Goal: Task Accomplishment & Management: Complete application form

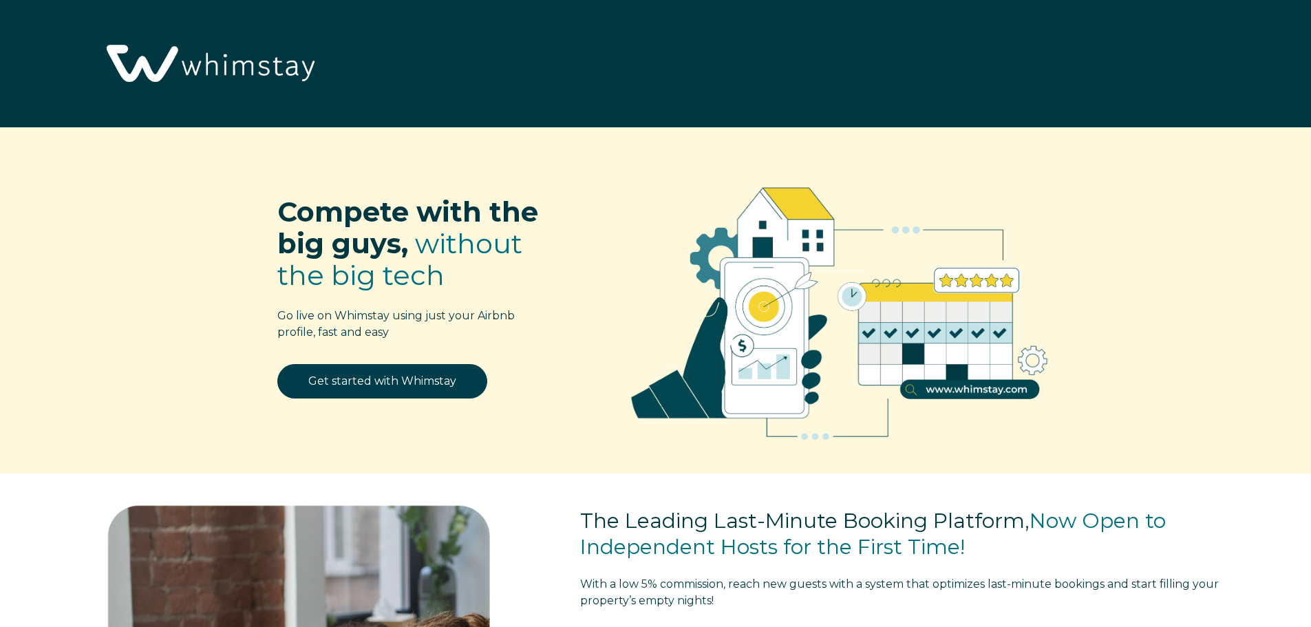
select select "US"
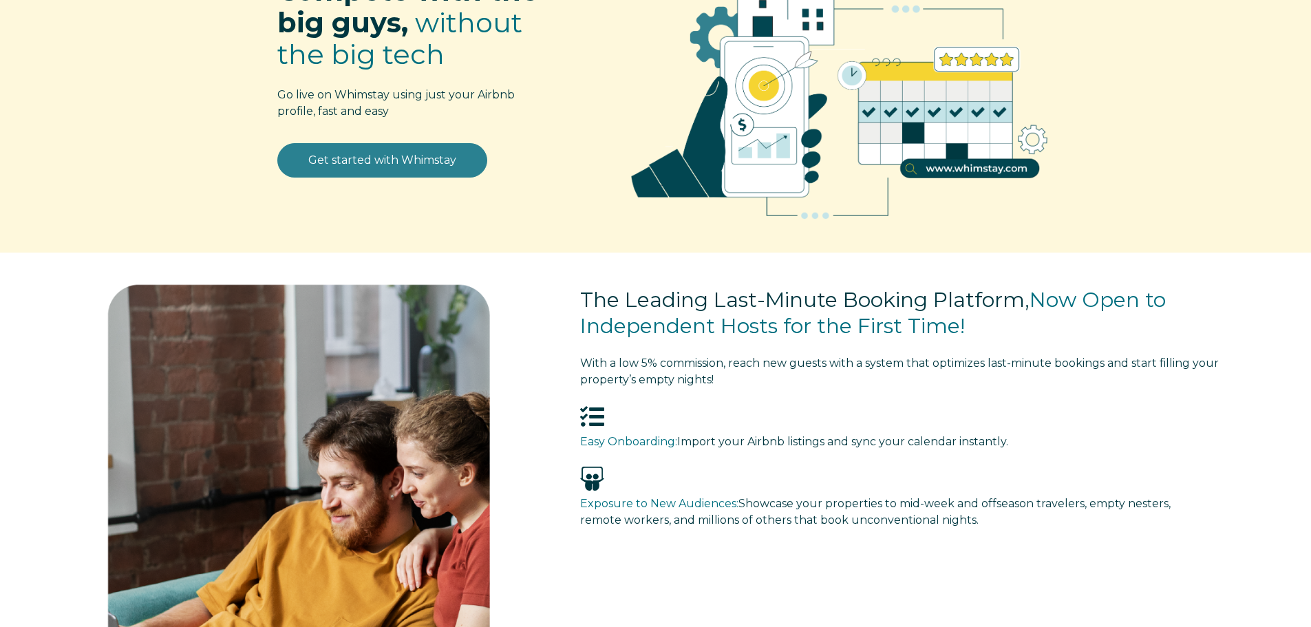
scroll to position [138, 0]
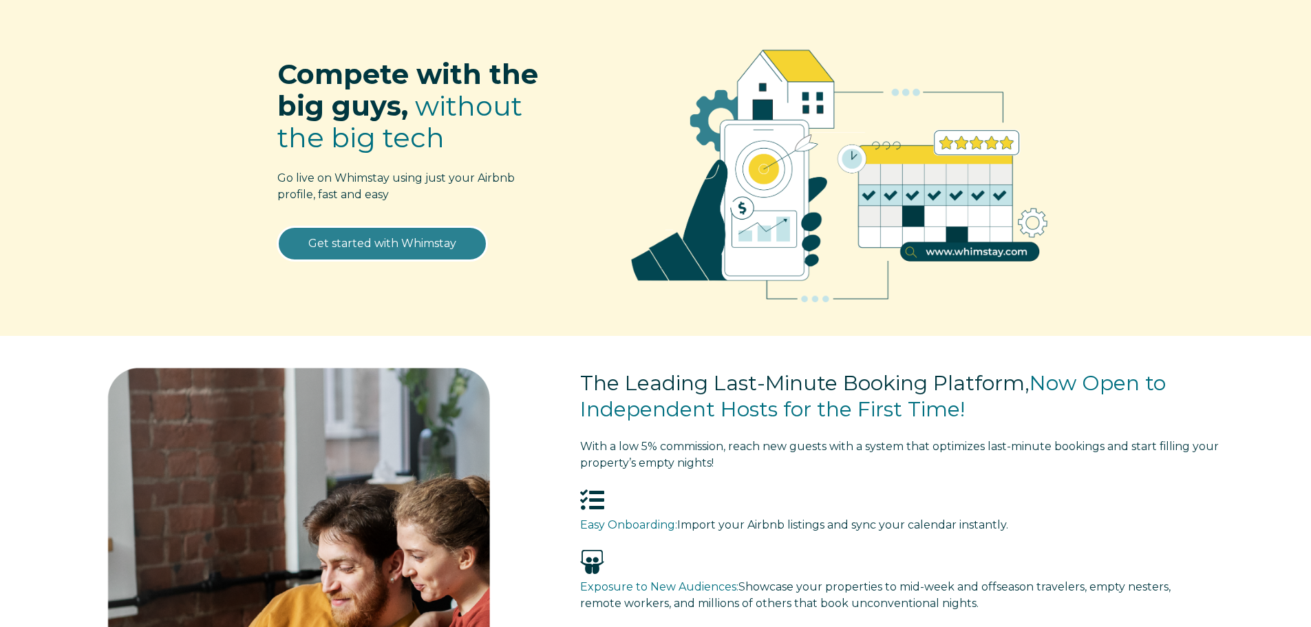
click at [435, 250] on link "Get started with Whimstay" at bounding box center [382, 243] width 210 height 34
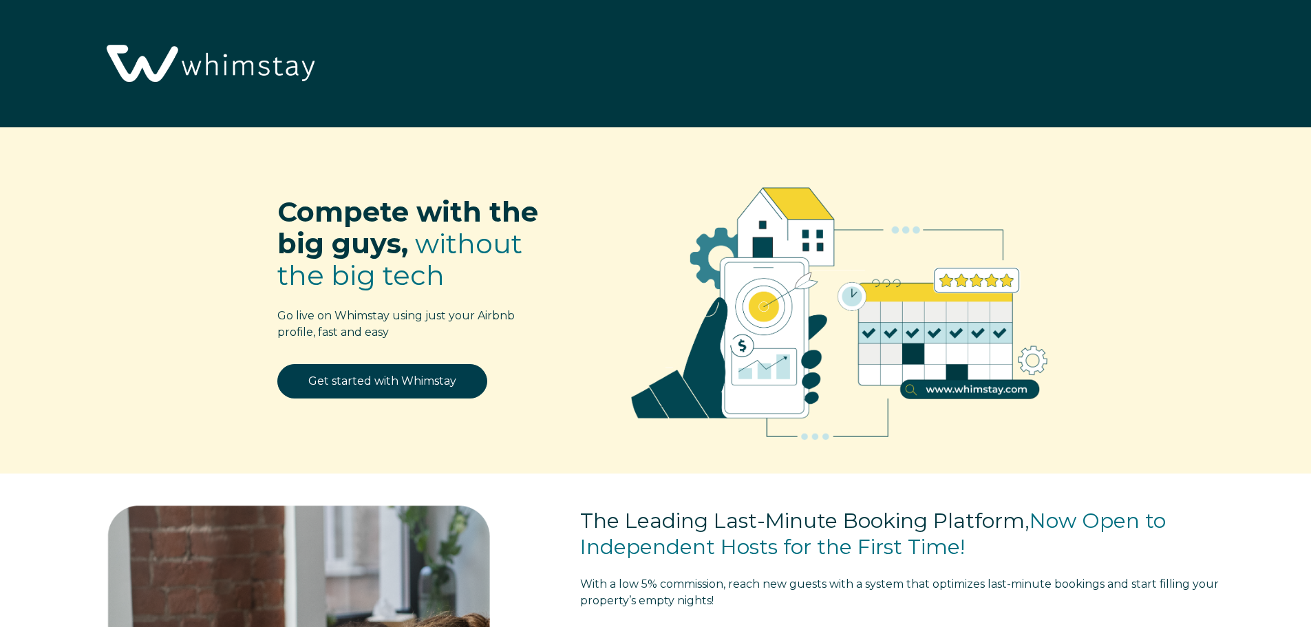
select select "US"
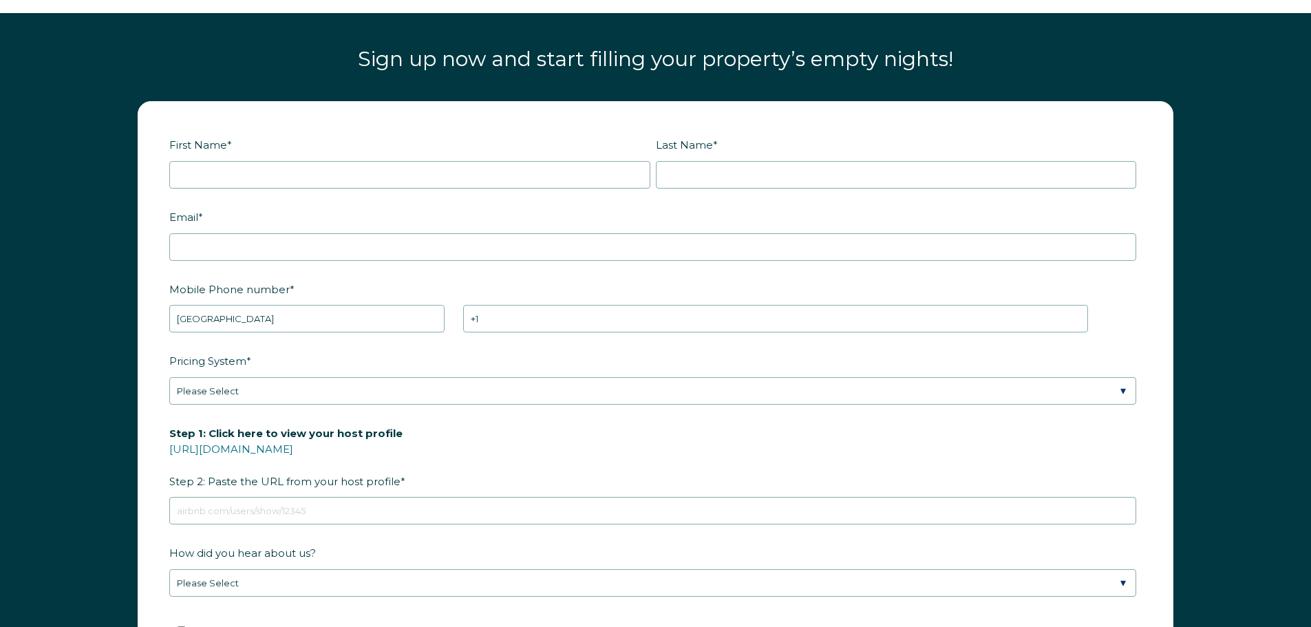
scroll to position [1895, 0]
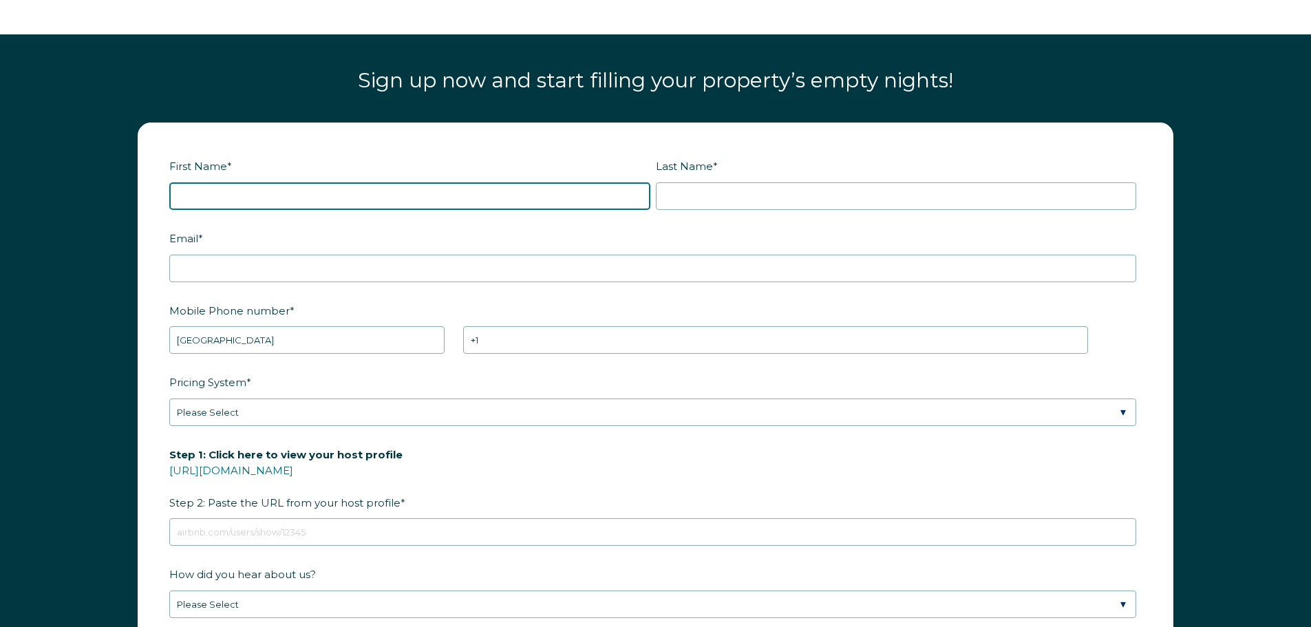
click at [280, 195] on input "First Name *" at bounding box center [409, 196] width 481 height 28
type input "[PERSON_NAME]"
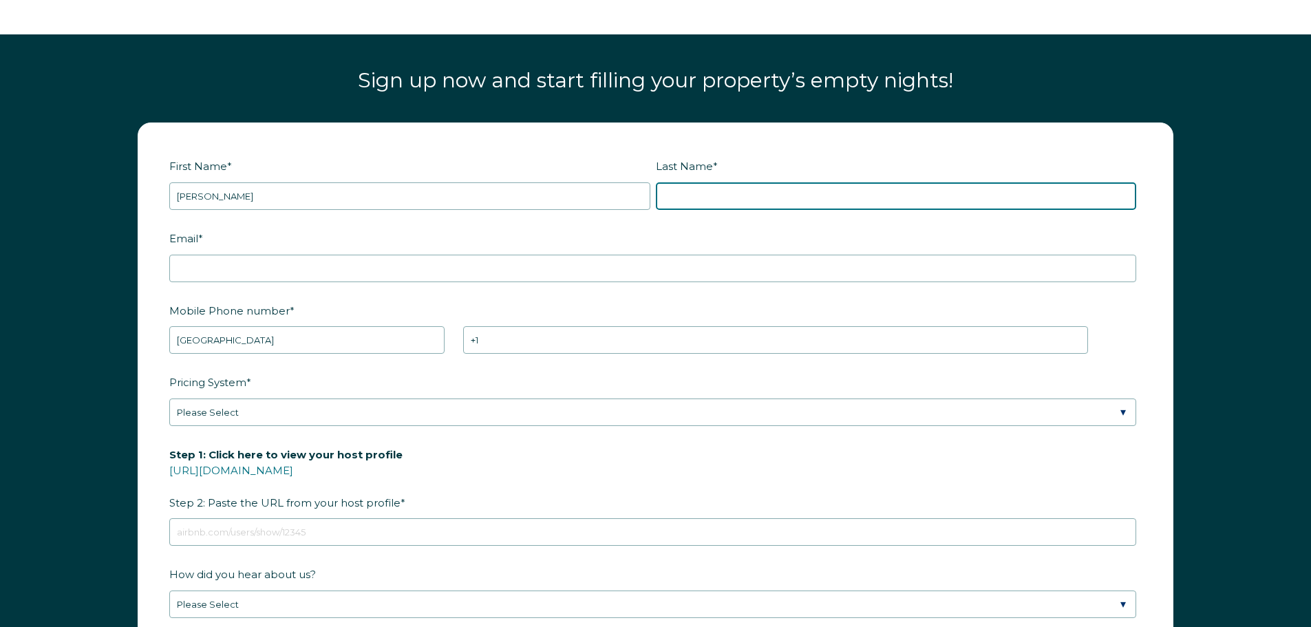
type input "[PERSON_NAME]"
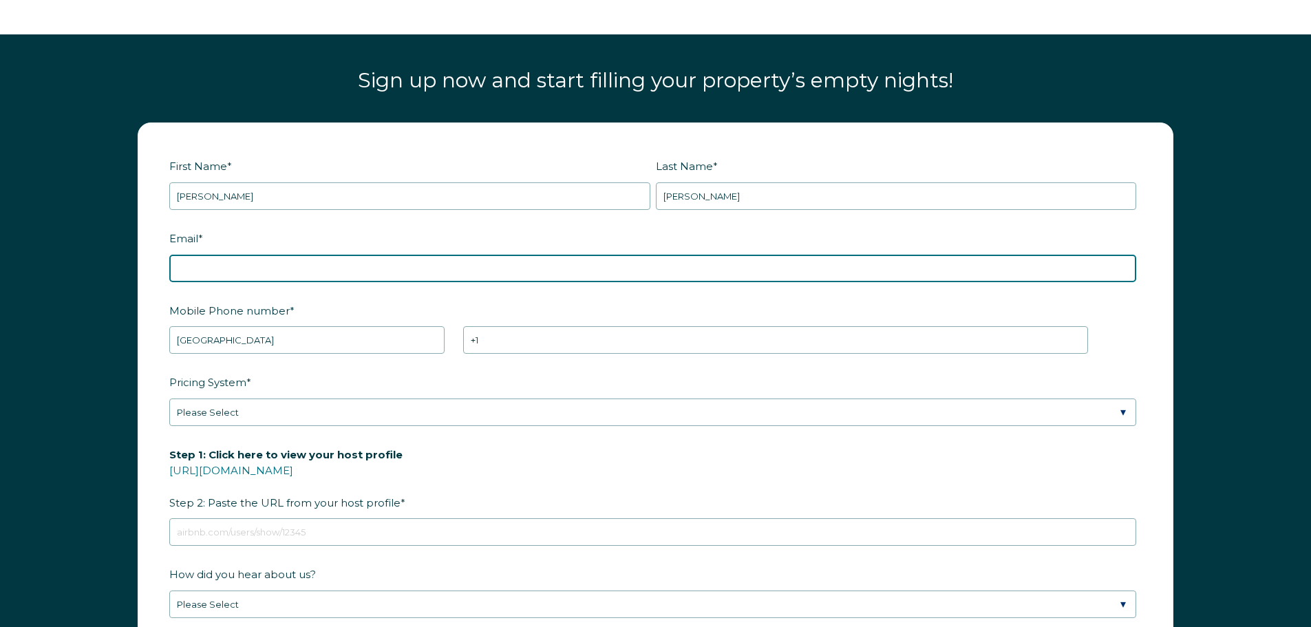
type input "[PERSON_NAME][EMAIL_ADDRESS][PERSON_NAME][DOMAIN_NAME]"
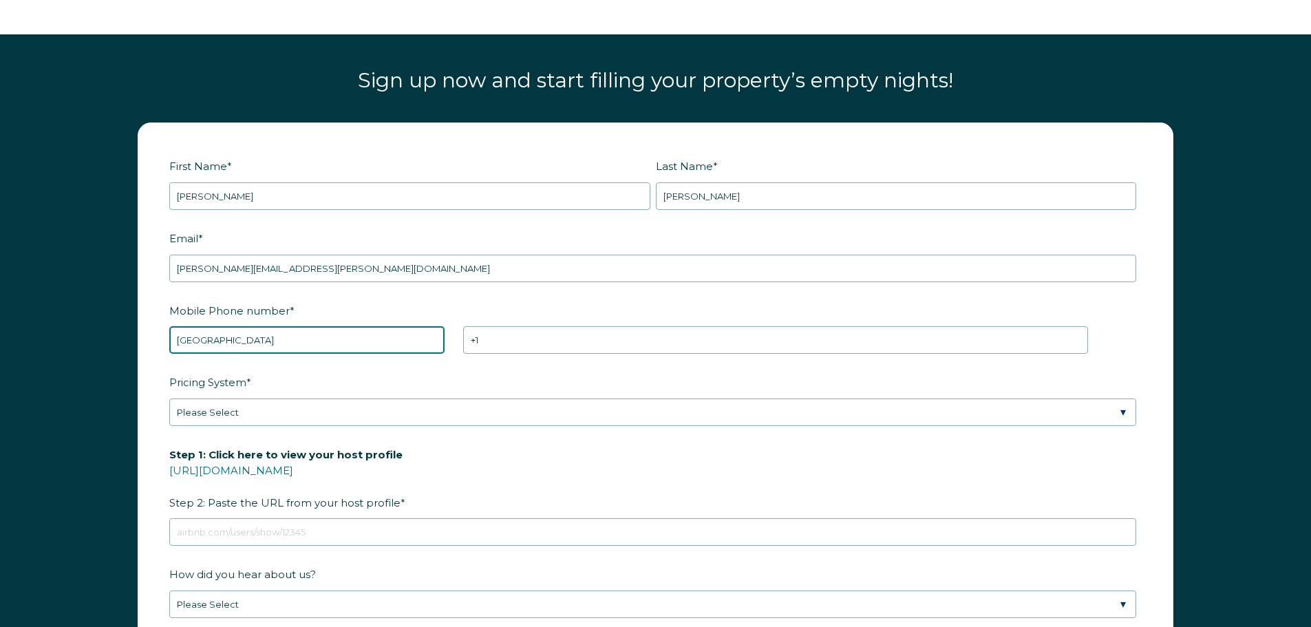
click at [268, 339] on select "* Afghanistan (‫افغانستان‬‎) Albania (Shqipëri) Algeria (‫الجزائر‬‎) American S…" at bounding box center [306, 340] width 275 height 28
click at [169, 326] on select "* Afghanistan (‫افغانستان‬‎) Albania (Shqipëri) Algeria (‫الجزائر‬‎) American S…" at bounding box center [306, 340] width 275 height 28
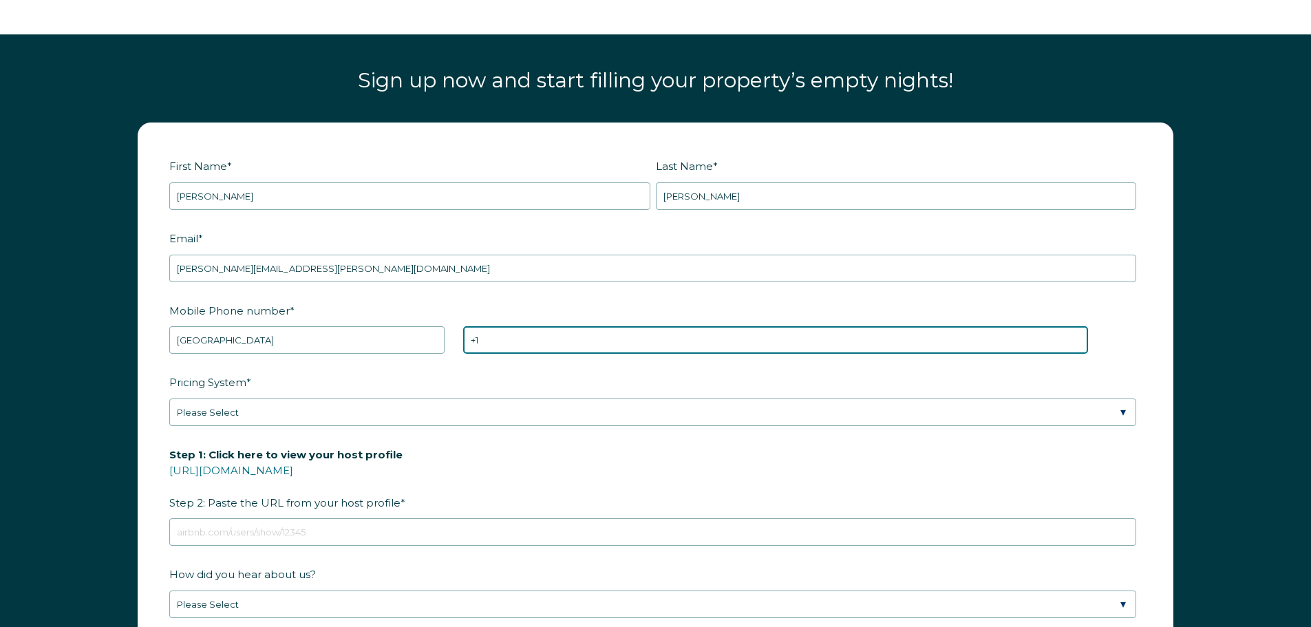
click at [505, 337] on input "+1" at bounding box center [775, 340] width 625 height 28
type input "+1 4807871573"
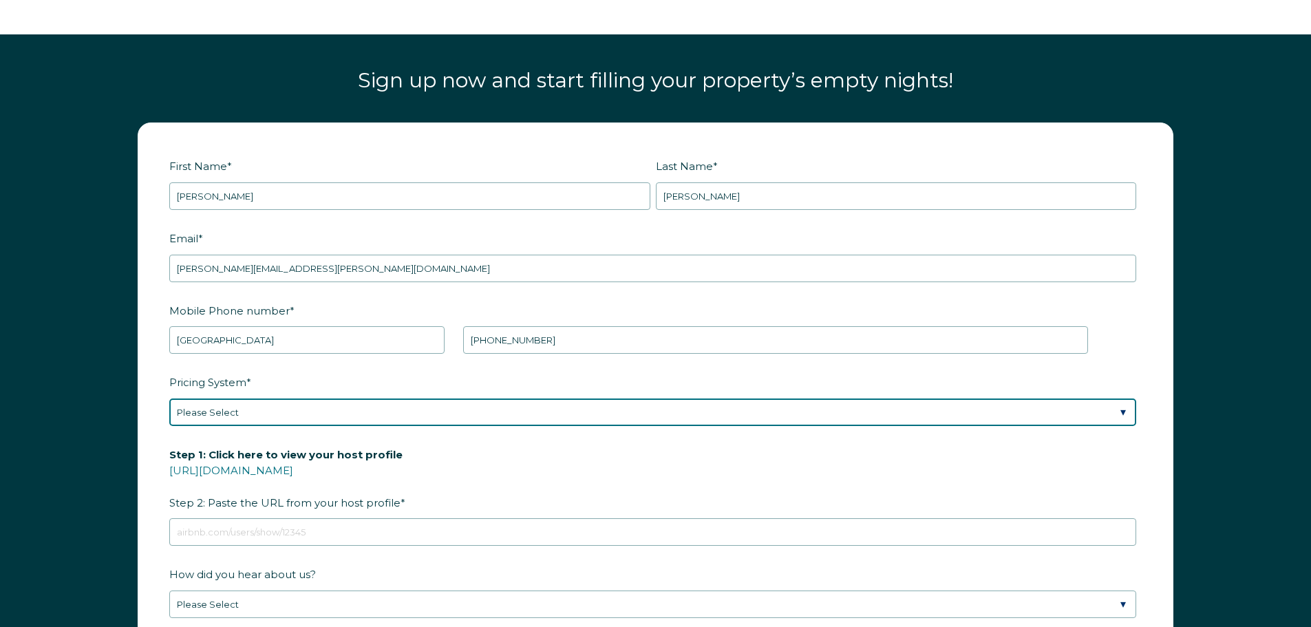
click at [316, 420] on select "Please Select Manual Airbnb Smart Pricing PriceLabs Wheelhouse Beyond Pricing 3…" at bounding box center [652, 412] width 967 height 28
select select "PriceLabs"
click at [169, 398] on select "Please Select Manual Airbnb Smart Pricing PriceLabs Wheelhouse Beyond Pricing 3…" at bounding box center [652, 412] width 967 height 28
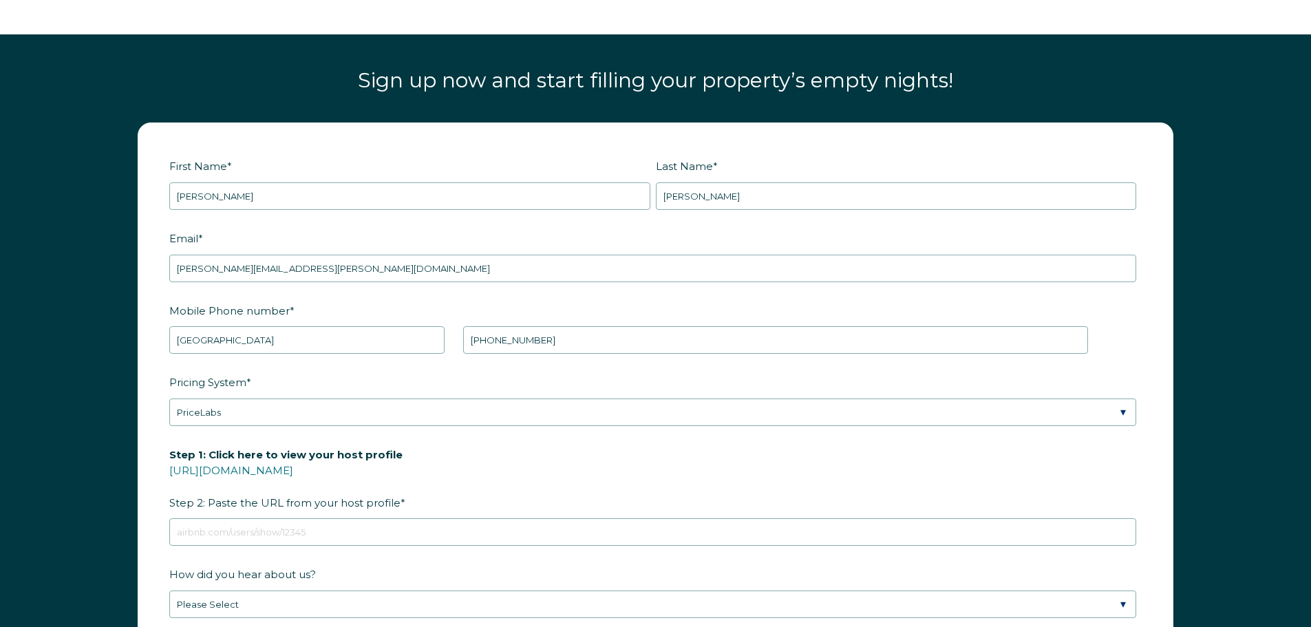
click at [482, 482] on label "Step 1: Click here to view your host profile https://www.airbnb.com/users/show/…" at bounding box center [655, 478] width 972 height 72
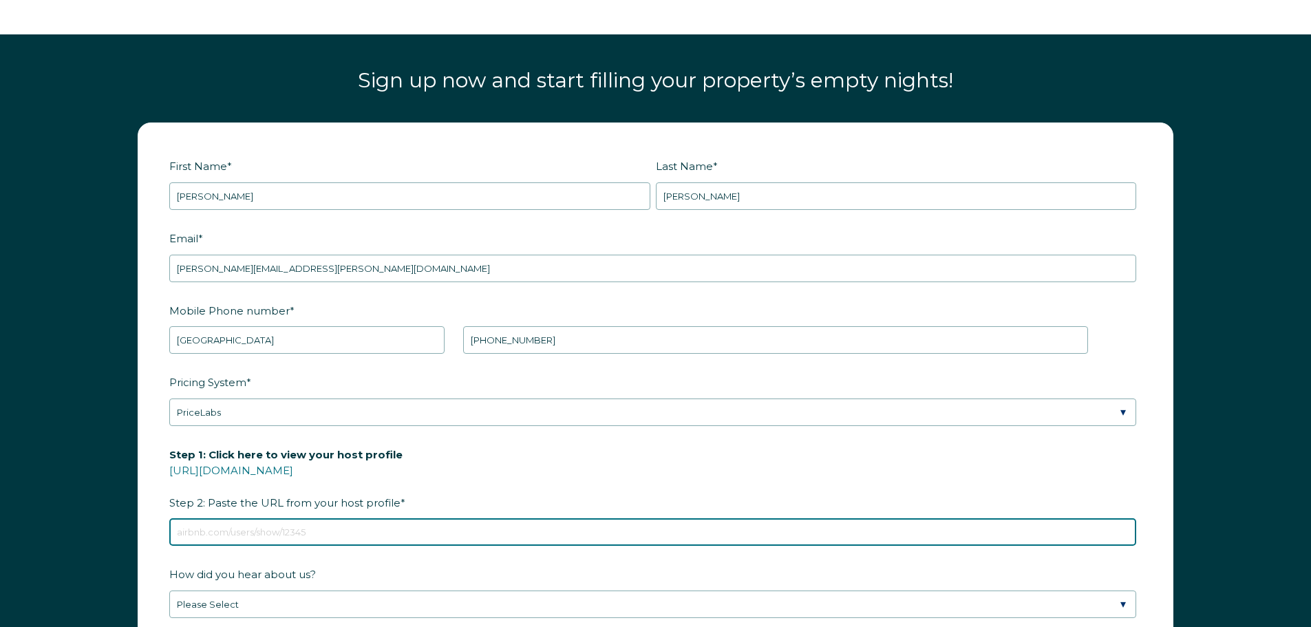
click at [482, 518] on input "Step 1: Click here to view your host profile https://www.airbnb.com/users/show/…" at bounding box center [652, 532] width 967 height 28
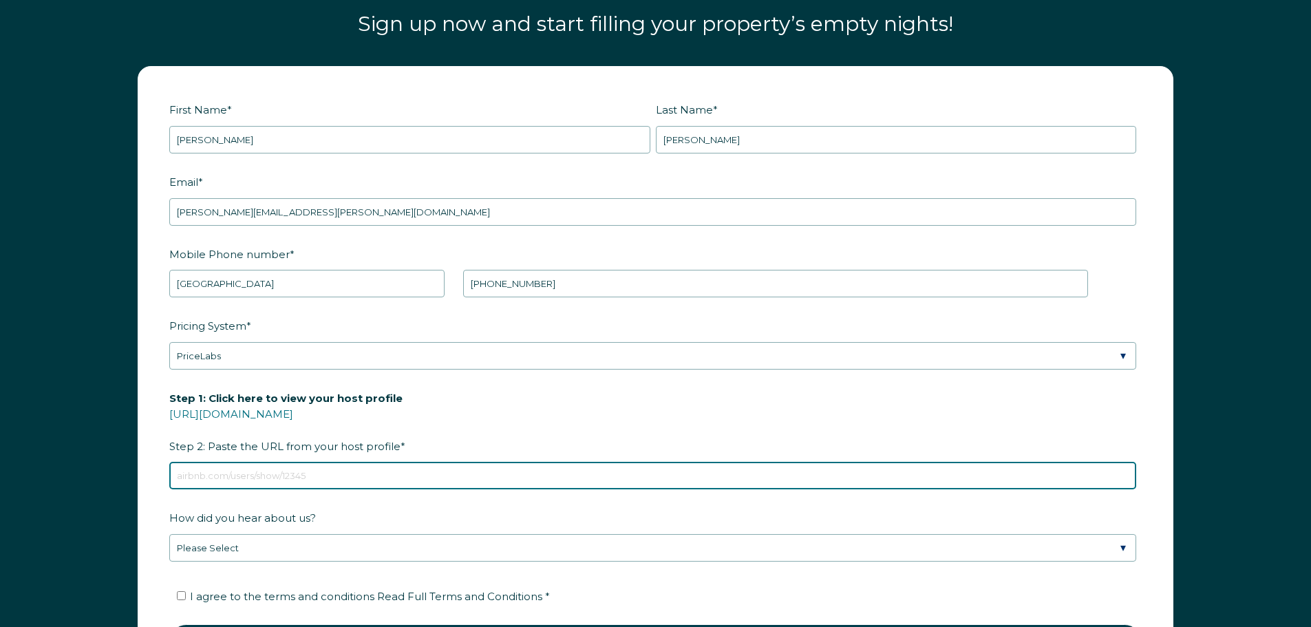
scroll to position [2102, 0]
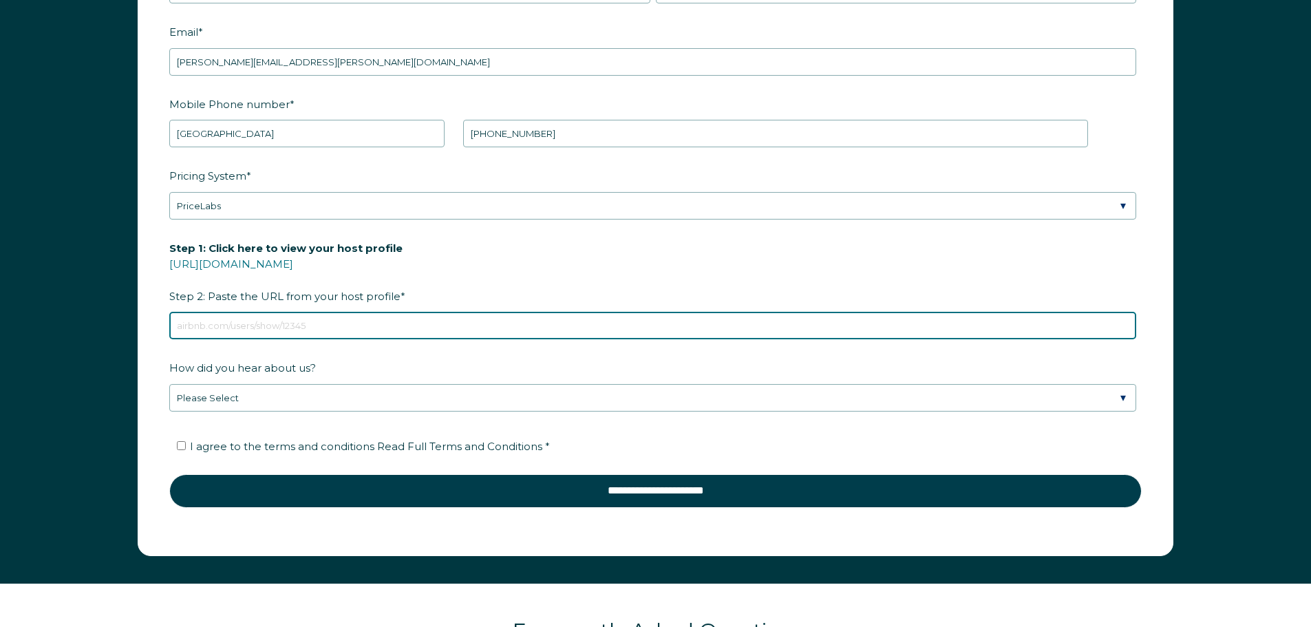
paste input "https://www.airbnb.com/hosting/listings/editor/884157854709275542/details/photo…"
type input "https://www.airbnb.com/hosting/listings/editor/884157854709275542/details/photo…"
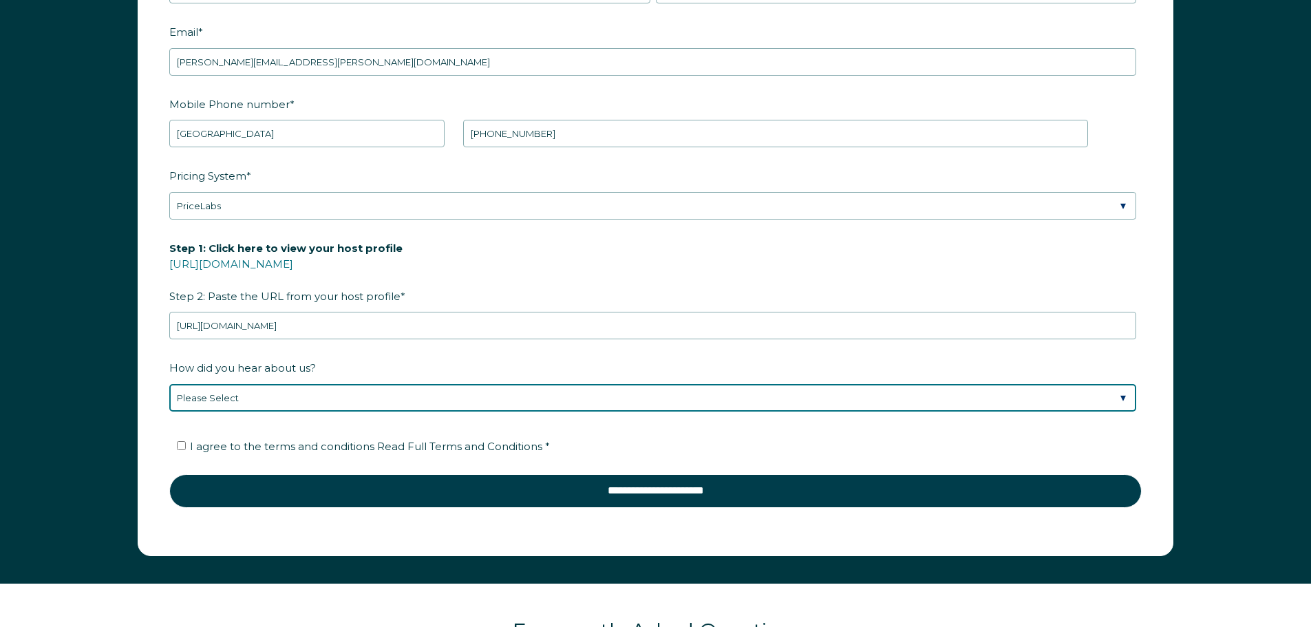
click at [361, 404] on select "Please Select Discovered Whimstay at an event or conference Found Whimstay thro…" at bounding box center [652, 398] width 967 height 28
select select "Social Media"
click at [169, 384] on select "Please Select Discovered Whimstay at an event or conference Found Whimstay thro…" at bounding box center [652, 398] width 967 height 28
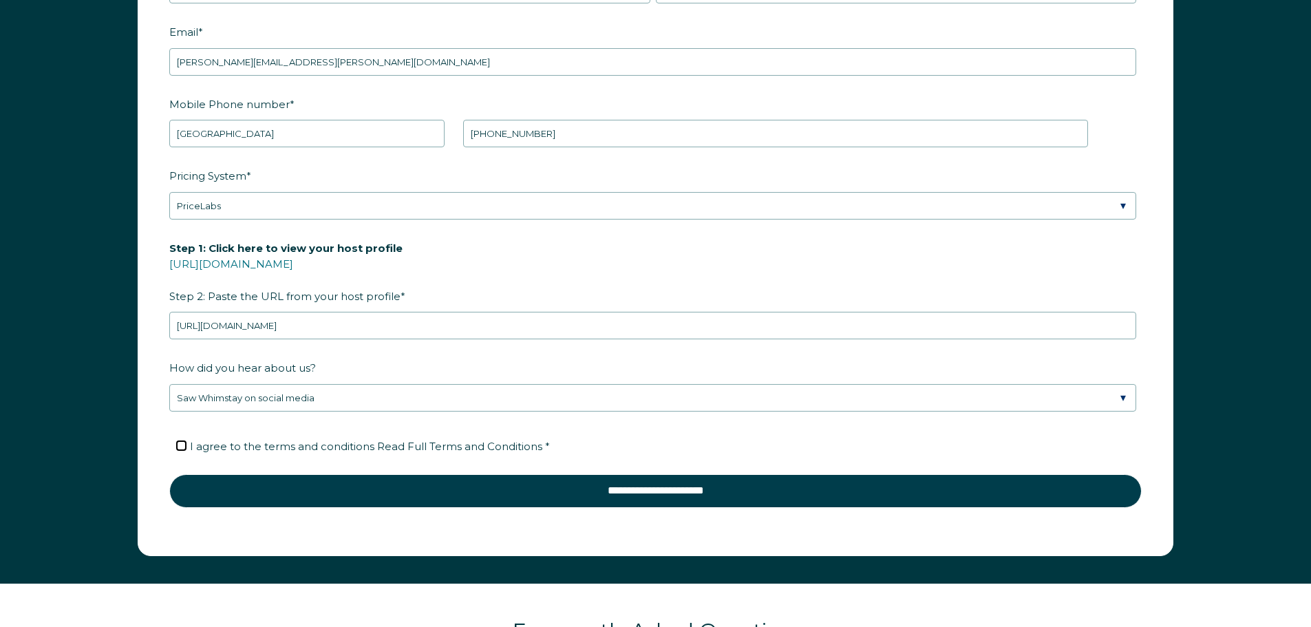
click at [181, 441] on input "I agree to the terms and conditions Read Full Terms and Conditions *" at bounding box center [181, 445] width 9 height 9
checkbox input "true"
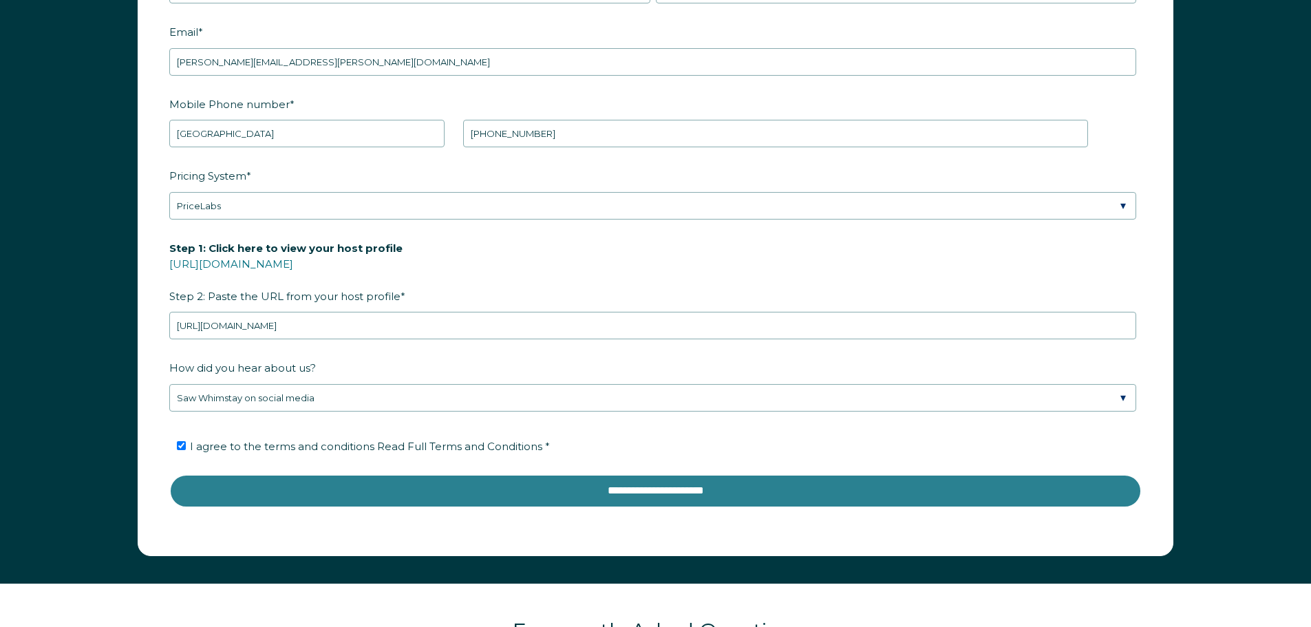
click at [590, 496] on input "**********" at bounding box center [655, 490] width 972 height 33
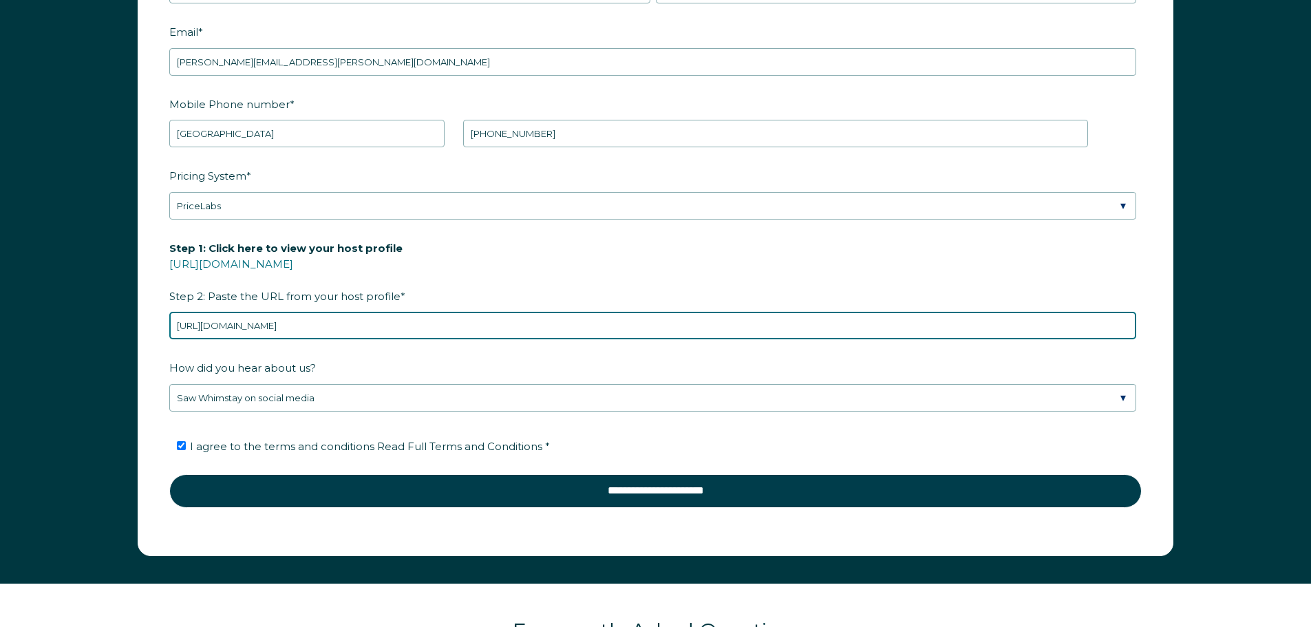
drag, startPoint x: 603, startPoint y: 325, endPoint x: 219, endPoint y: 349, distance: 384.7
click at [128, 350] on div "First Name * David Last Name * Mulay RBO Token Company ID Referrer Code Dialer …" at bounding box center [655, 235] width 1063 height 639
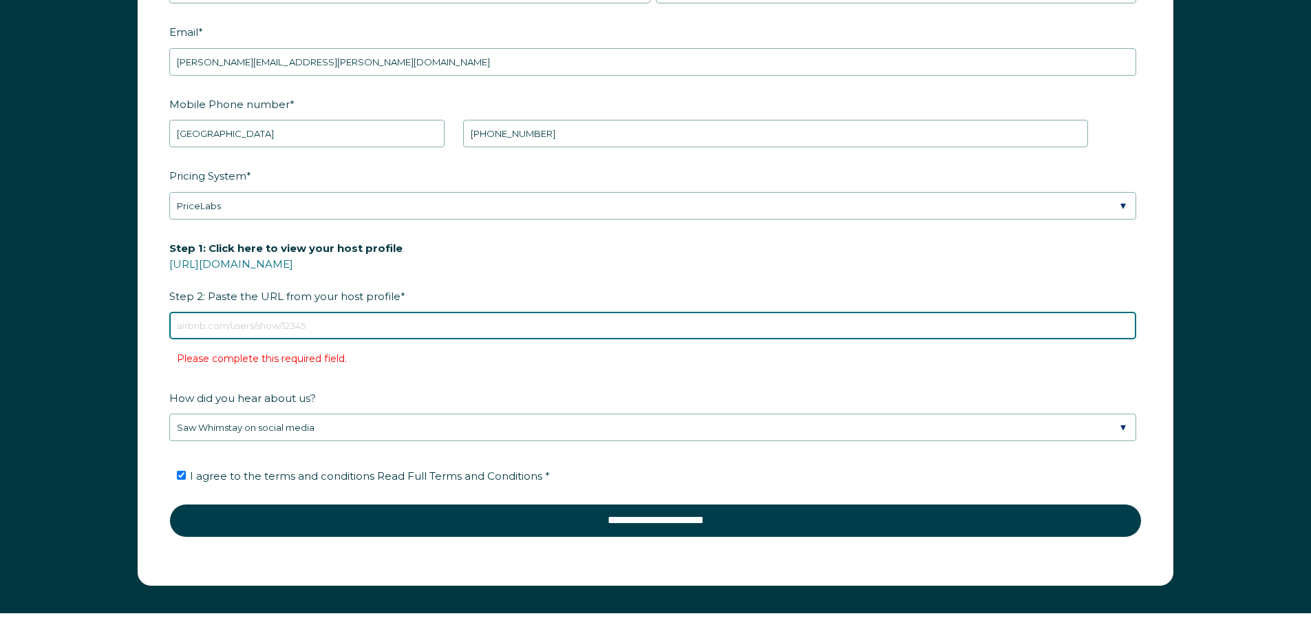
click at [218, 330] on input "Step 1: Click here to view your host profile https://www.airbnb.com/users/show/…" at bounding box center [652, 326] width 967 height 28
click at [239, 330] on input "Step 1: Click here to view your host profile https://www.airbnb.com/users/show/…" at bounding box center [652, 326] width 967 height 28
paste input "https://www.airbnb.com/hosting/listings/editor/884157854709275542/view-your-spa…"
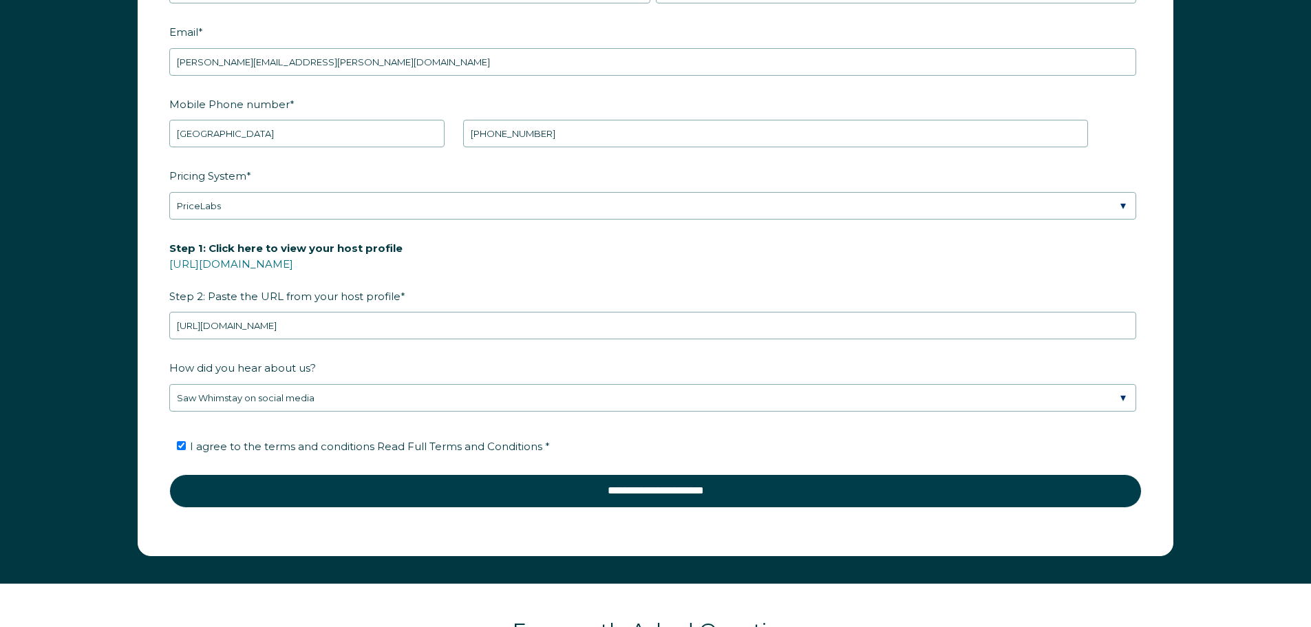
click at [363, 366] on label "How did you hear about us?" at bounding box center [655, 368] width 972 height 24
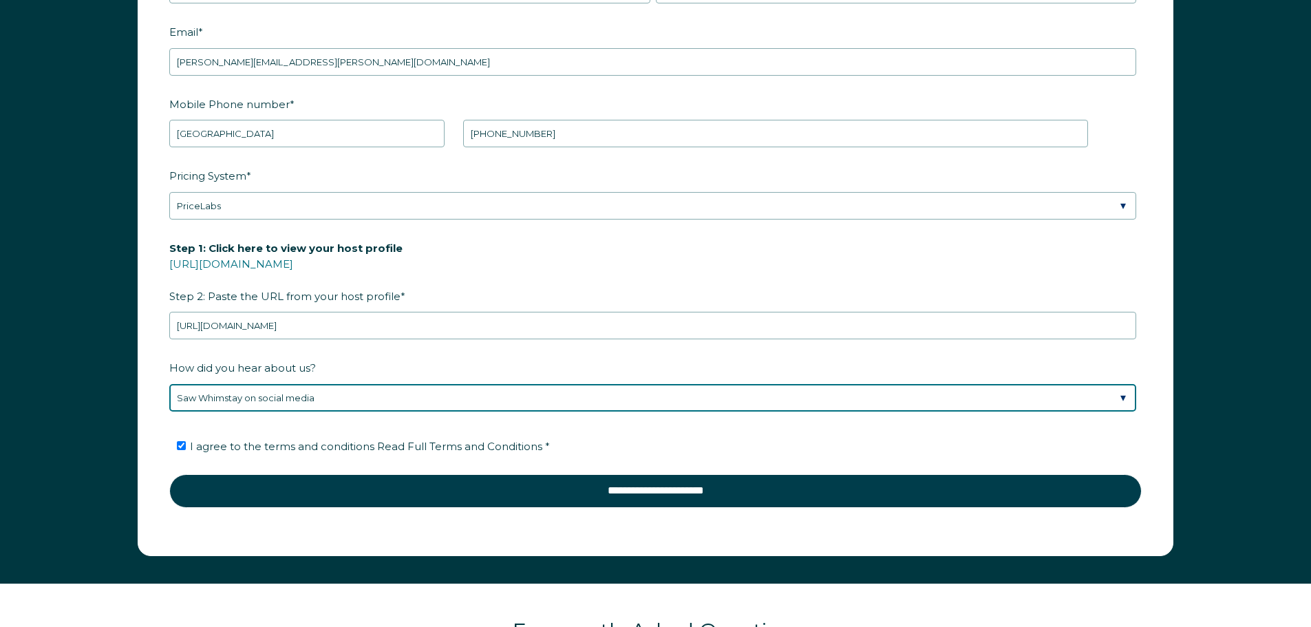
click at [363, 384] on select "Please Select Discovered Whimstay at an event or conference Found Whimstay thro…" at bounding box center [652, 398] width 967 height 28
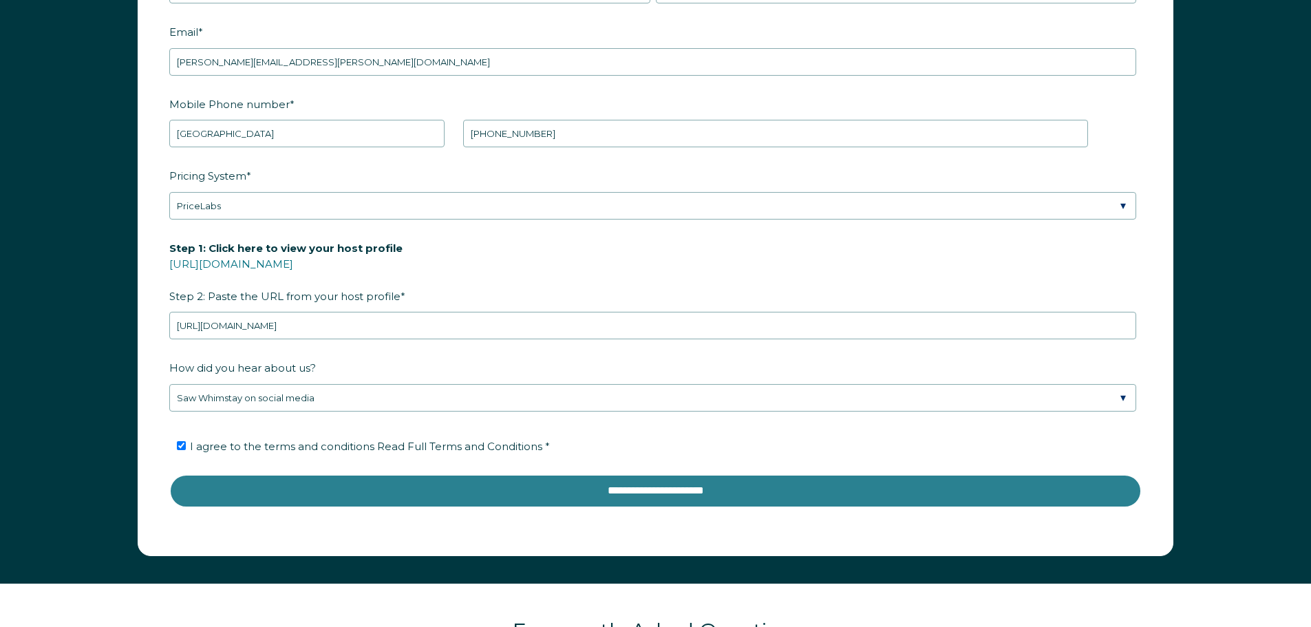
click at [709, 499] on input "**********" at bounding box center [655, 490] width 972 height 33
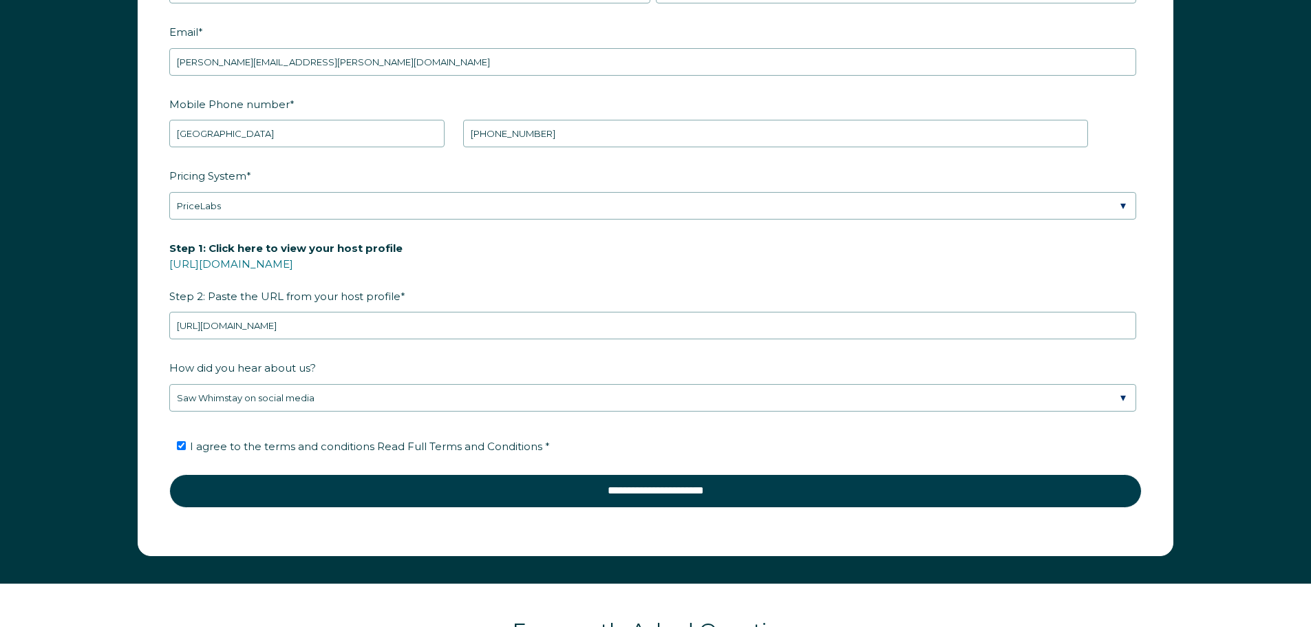
click at [354, 353] on fieldset "Step 1: Click here to view your host profile https://www.airbnb.com/users/show/…" at bounding box center [655, 296] width 972 height 120
click at [293, 268] on link "[URL][DOMAIN_NAME]" at bounding box center [231, 263] width 124 height 13
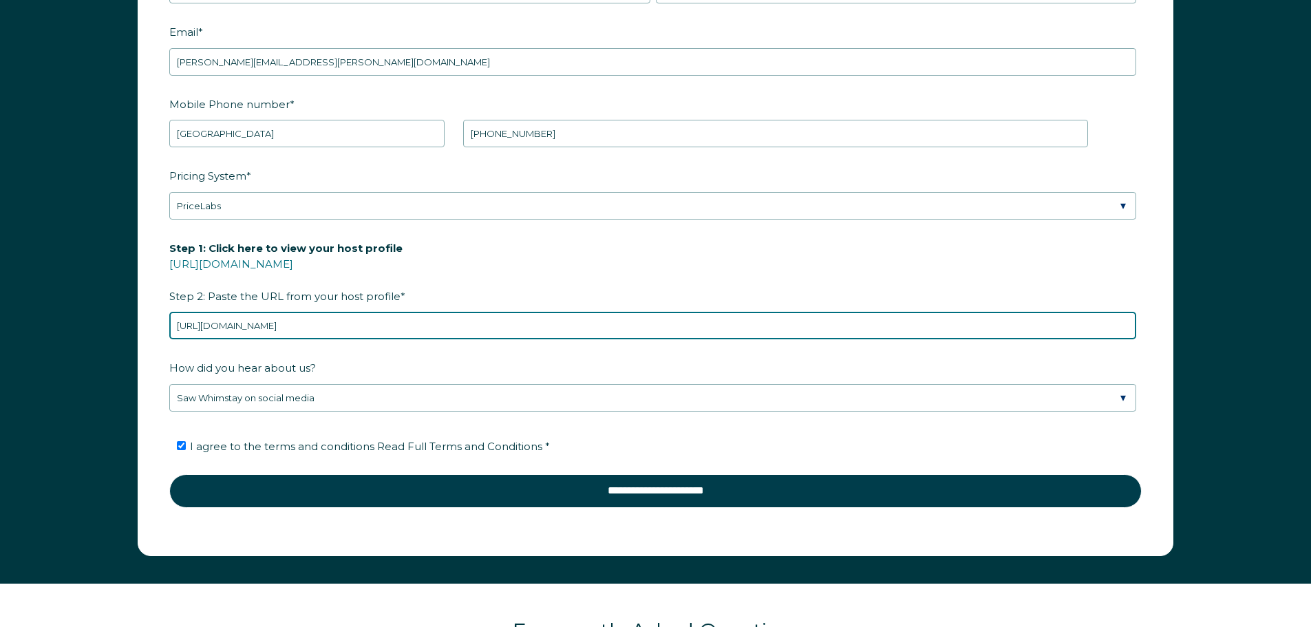
click at [368, 324] on input "https://www.airbnb.com/hosting/listings/editor/884157854709275542/view-your-spa…" at bounding box center [652, 326] width 967 height 28
drag, startPoint x: 579, startPoint y: 324, endPoint x: -43, endPoint y: 328, distance: 622.8
paste input "users/show/60383434"
type input "https://www.airbnb.com/users/show/60383434"
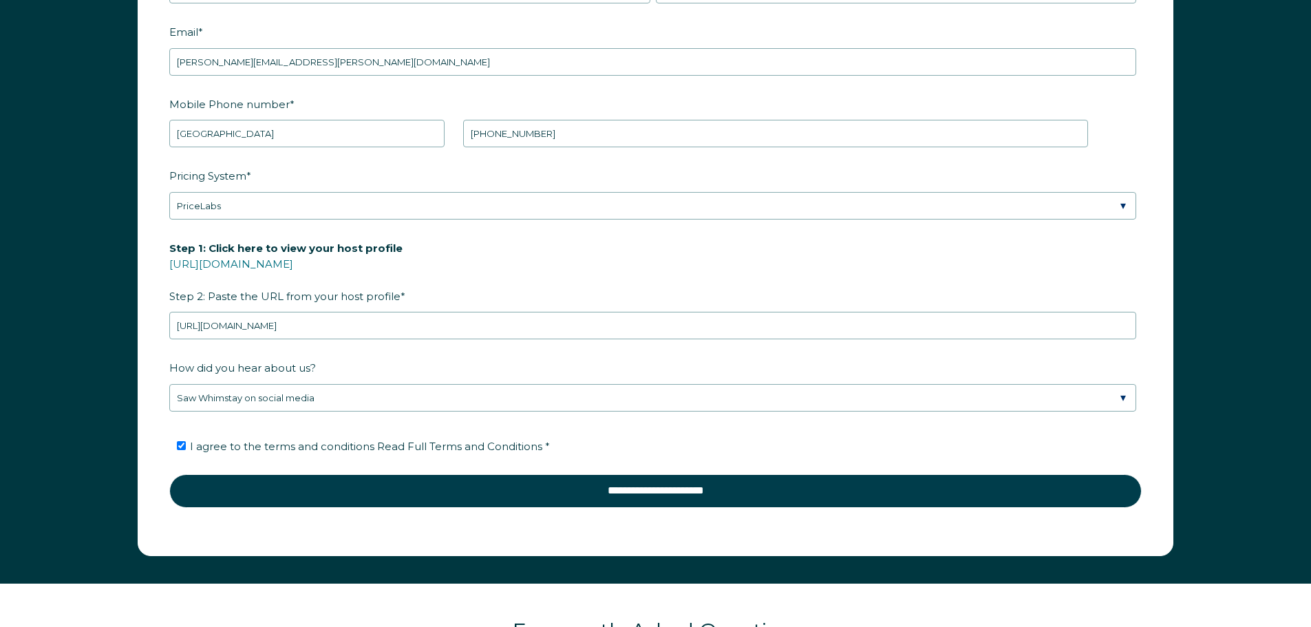
click at [460, 270] on label "Step 1: Click here to view your host profile https://www.airbnb.com/users/show/…" at bounding box center [655, 272] width 972 height 72
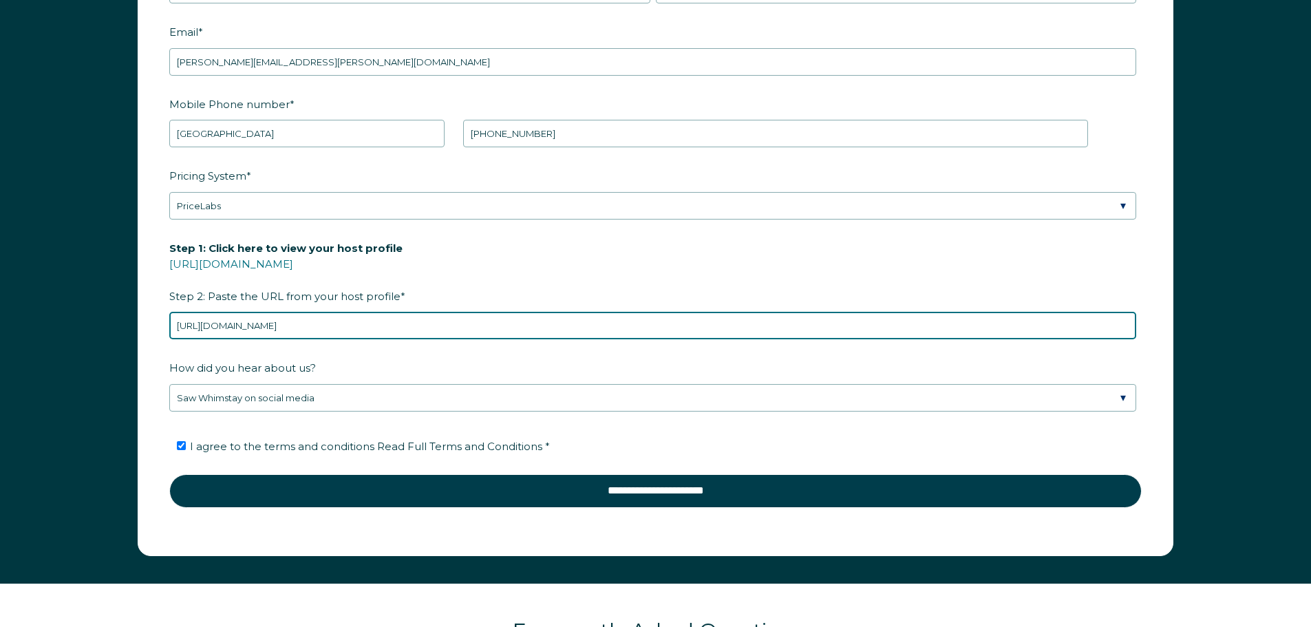
click at [460, 312] on input "https://www.airbnb.com/users/show/60383434" at bounding box center [652, 326] width 967 height 28
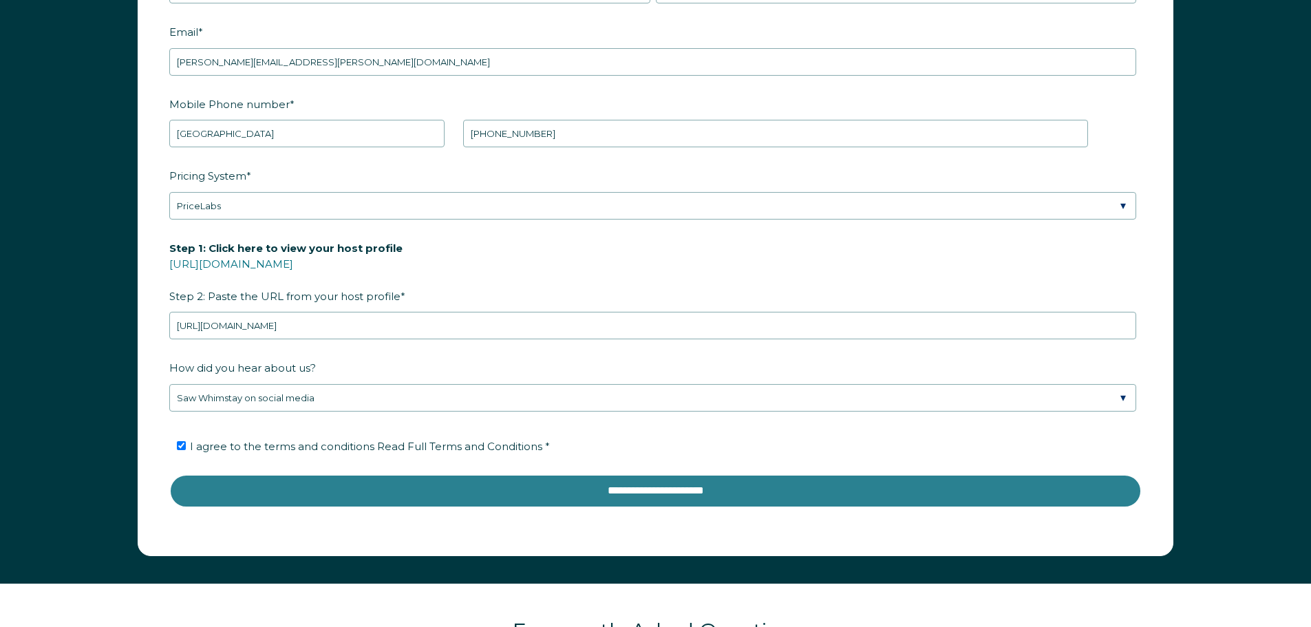
click at [568, 491] on input "**********" at bounding box center [655, 490] width 972 height 33
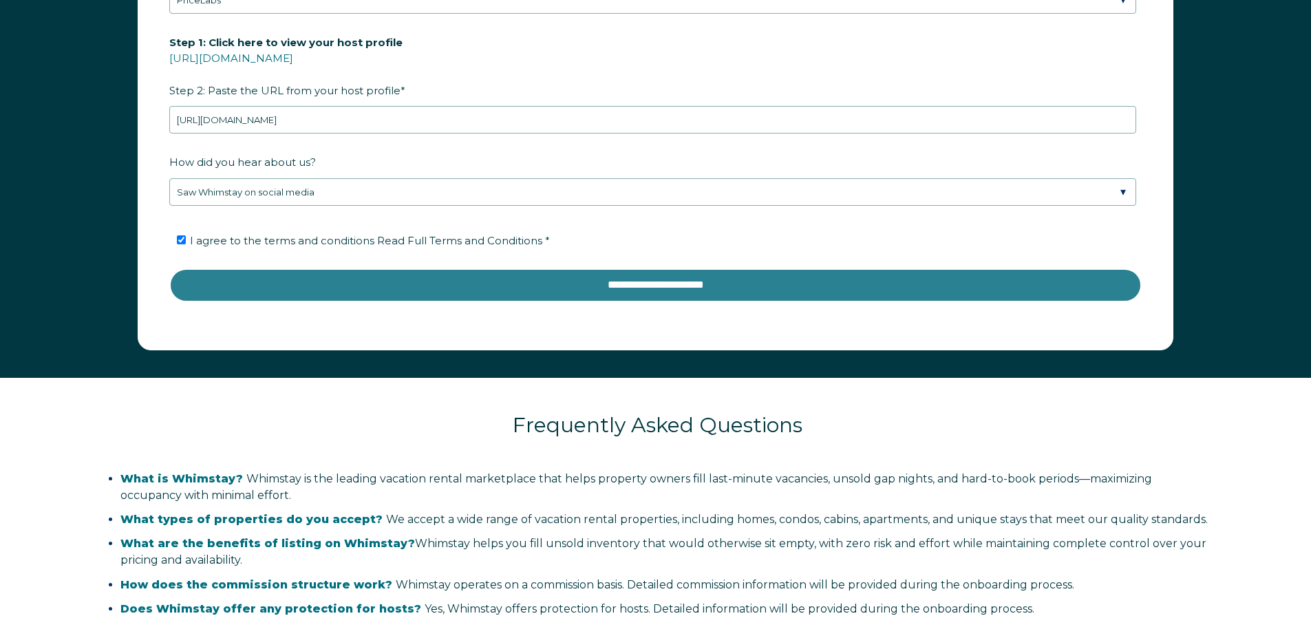
scroll to position [2308, 0]
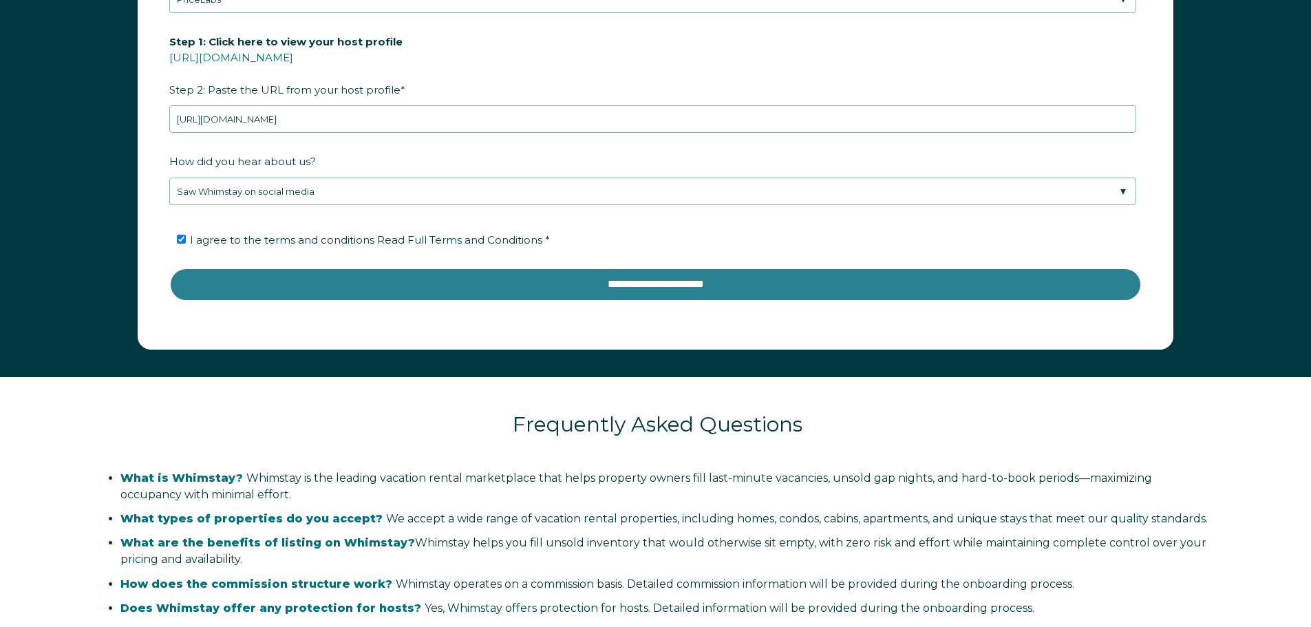
click at [597, 284] on input "**********" at bounding box center [655, 284] width 972 height 33
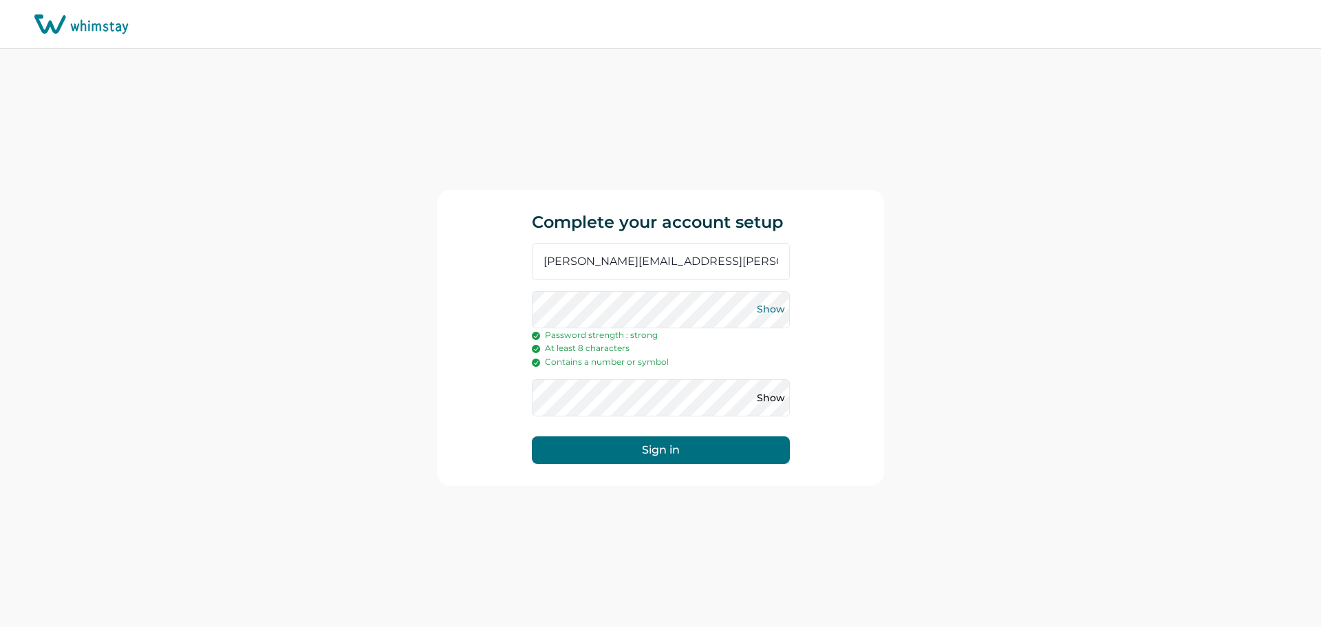
click at [780, 308] on button "Show" at bounding box center [771, 310] width 22 height 22
click at [410, 303] on div "Complete your account setup david.mulay@gmail.com Hide Password strength : stro…" at bounding box center [660, 338] width 1321 height 578
click at [628, 453] on button "Sign in" at bounding box center [661, 450] width 258 height 28
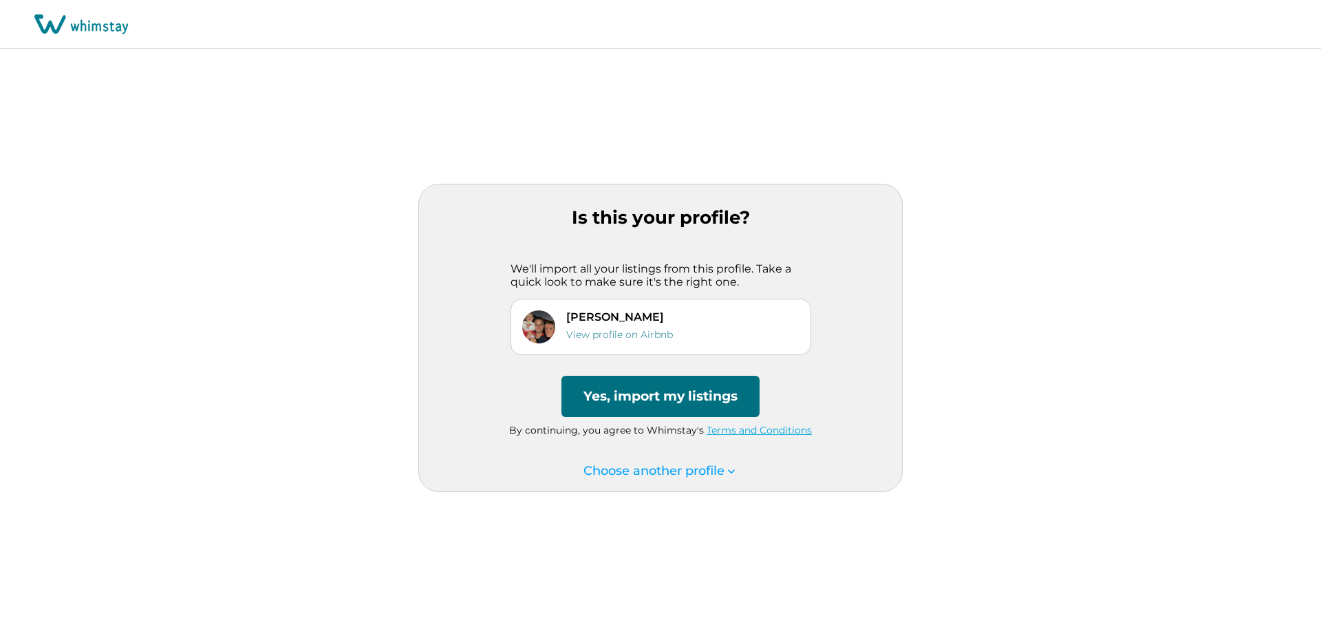
click at [292, 178] on div "Is this your profile? We'll import all your listings from this profile. Take a …" at bounding box center [660, 338] width 1321 height 578
click at [670, 396] on button "Yes, import my listings" at bounding box center [661, 396] width 198 height 41
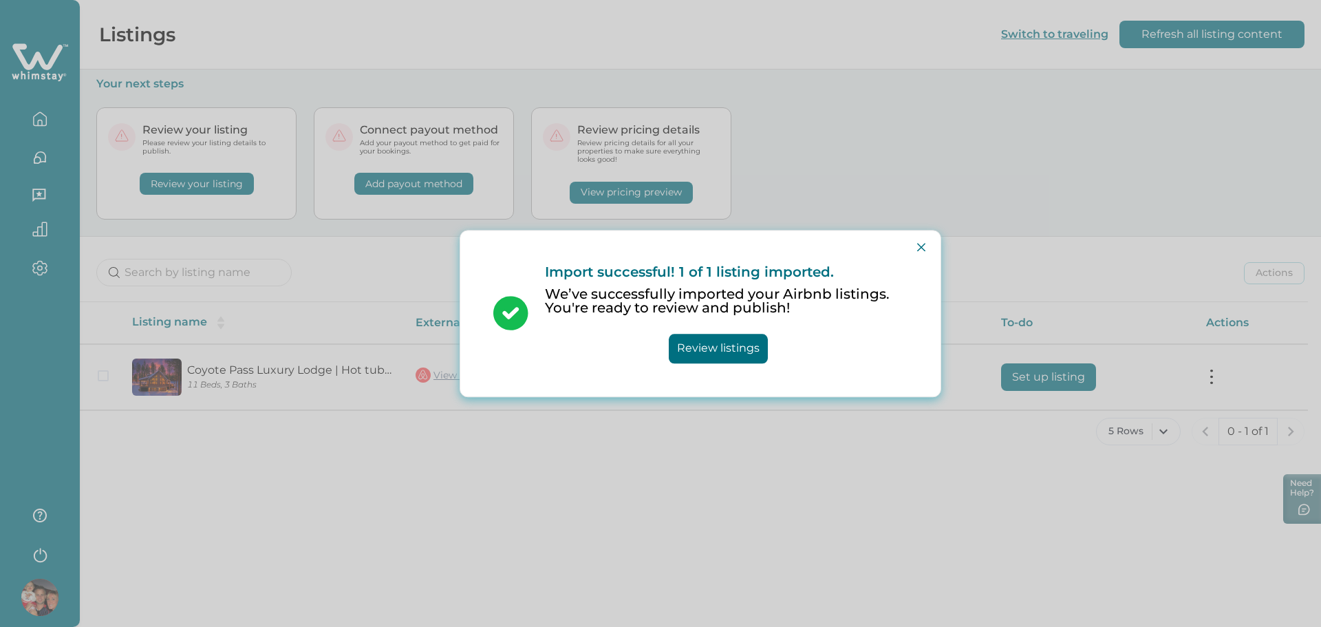
click at [698, 349] on button "Review listings" at bounding box center [718, 349] width 99 height 30
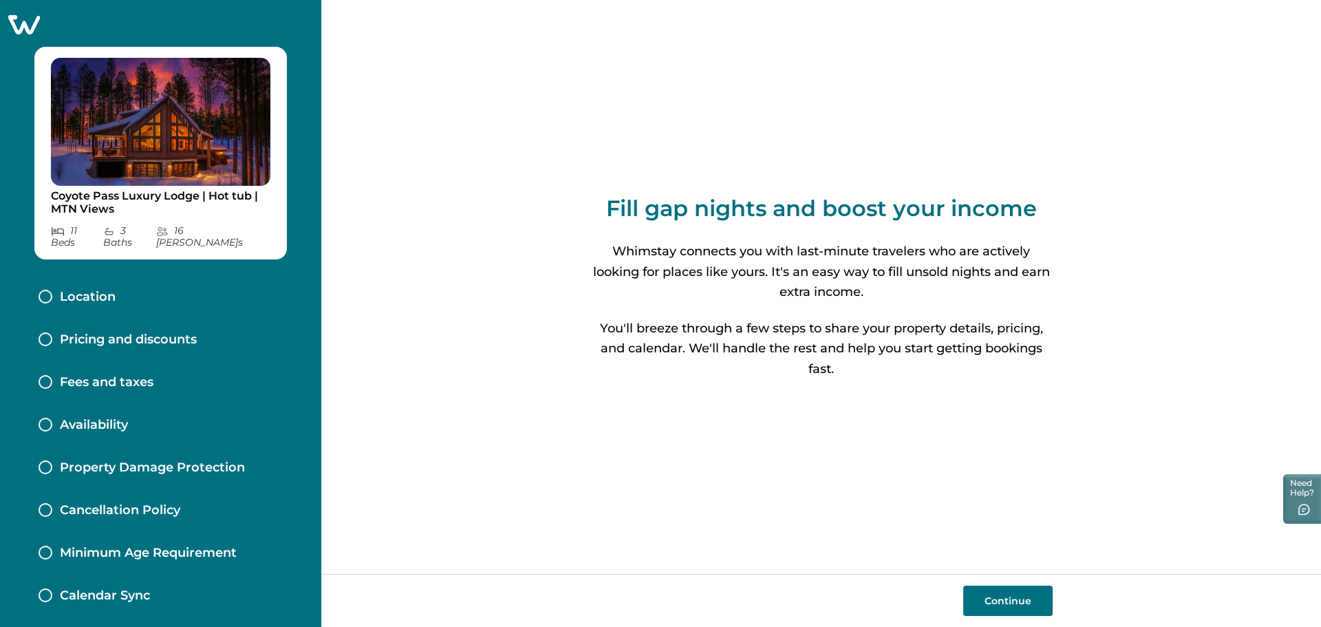
click at [465, 310] on div "Fill gap nights and boost your income Whimstay connects you with last-minute tr…" at bounding box center [821, 287] width 1000 height 574
drag, startPoint x: 575, startPoint y: 420, endPoint x: 615, endPoint y: 436, distance: 42.7
click at [604, 432] on div "Fill gap nights and boost your income Whimstay connects you with last-minute tr…" at bounding box center [821, 287] width 1000 height 574
click at [999, 599] on button "Continue" at bounding box center [1007, 601] width 89 height 30
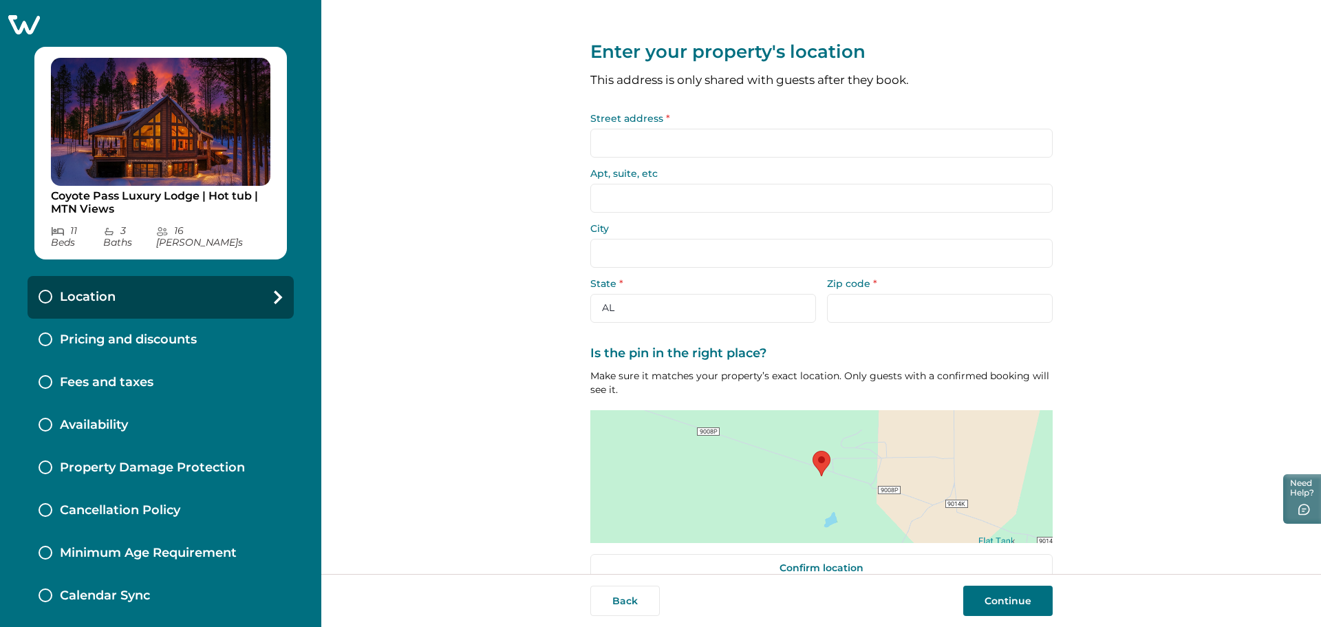
click at [620, 141] on input "Street address *" at bounding box center [821, 143] width 462 height 29
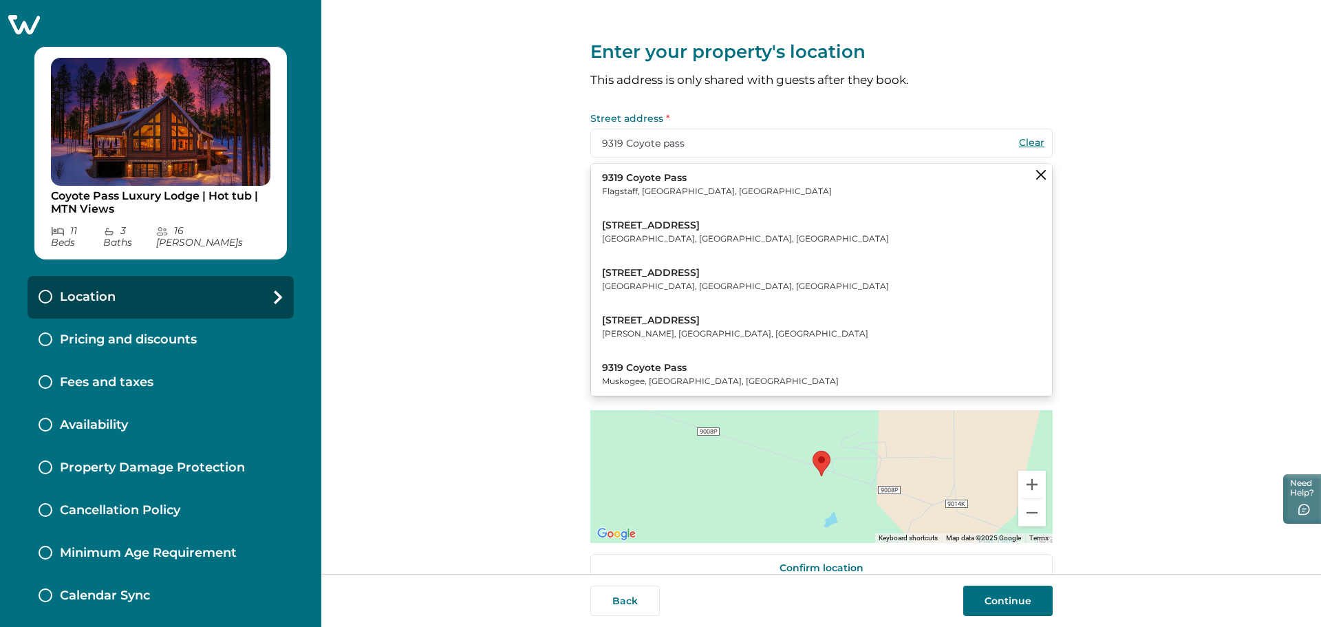
click at [696, 184] on button "9319 Coyote Pass Flagstaff, AZ, USA" at bounding box center [821, 185] width 461 height 42
type input "9319 Coyote Pass"
type input "Flagstaff"
select select "AZ"
type input "86001"
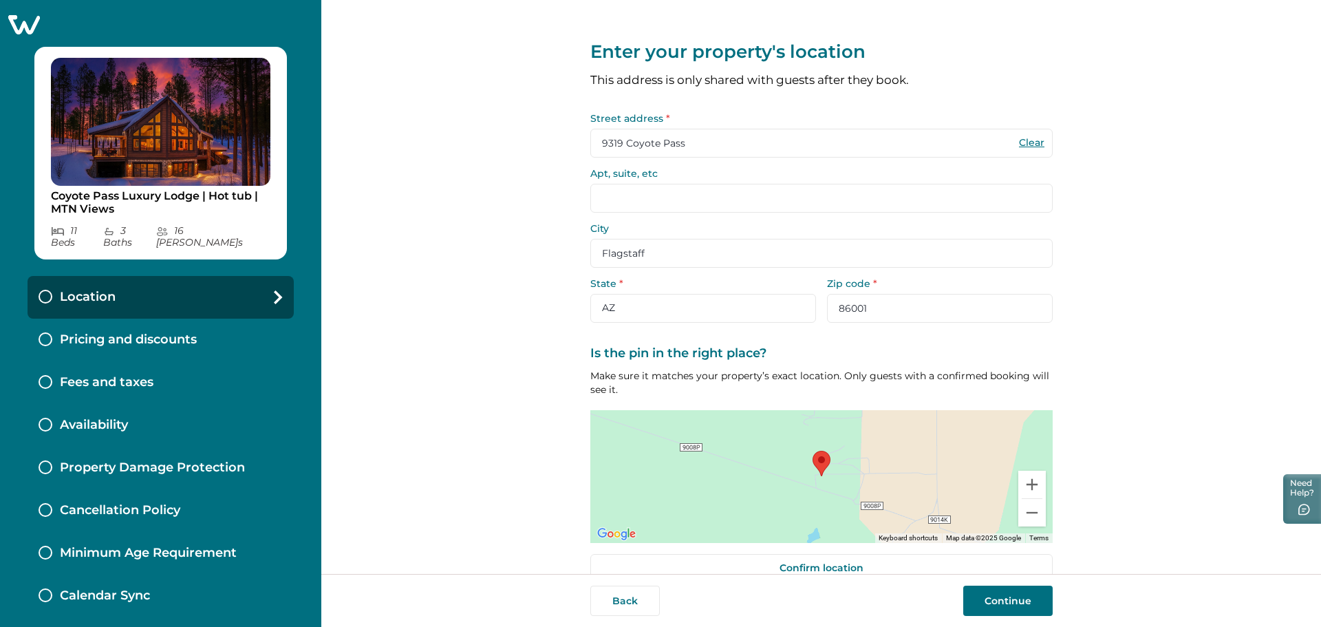
click at [1140, 326] on div "Enter your property's location This address is only shared with guests after th…" at bounding box center [821, 287] width 1000 height 574
click at [1010, 600] on button "Continue" at bounding box center [1007, 601] width 89 height 30
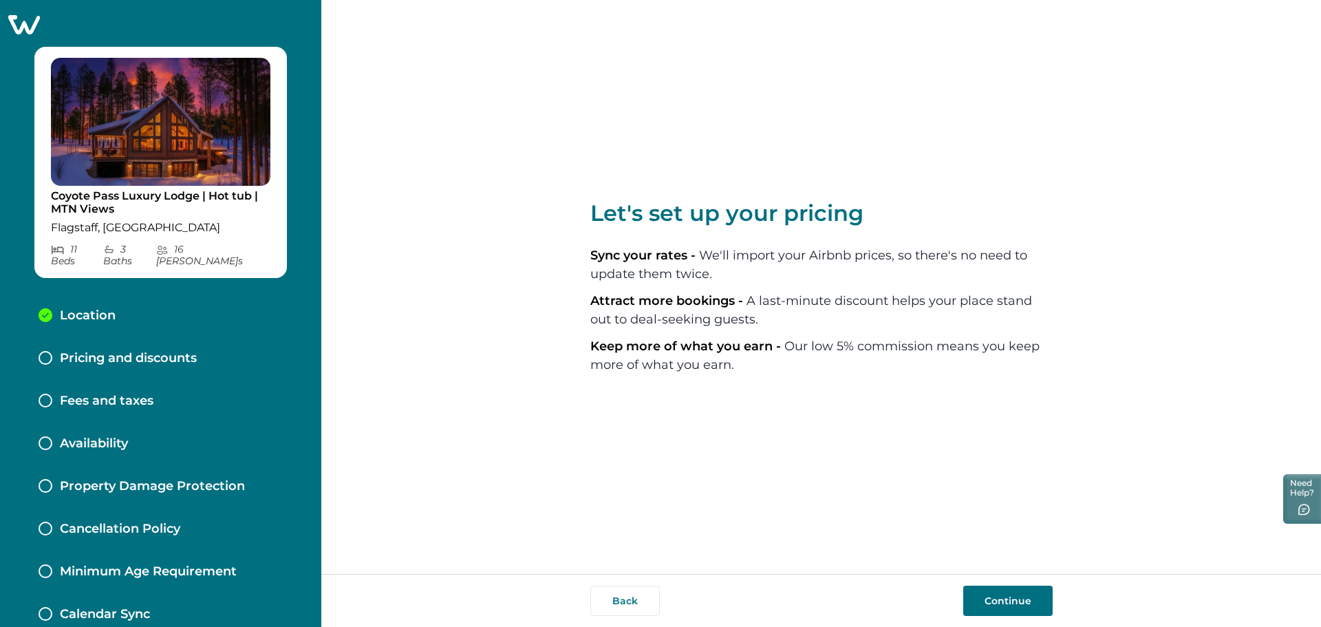
click at [907, 476] on div "Let's set up your pricing Sync your rates - We'll import your Airbnb prices, so…" at bounding box center [821, 287] width 462 height 574
click at [1016, 599] on button "Continue" at bounding box center [1007, 601] width 89 height 30
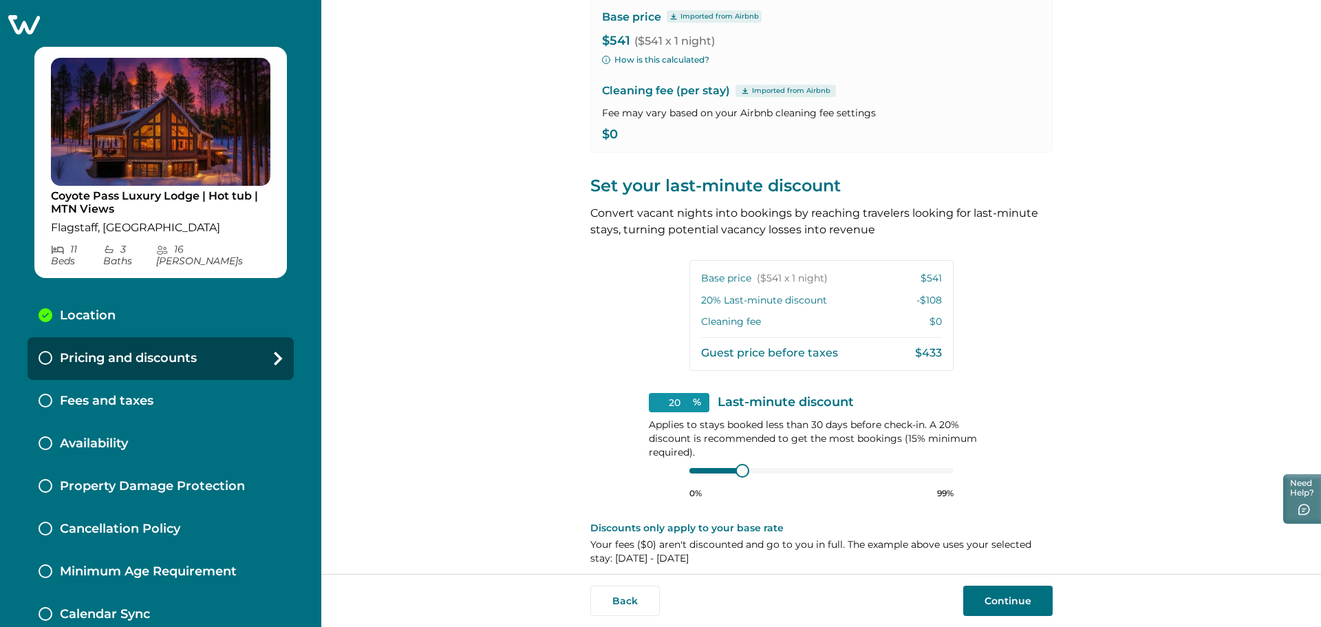
scroll to position [160, 0]
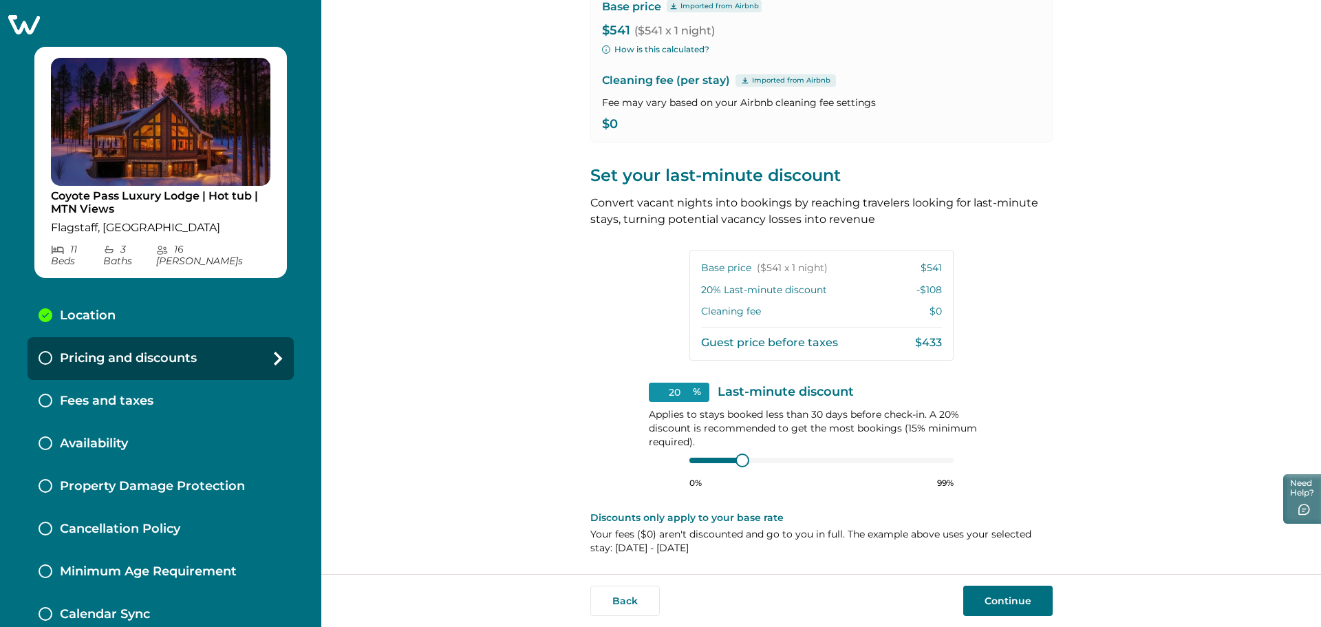
drag, startPoint x: 1030, startPoint y: 595, endPoint x: 1007, endPoint y: 382, distance: 214.6
click at [1088, 376] on div "View your pricing We imported your pricing from Airbnb and picked the next avai…" at bounding box center [821, 287] width 1000 height 574
type input "15"
click at [727, 458] on div at bounding box center [729, 460] width 12 height 12
click at [1093, 328] on div "View your pricing We imported your pricing from Airbnb and picked the next avai…" at bounding box center [821, 287] width 1000 height 574
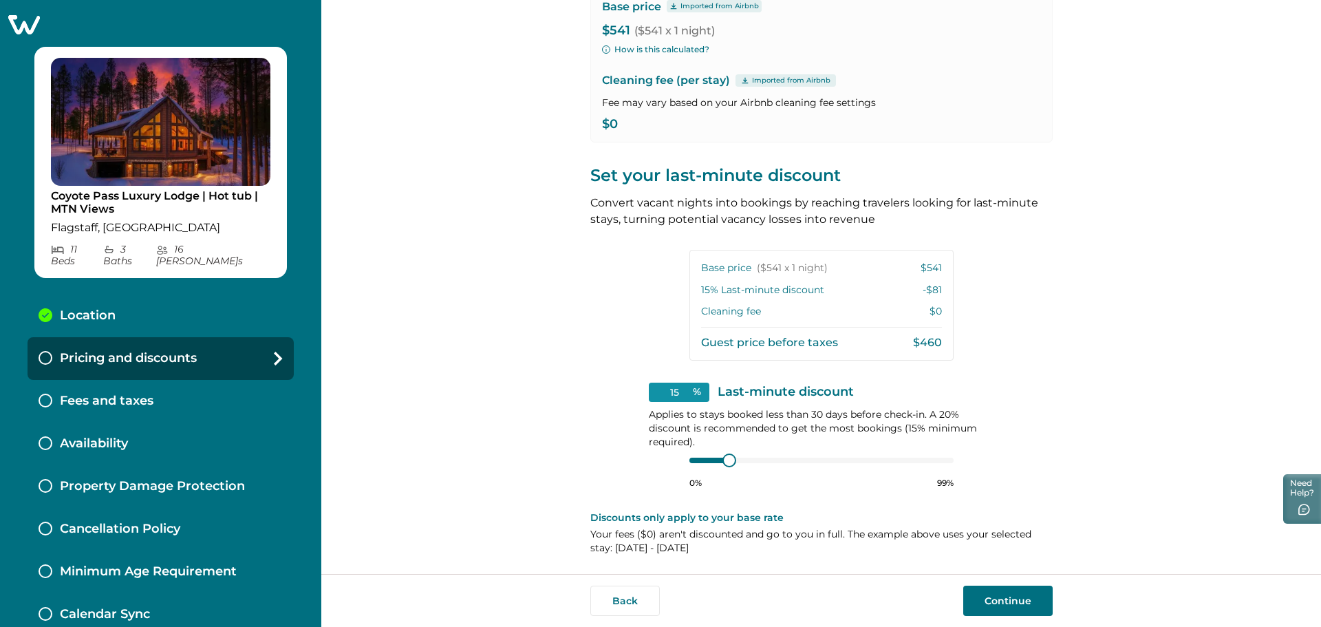
click at [1009, 602] on button "Continue" at bounding box center [1007, 601] width 89 height 30
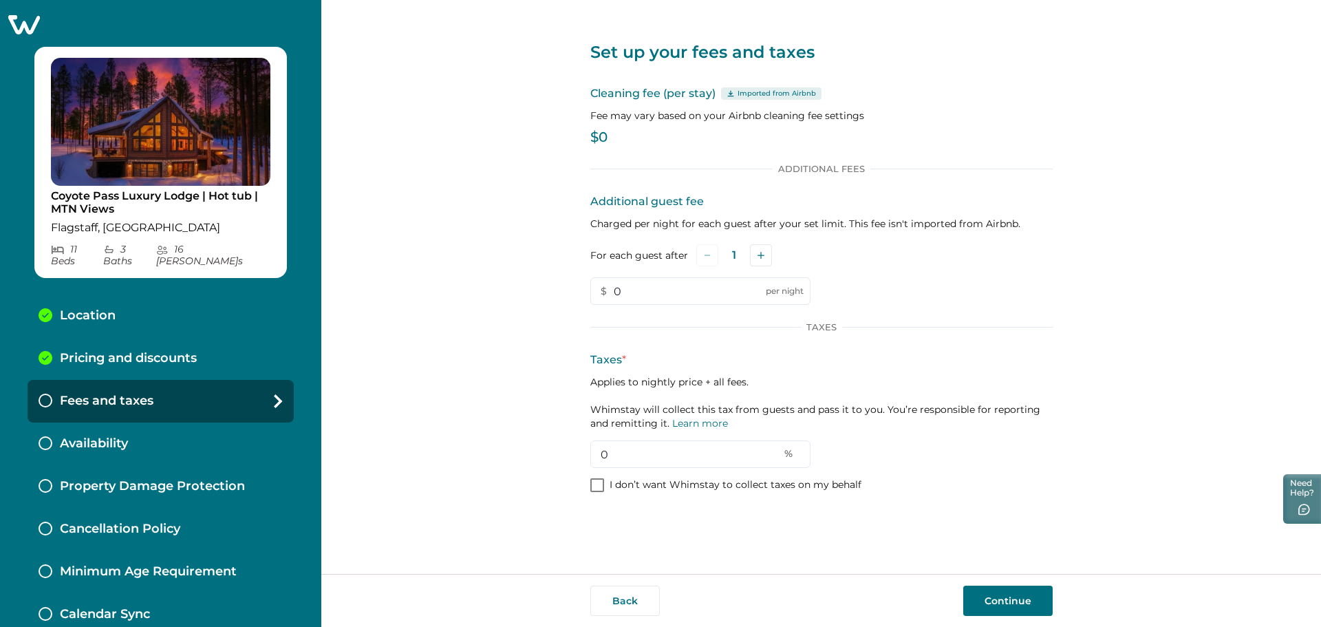
click at [1045, 425] on p "Applies to nightly price + all fees. Whimstay will collect this tax from guests…" at bounding box center [821, 402] width 462 height 55
click at [1022, 595] on button "Continue" at bounding box center [1007, 601] width 89 height 30
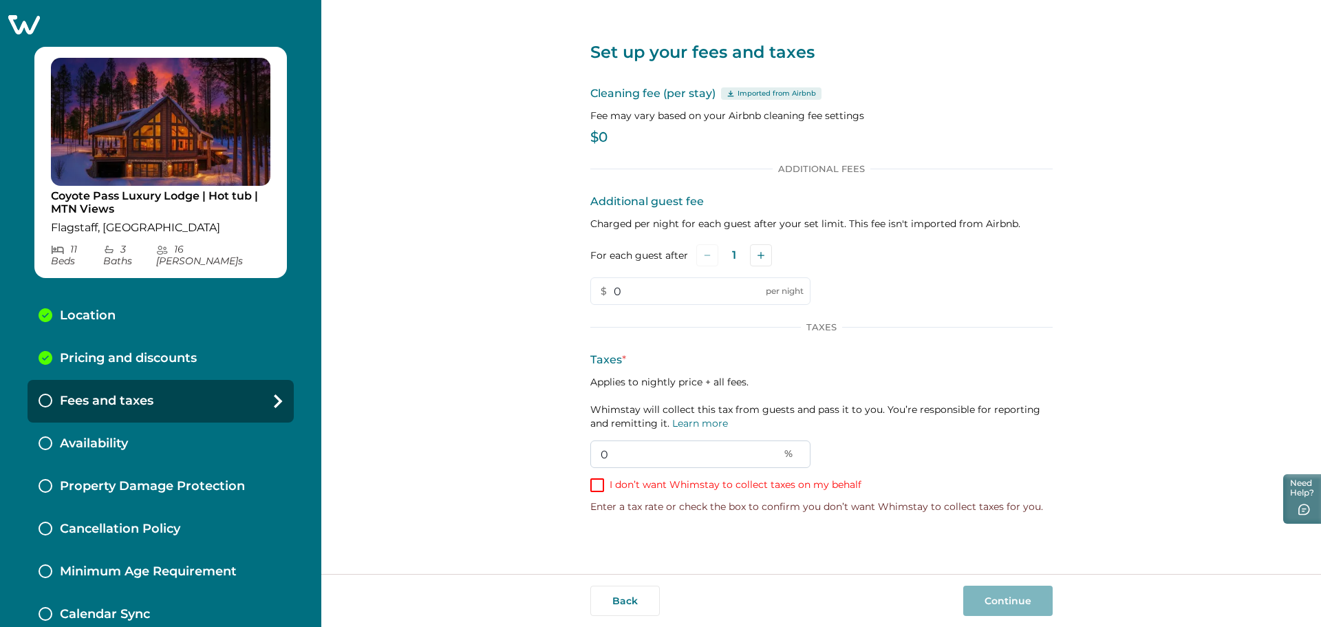
click at [628, 458] on input "0" at bounding box center [700, 454] width 220 height 28
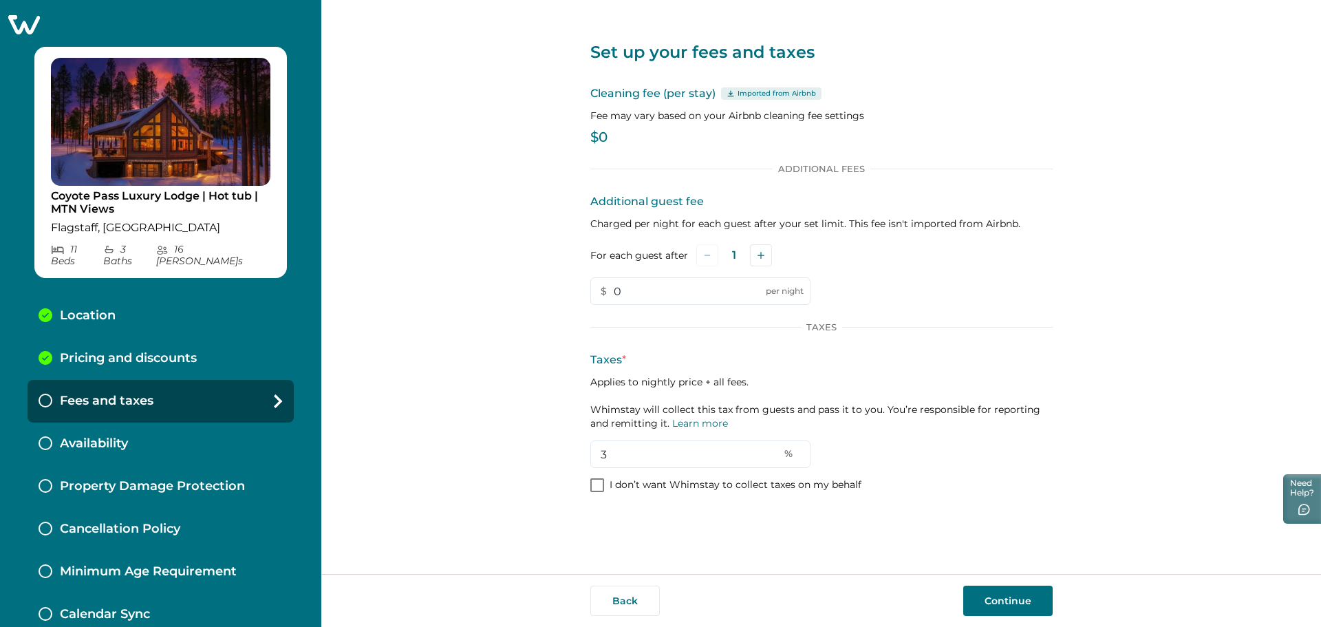
type input "3"
drag, startPoint x: 1072, startPoint y: 461, endPoint x: 995, endPoint y: 621, distance: 177.3
click at [1069, 462] on div "Set up your fees and taxes Cleaning fee (per stay) Imported from Airbnb Fee may…" at bounding box center [821, 287] width 1000 height 574
click at [1005, 601] on button "Continue" at bounding box center [1007, 601] width 89 height 30
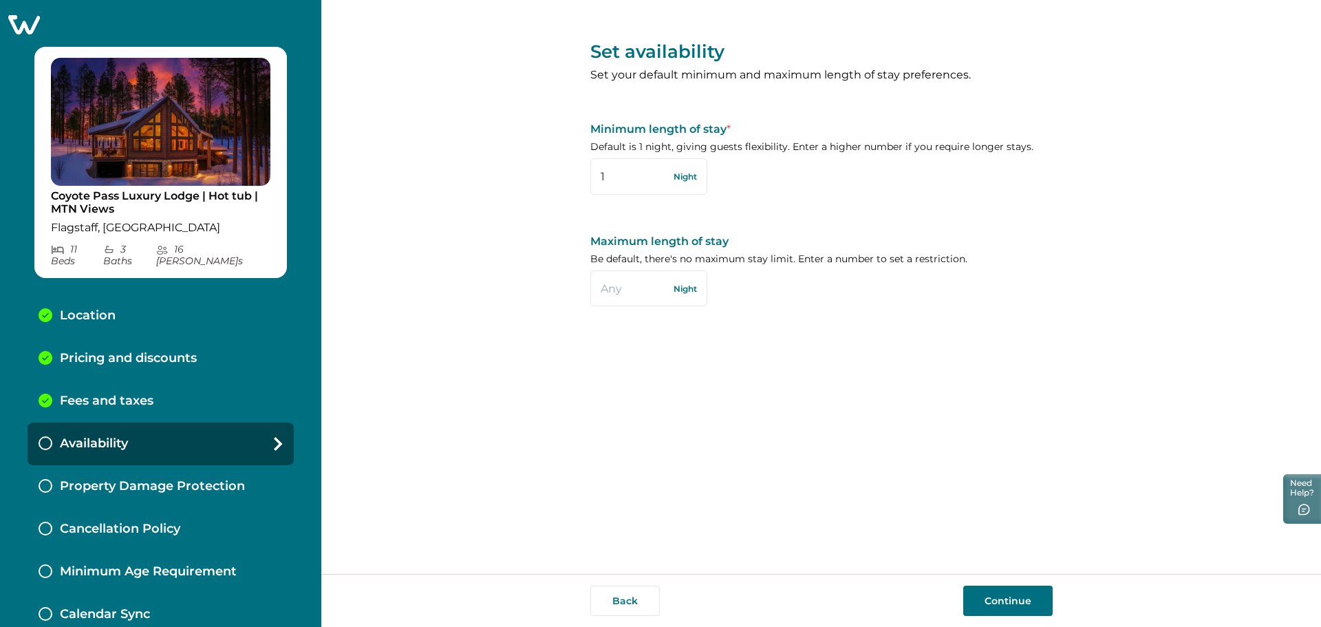
click at [659, 458] on div "Set availability Set your default minimum and maximum length of stay preference…" at bounding box center [821, 287] width 462 height 574
click at [623, 289] on input "text" at bounding box center [648, 288] width 117 height 36
type input "2"
click at [787, 332] on div "Set availability Set your default minimum and maximum length of stay preference…" at bounding box center [821, 169] width 462 height 339
drag, startPoint x: 614, startPoint y: 296, endPoint x: 534, endPoint y: 296, distance: 79.8
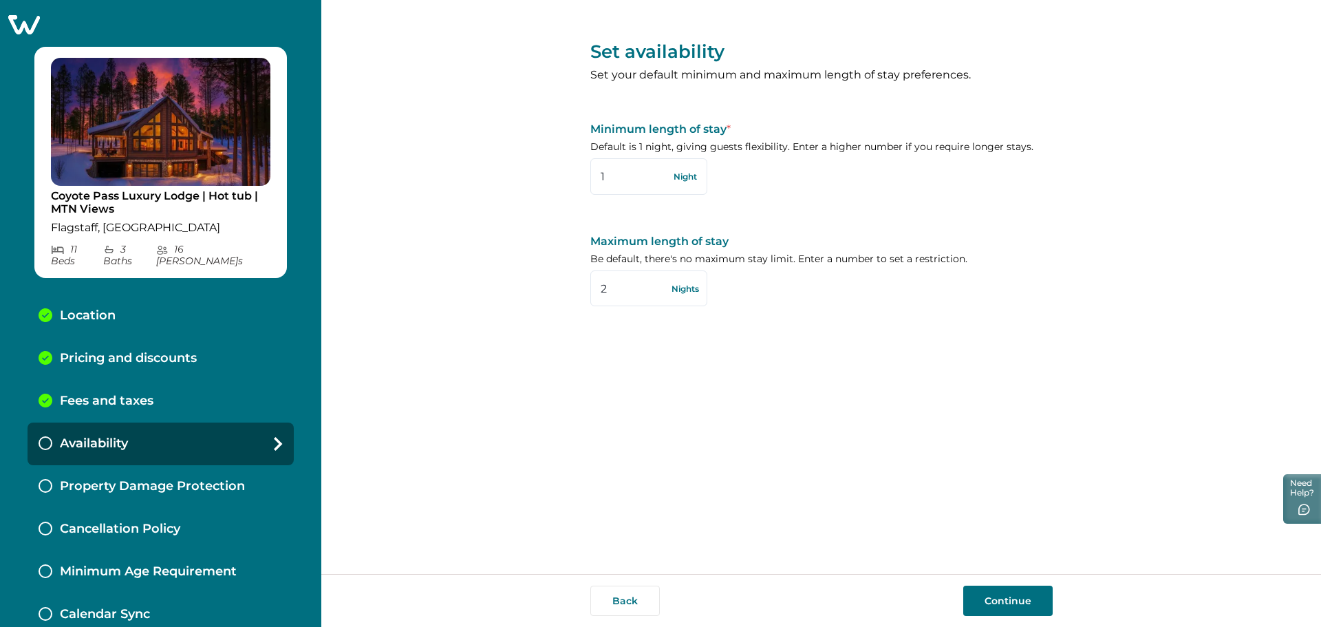
click at [534, 296] on div "Set availability Set your default minimum and maximum length of stay preference…" at bounding box center [821, 287] width 1000 height 574
click at [773, 407] on div "Set availability Set your default minimum and maximum length of stay preference…" at bounding box center [821, 287] width 462 height 574
click at [1005, 603] on button "Continue" at bounding box center [1007, 601] width 89 height 30
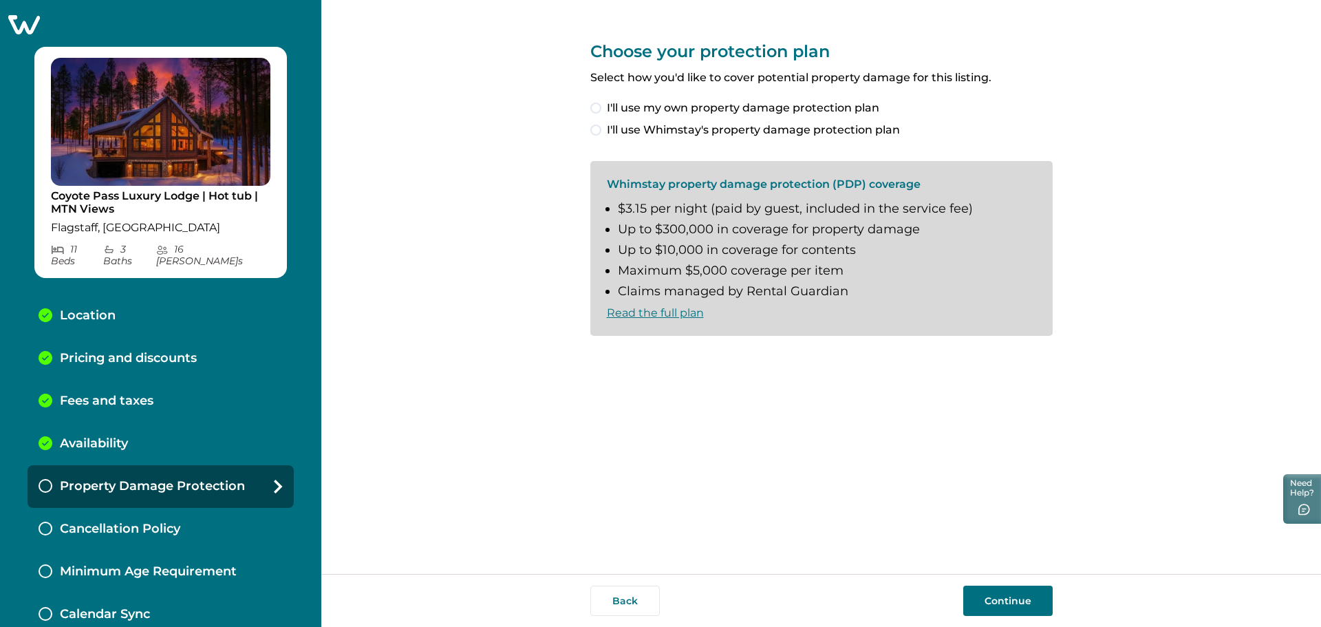
click at [599, 107] on span at bounding box center [595, 108] width 11 height 11
drag, startPoint x: 987, startPoint y: 590, endPoint x: 652, endPoint y: 367, distance: 402.0
click at [672, 407] on div "Choose your protection plan Select how you'd like to cover potential property d…" at bounding box center [821, 287] width 462 height 574
click at [593, 134] on span at bounding box center [595, 130] width 11 height 11
click at [935, 451] on div "Choose your protection plan Select how you'd like to cover potential property d…" at bounding box center [821, 287] width 462 height 574
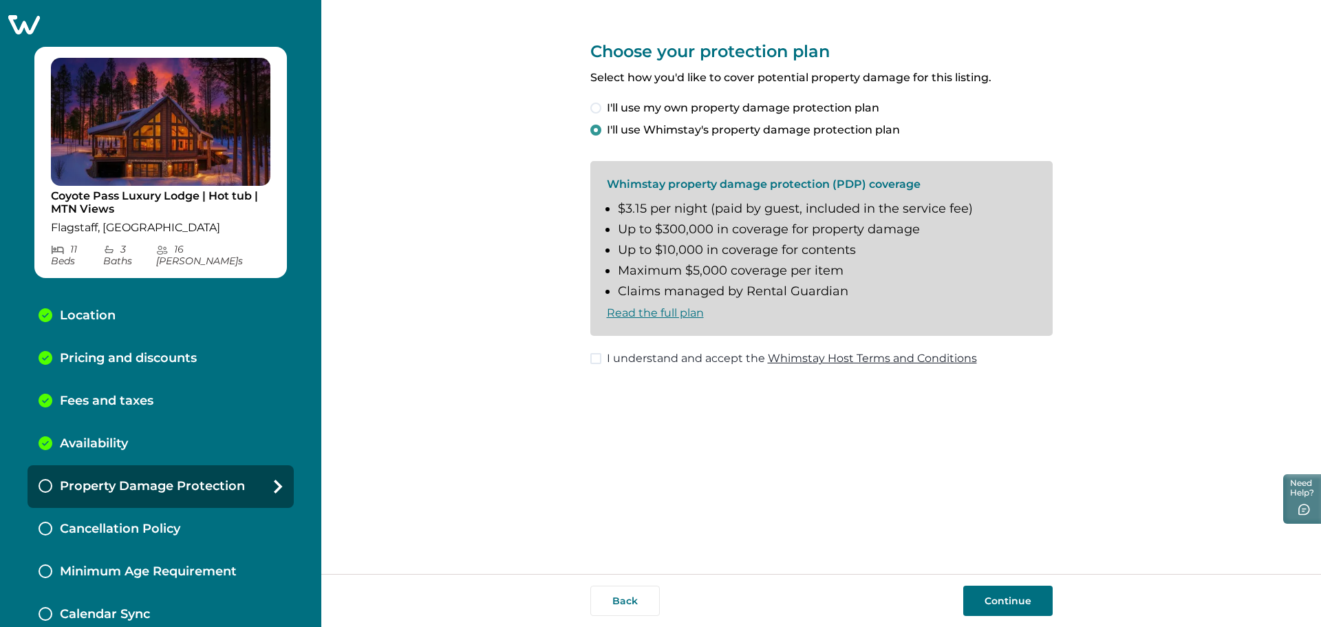
click at [604, 360] on label "I understand and accept the Whimstay Host Terms and Conditions" at bounding box center [783, 358] width 387 height 17
click at [993, 597] on button "Continue" at bounding box center [1007, 601] width 89 height 30
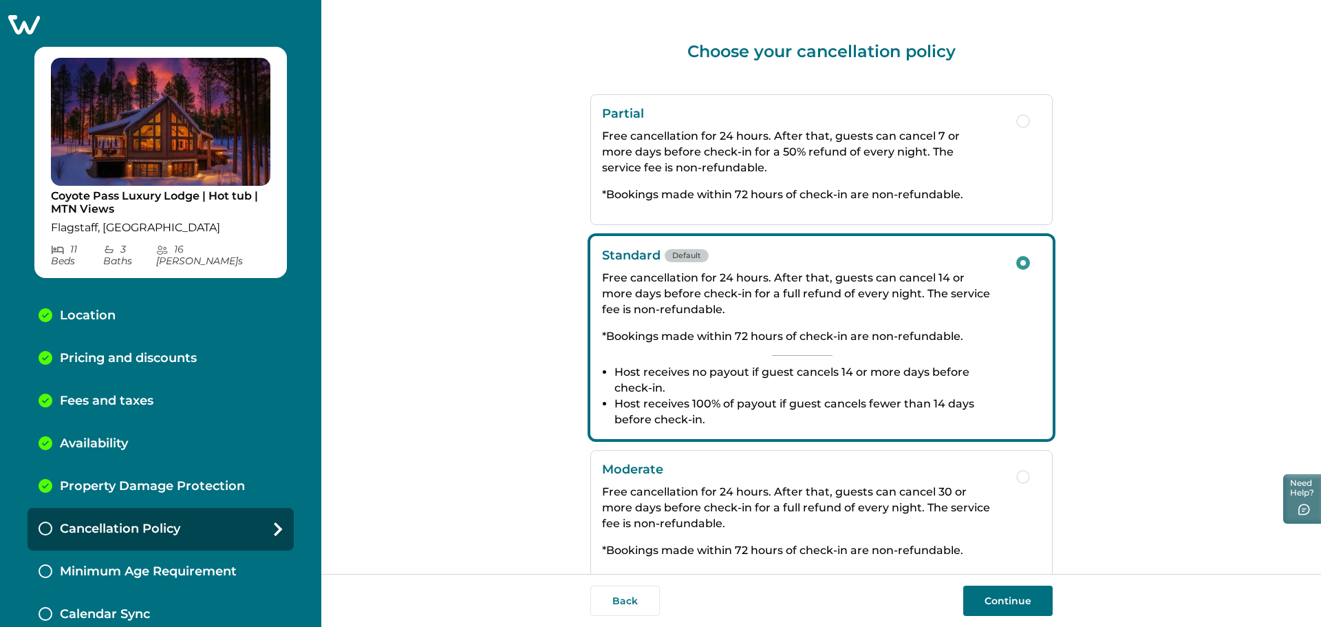
scroll to position [69, 0]
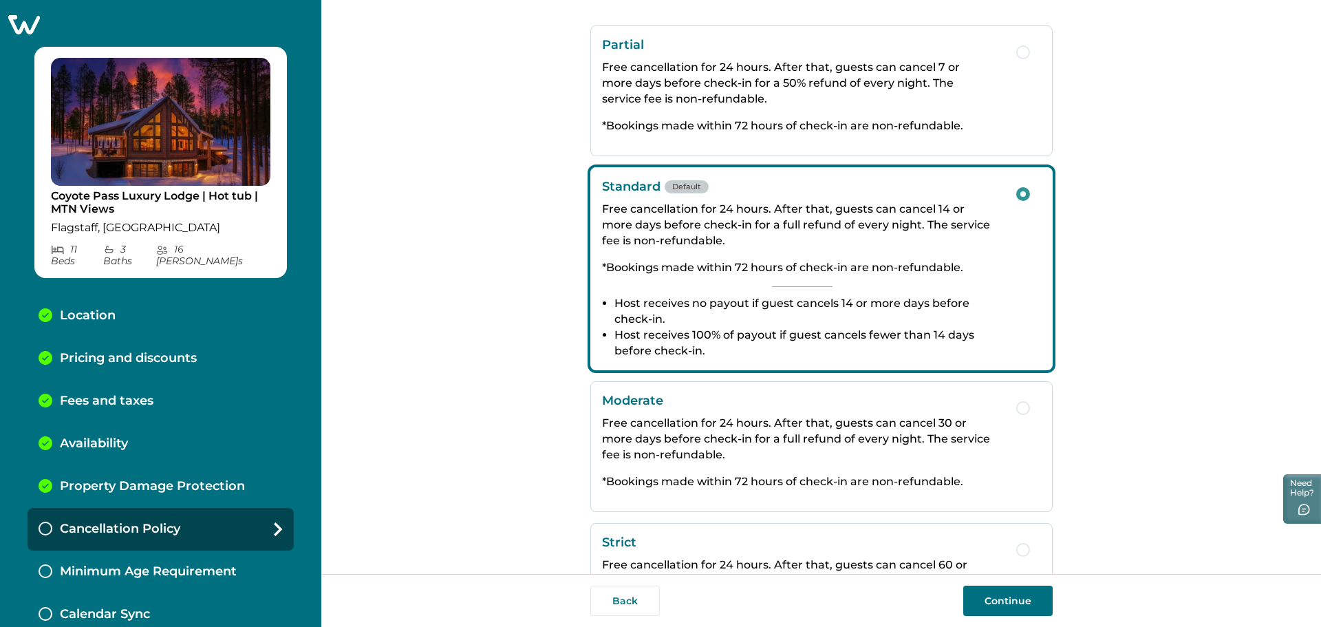
click at [889, 399] on p "Moderate" at bounding box center [802, 400] width 401 height 15
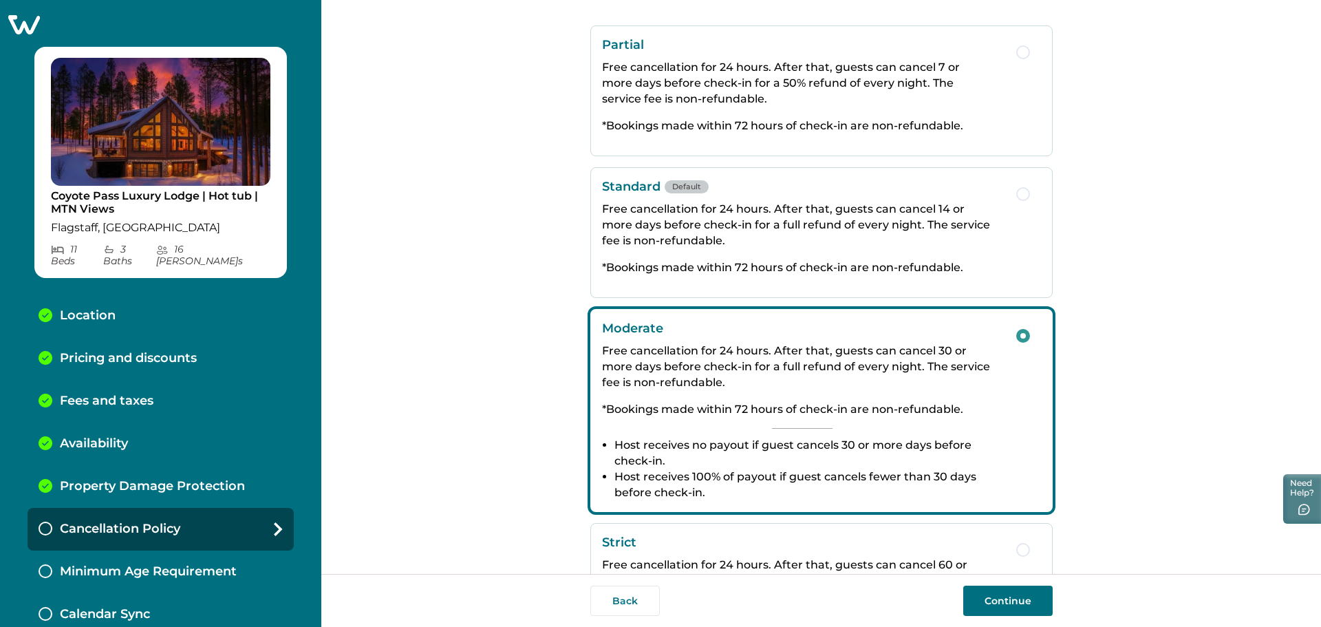
click at [1008, 607] on button "Continue" at bounding box center [1007, 601] width 89 height 30
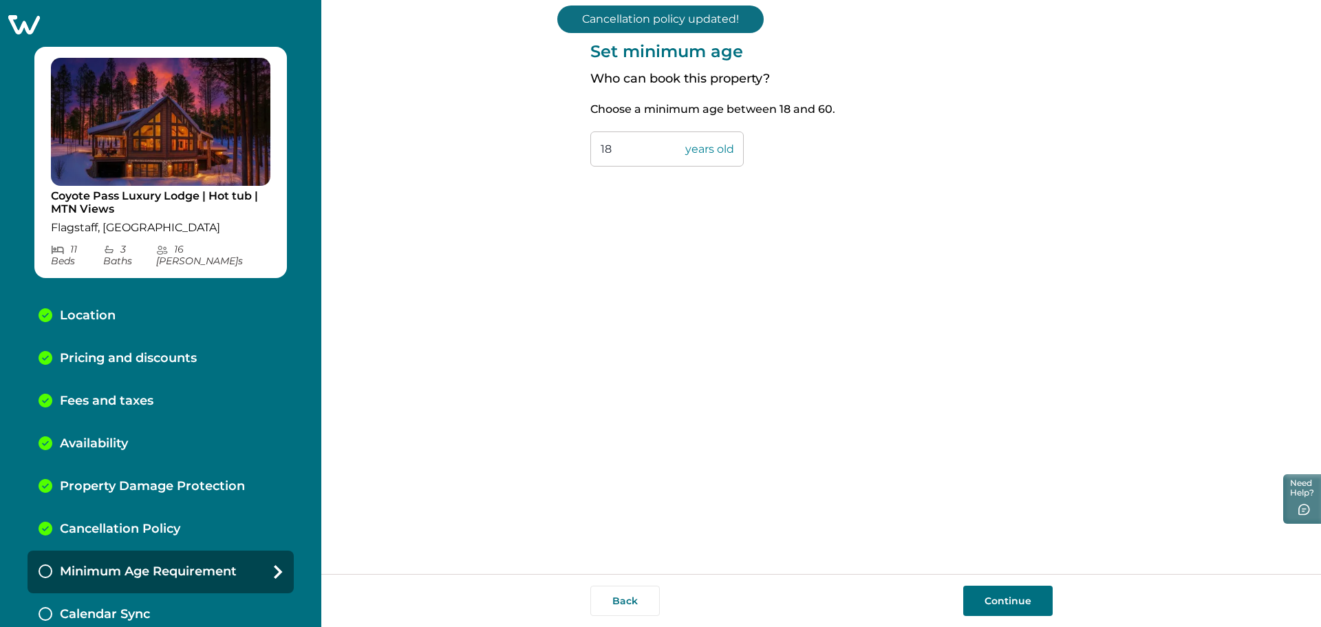
click at [650, 148] on input "18" at bounding box center [666, 148] width 153 height 35
type input "1"
type input "25"
drag, startPoint x: 674, startPoint y: 215, endPoint x: 704, endPoint y: 235, distance: 35.7
click at [676, 215] on div "Set minimum age Who can book this property? Choose a minimum age between 18 and…" at bounding box center [821, 287] width 462 height 574
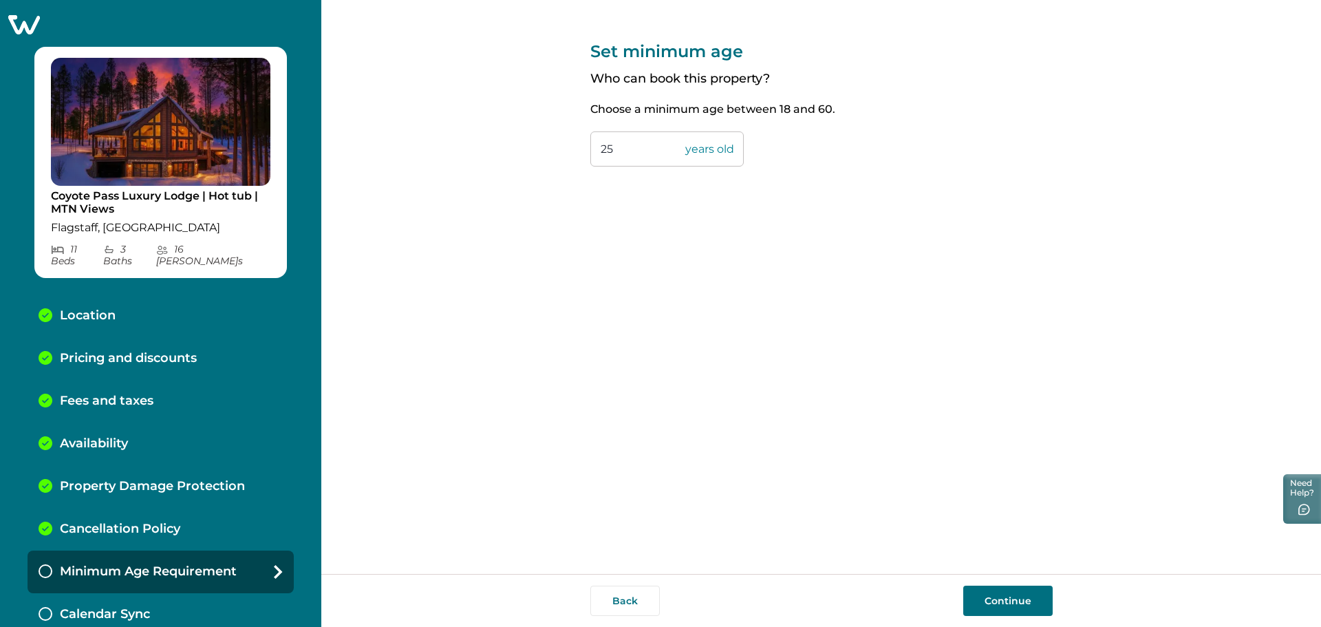
click at [1024, 599] on button "Continue" at bounding box center [1007, 601] width 89 height 30
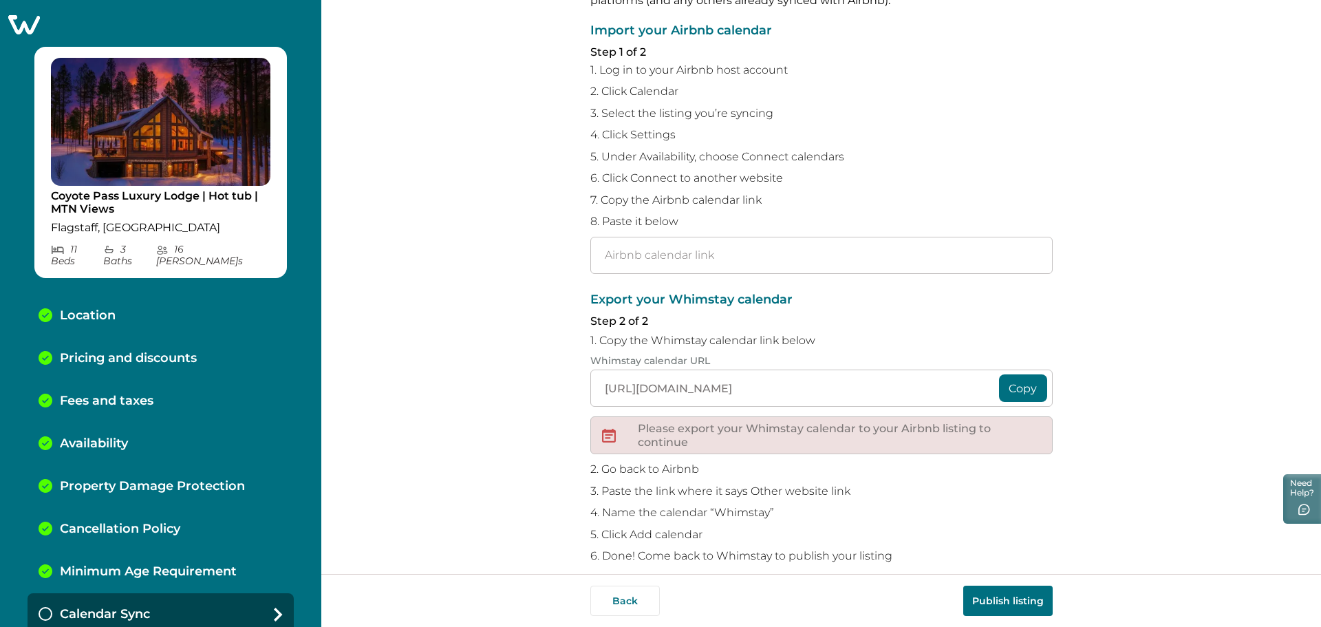
scroll to position [116, 0]
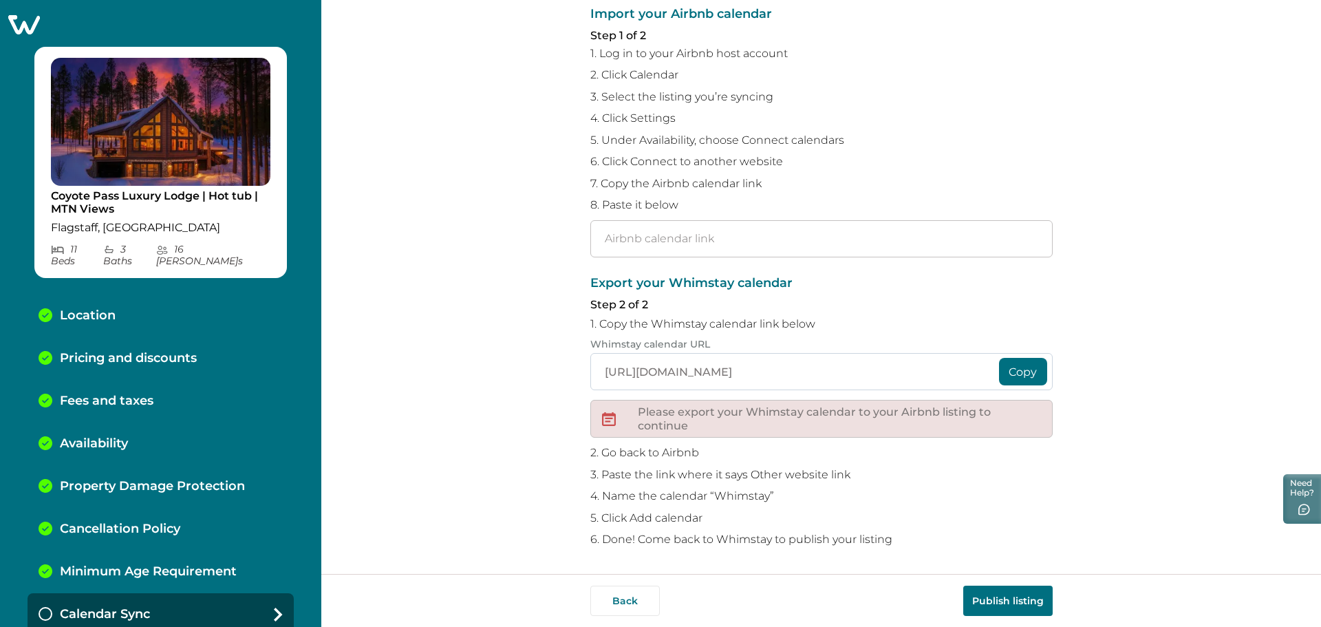
click at [795, 373] on input "https://whimstay-production-assets.s3.amazonaws.com/calendar/c12e6f6c-9238-485f…" at bounding box center [821, 371] width 462 height 37
click at [1038, 368] on button "Copy" at bounding box center [1023, 372] width 48 height 28
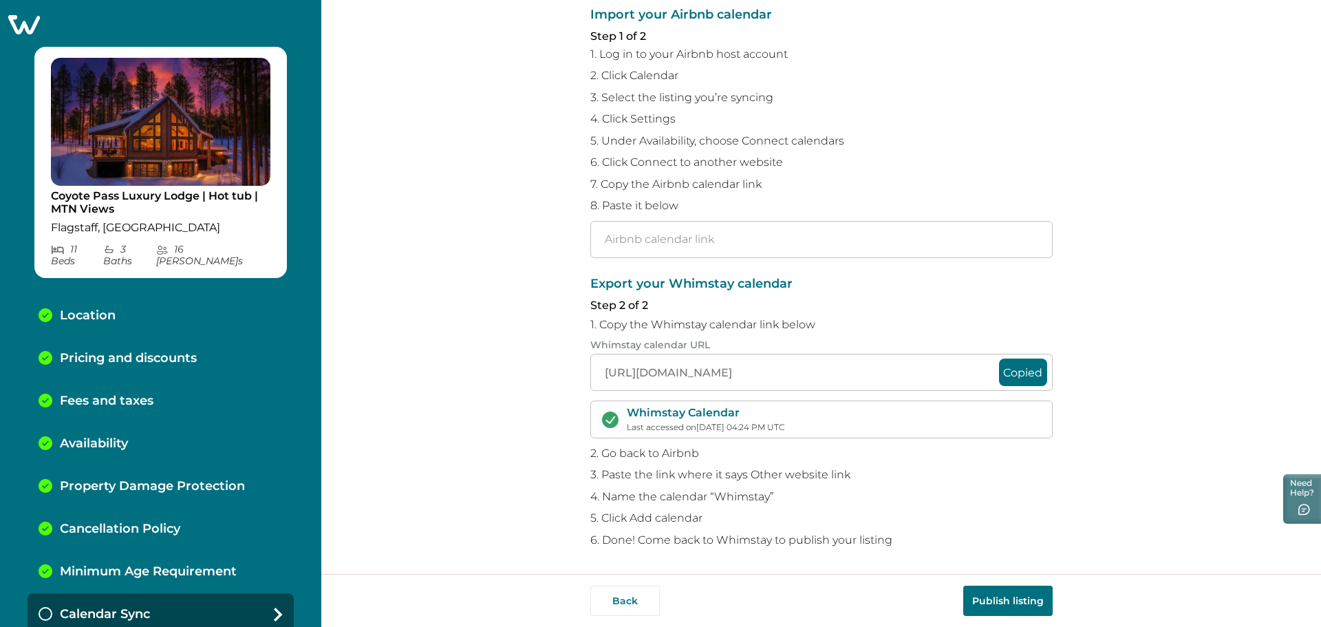
scroll to position [115, 0]
click at [531, 455] on div "Sync your Whimstay and Airbnb calendars To avoid double bookings, you’ll need t…" at bounding box center [821, 287] width 1000 height 574
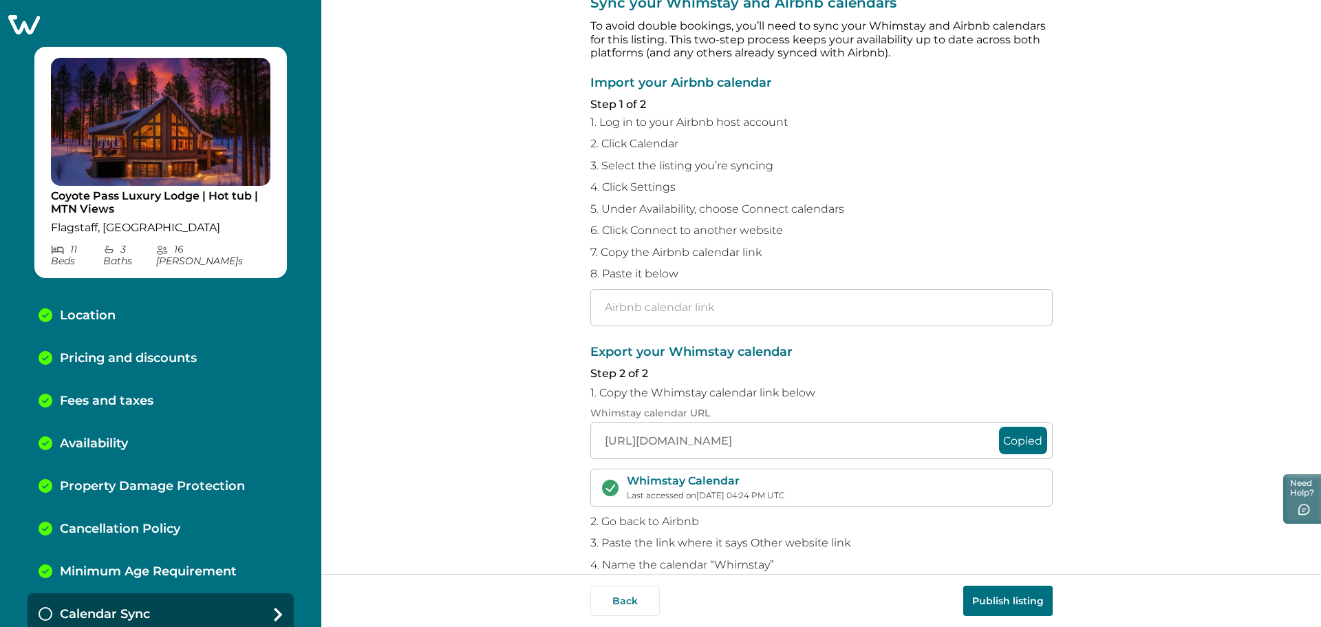
scroll to position [46, 0]
click at [451, 341] on div "Sync your Whimstay and Airbnb calendars To avoid double bookings, you’ll need t…" at bounding box center [821, 287] width 1000 height 574
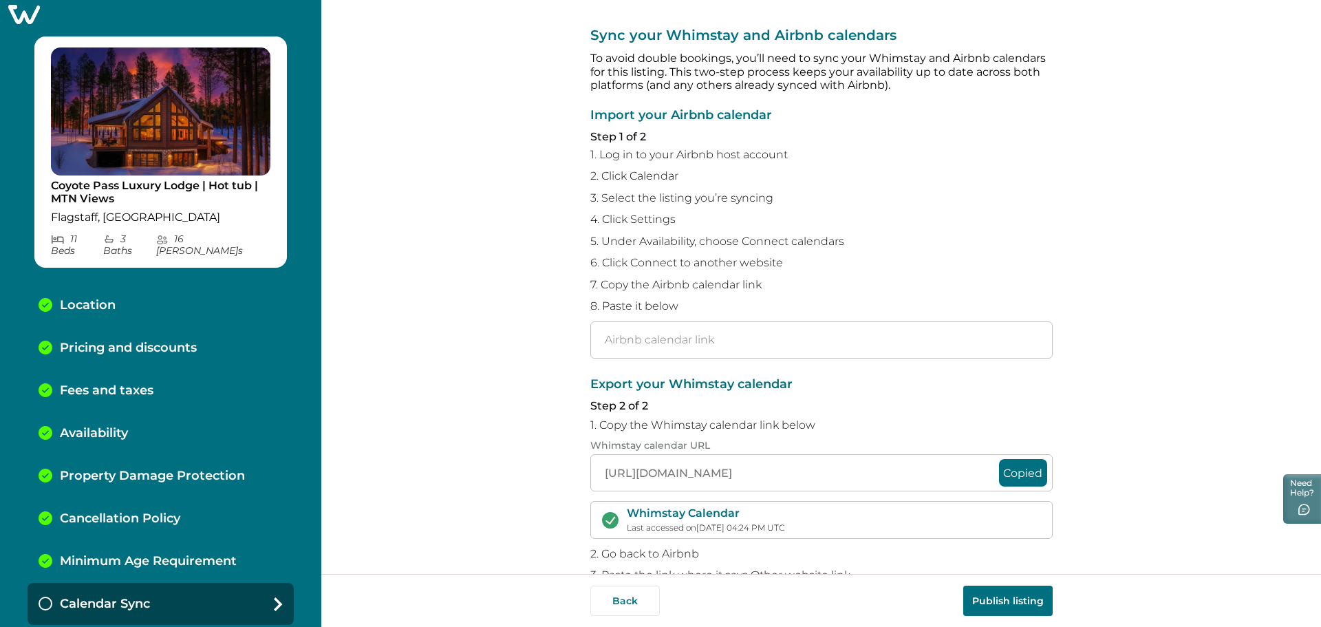
scroll to position [0, 0]
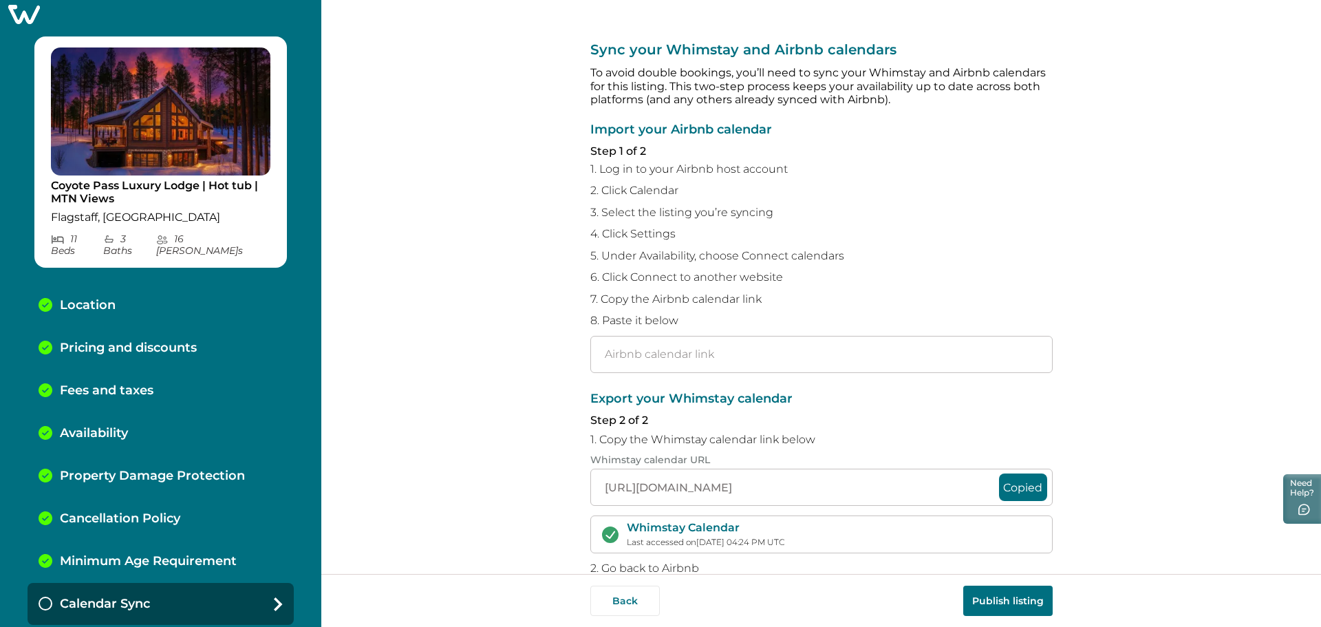
drag, startPoint x: 425, startPoint y: 112, endPoint x: 855, endPoint y: 276, distance: 460.2
click at [426, 113] on div "Sync your Whimstay and Airbnb calendars To avoid double bookings, you’ll need t…" at bounding box center [821, 287] width 1000 height 574
drag, startPoint x: 1175, startPoint y: 257, endPoint x: 804, endPoint y: 361, distance: 385.4
click at [1118, 265] on div "Sync your Whimstay and Airbnb calendars To avoid double bookings, you’ll need t…" at bounding box center [821, 287] width 1000 height 574
click at [634, 604] on button "Back" at bounding box center [625, 601] width 70 height 30
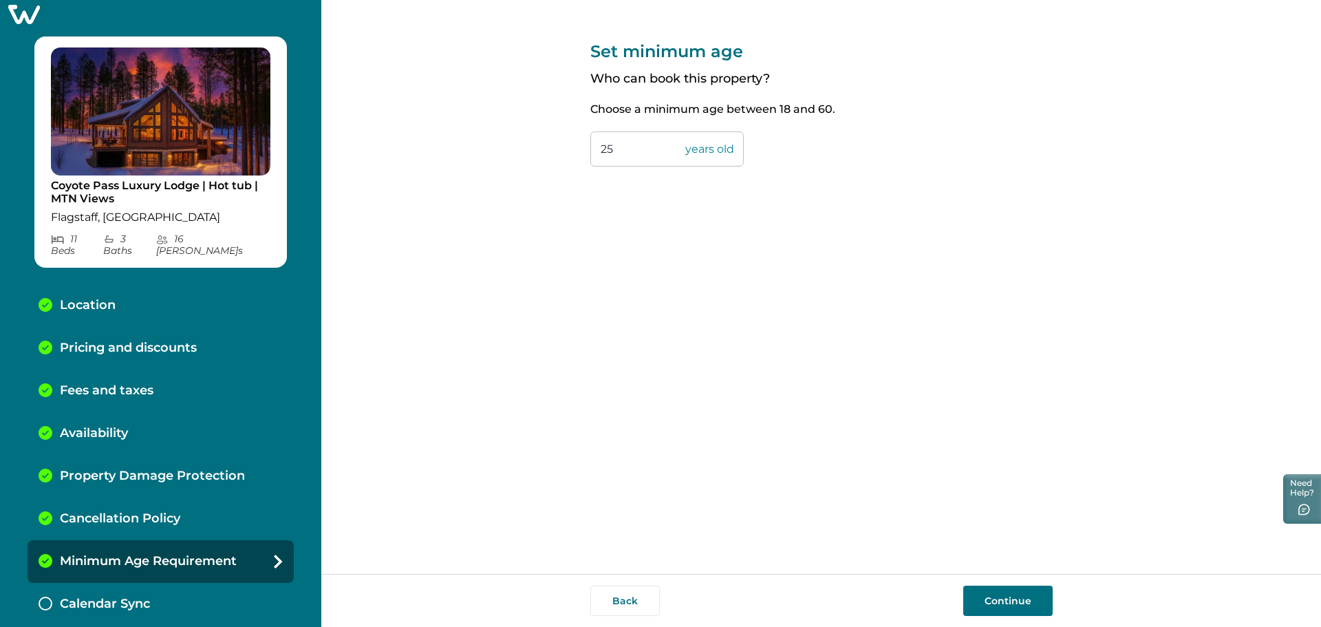
click at [634, 604] on button "Back" at bounding box center [625, 601] width 70 height 30
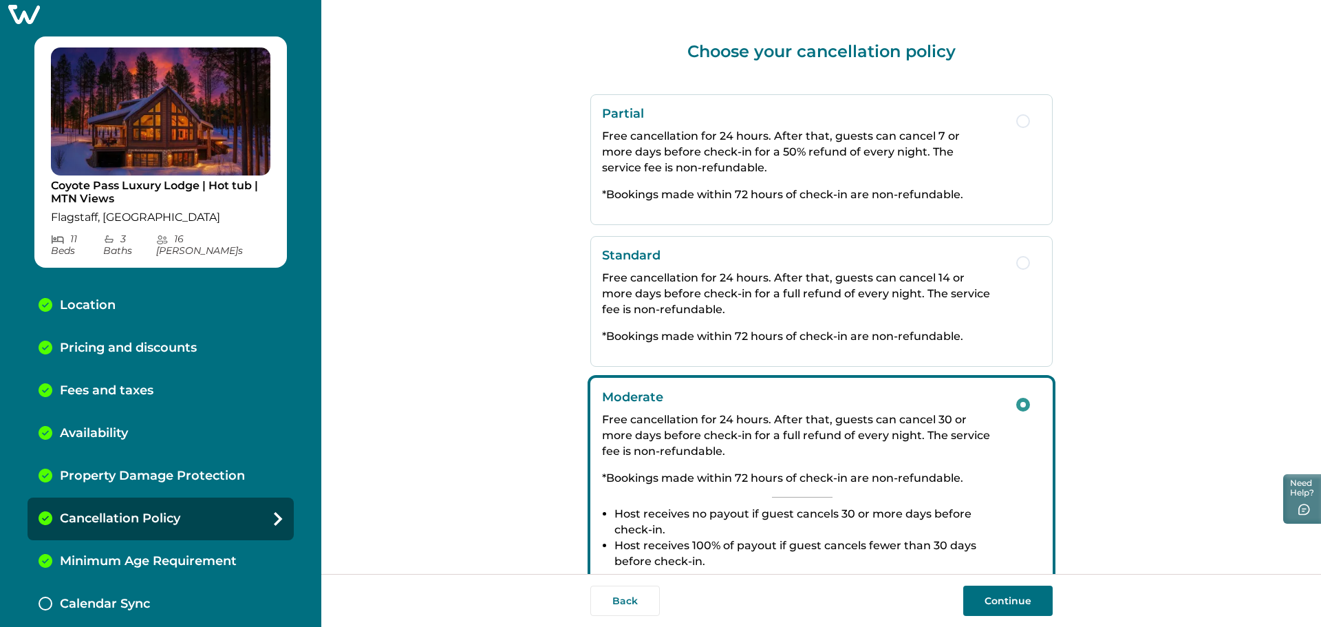
click at [634, 604] on button "Back" at bounding box center [625, 601] width 70 height 30
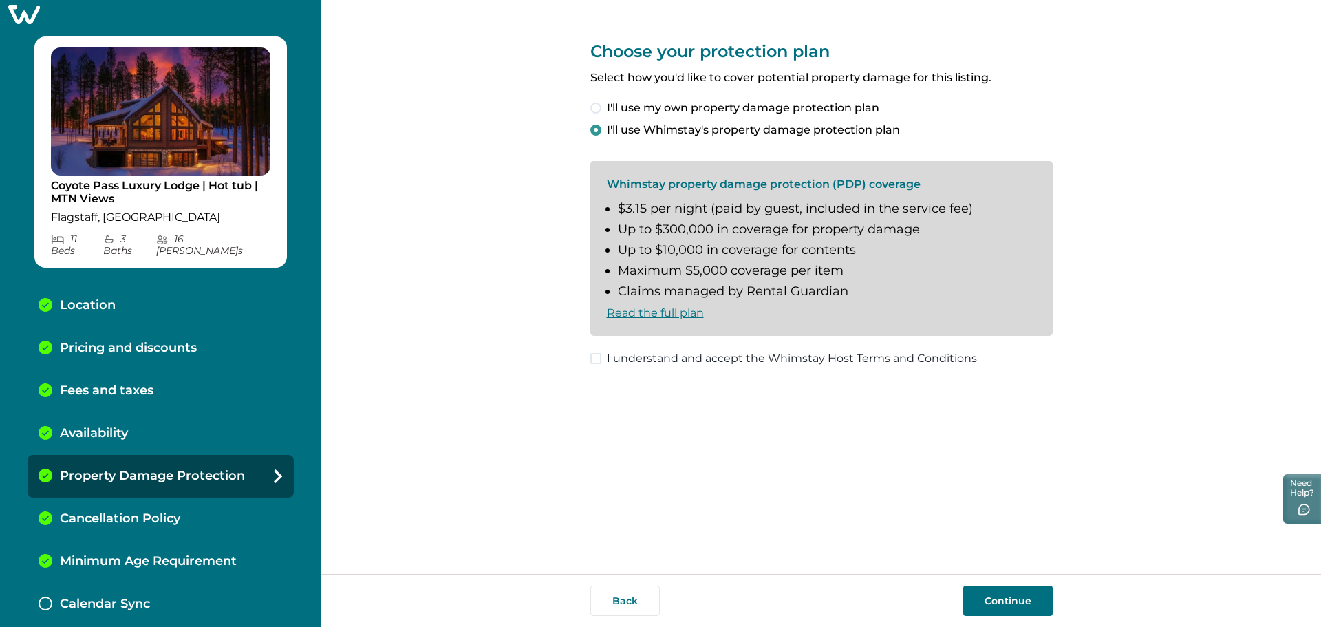
click at [634, 604] on button "Back" at bounding box center [625, 601] width 70 height 30
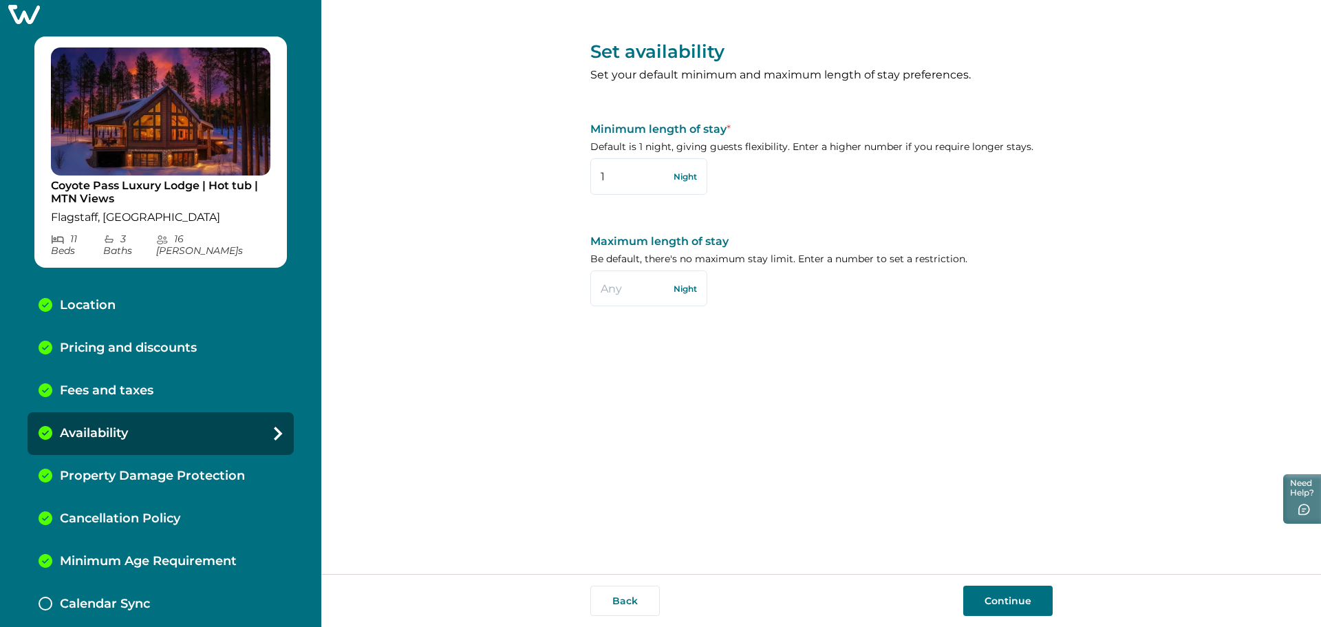
click at [634, 604] on button "Back" at bounding box center [625, 601] width 70 height 30
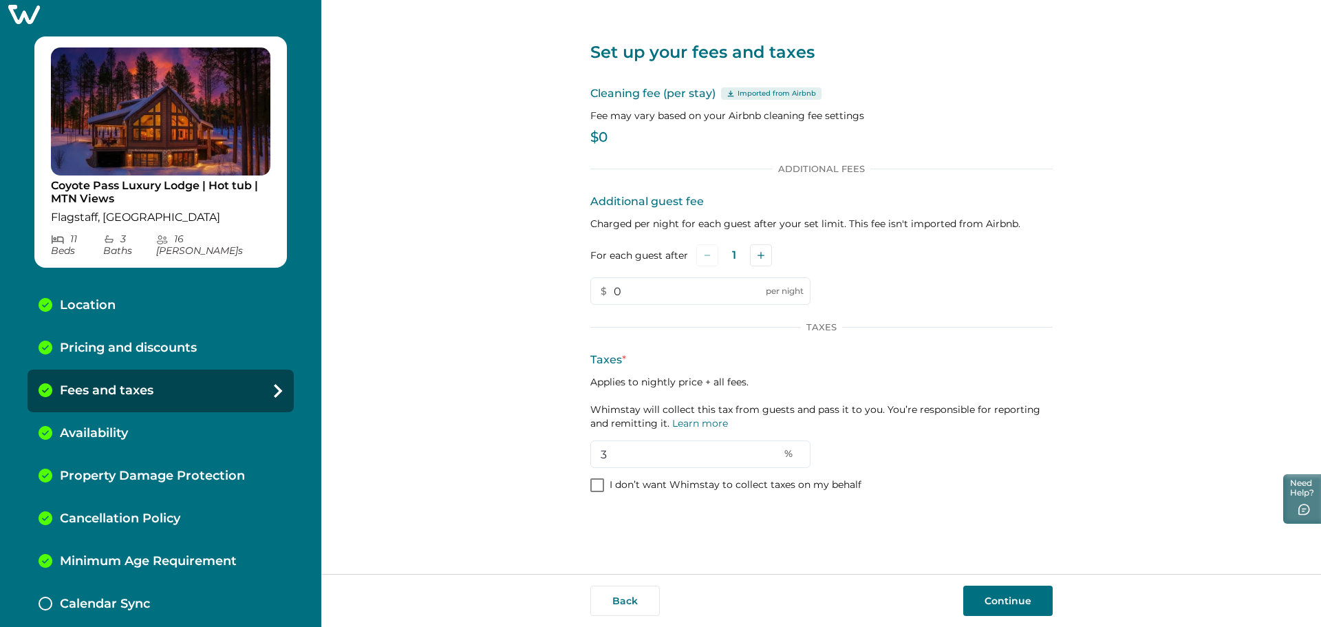
click at [634, 604] on button "Back" at bounding box center [625, 601] width 70 height 30
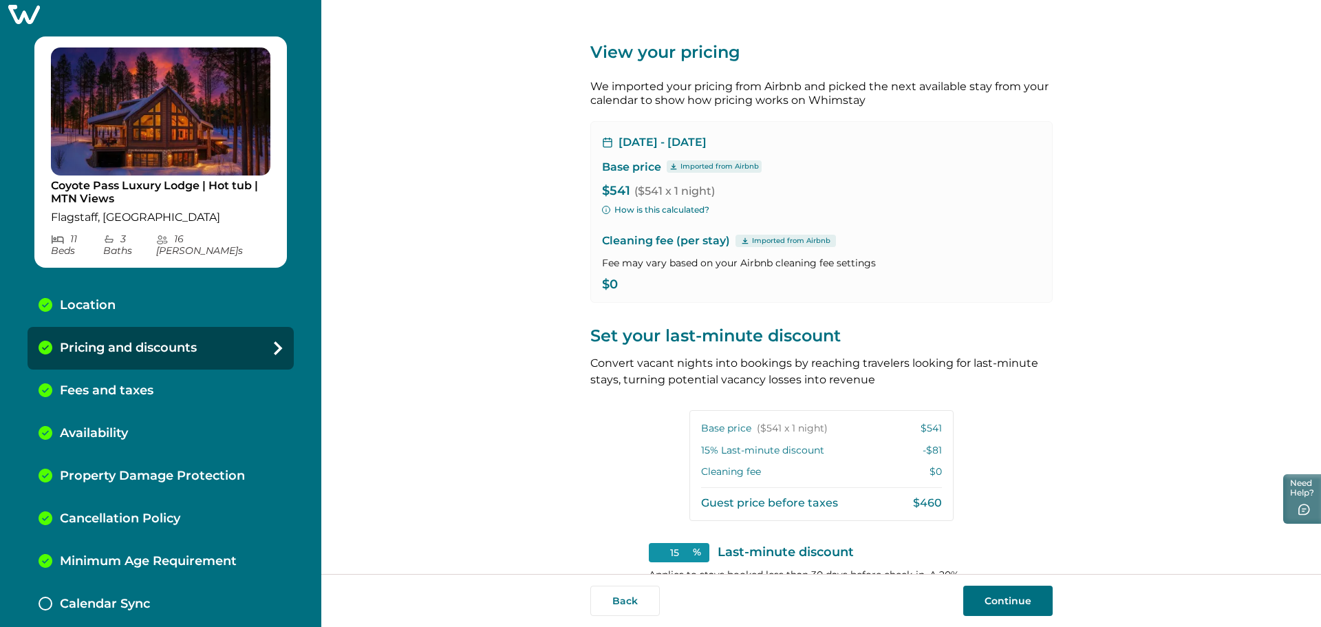
click at [634, 604] on button "Back" at bounding box center [625, 601] width 70 height 30
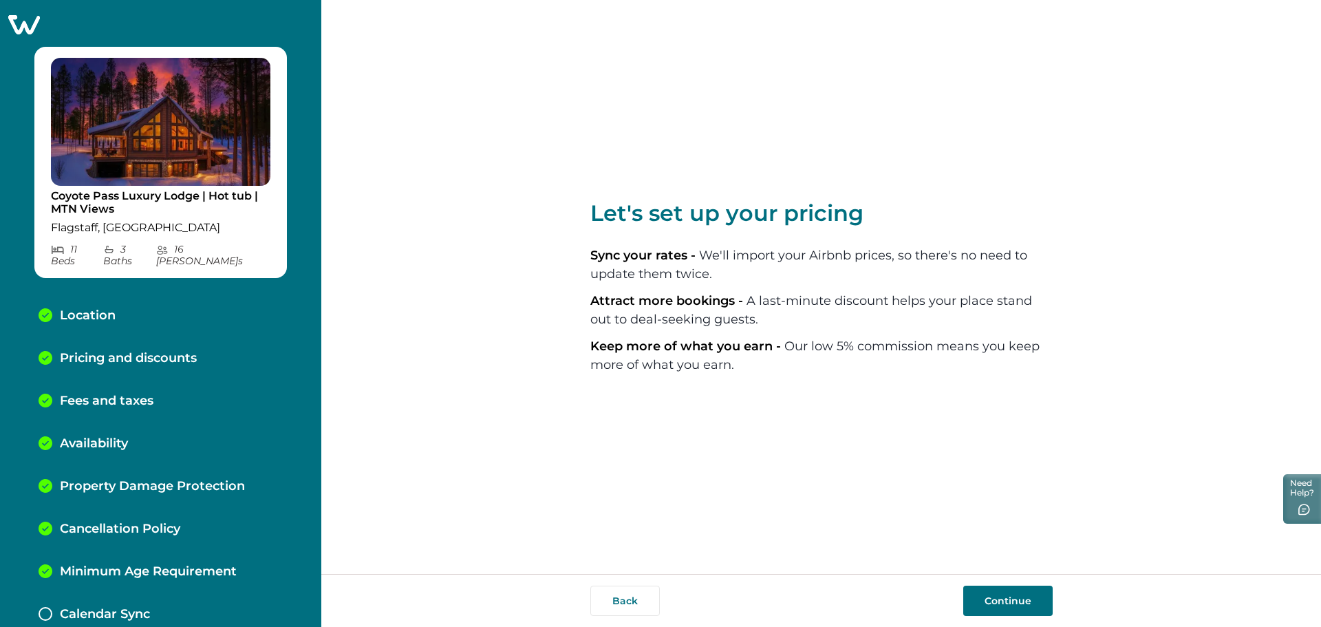
click at [139, 136] on img at bounding box center [161, 122] width 220 height 128
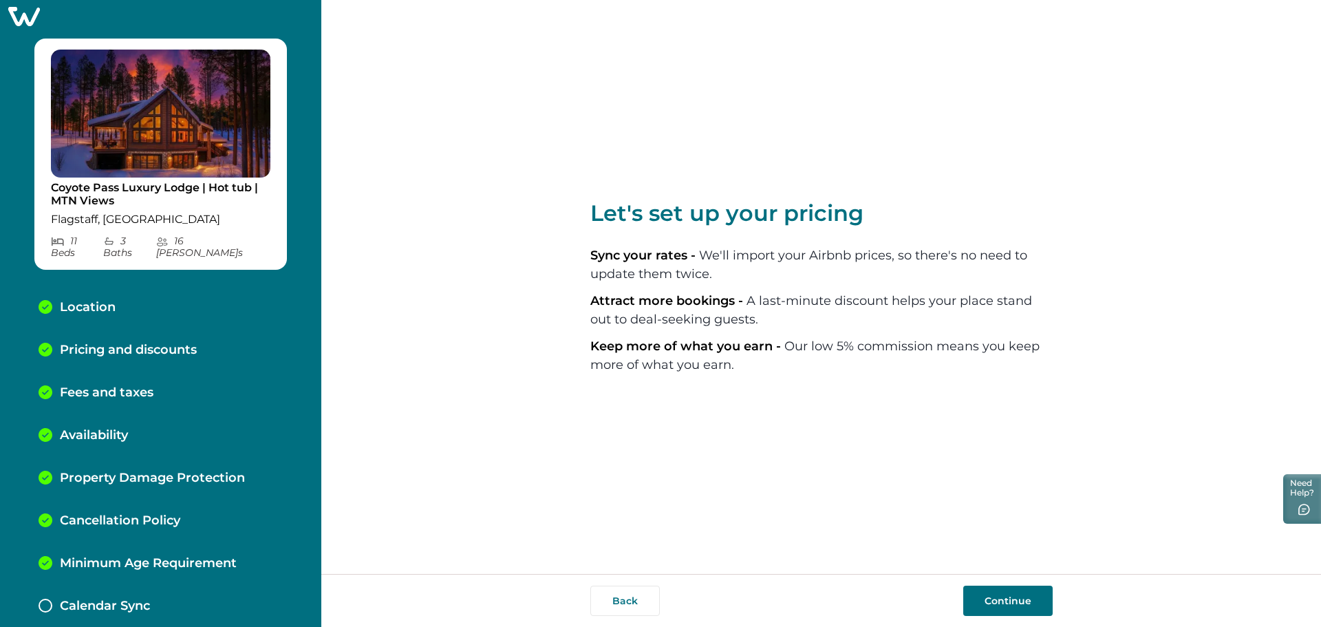
scroll to position [10, 0]
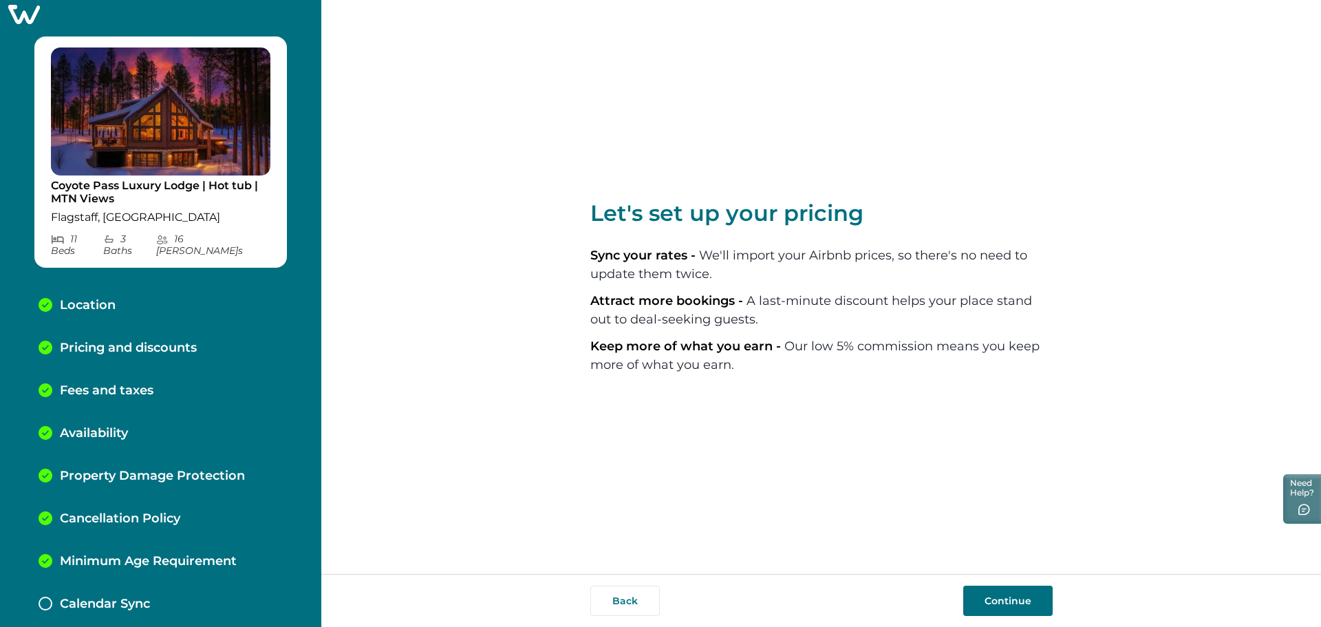
drag, startPoint x: 505, startPoint y: 195, endPoint x: 528, endPoint y: 217, distance: 31.6
click at [505, 195] on div "Let's set up your pricing Sync your rates - We'll import your Airbnb prices, so…" at bounding box center [821, 287] width 1000 height 574
click at [780, 273] on li "Sync your rates - We'll import your Airbnb prices, so there's no need to update…" at bounding box center [821, 264] width 462 height 37
click at [487, 352] on div "Let's set up your pricing Sync your rates - We'll import your Airbnb prices, so…" at bounding box center [821, 287] width 1000 height 574
click at [1003, 601] on button "Continue" at bounding box center [1007, 601] width 89 height 30
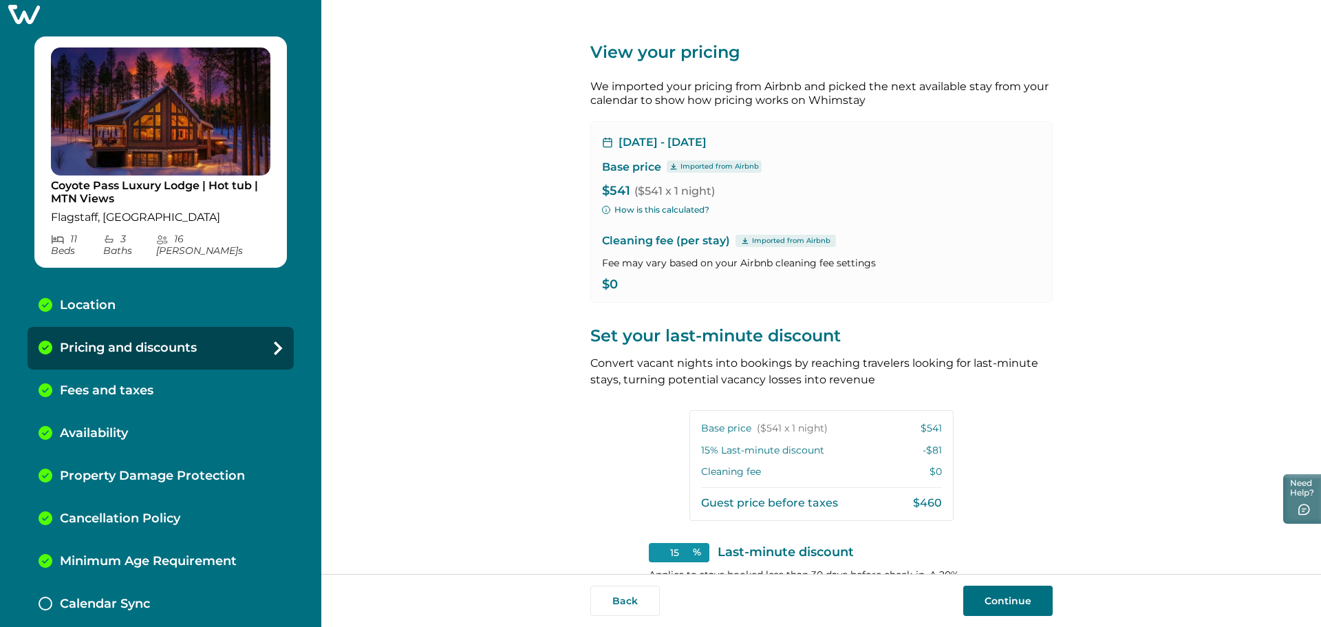
click at [495, 436] on div "View your pricing We imported your pricing from Airbnb and picked the next avai…" at bounding box center [821, 287] width 1000 height 574
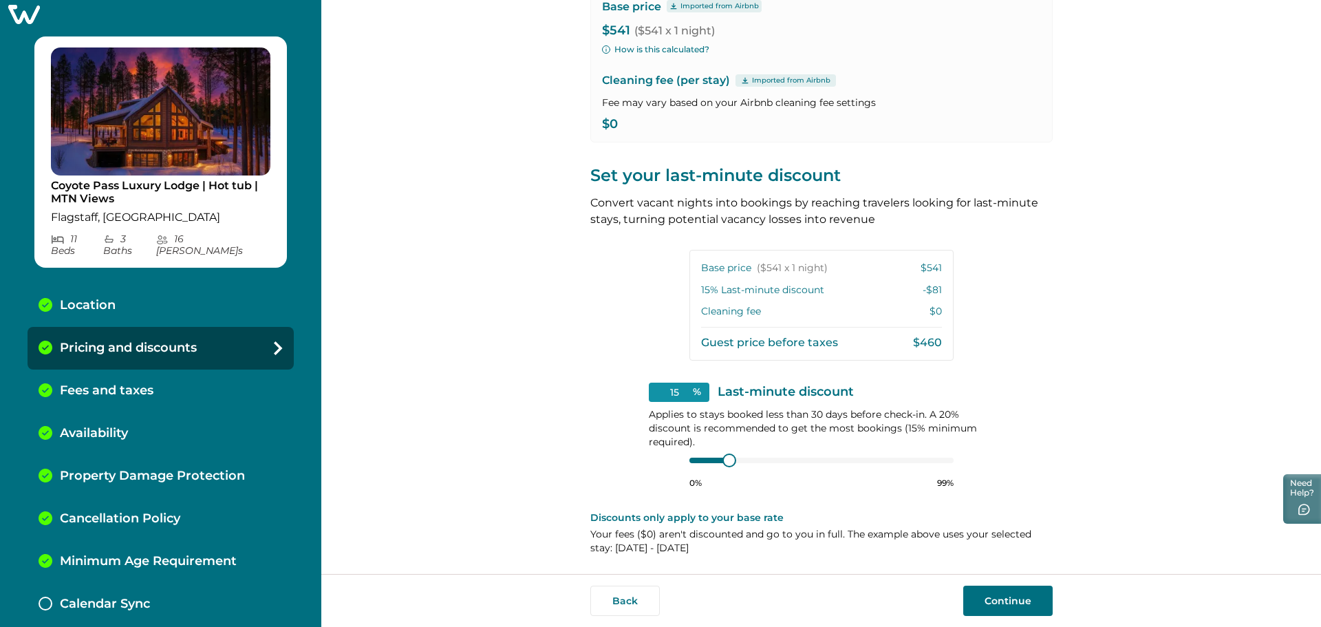
click at [100, 597] on p "Calendar Sync" at bounding box center [105, 604] width 90 height 15
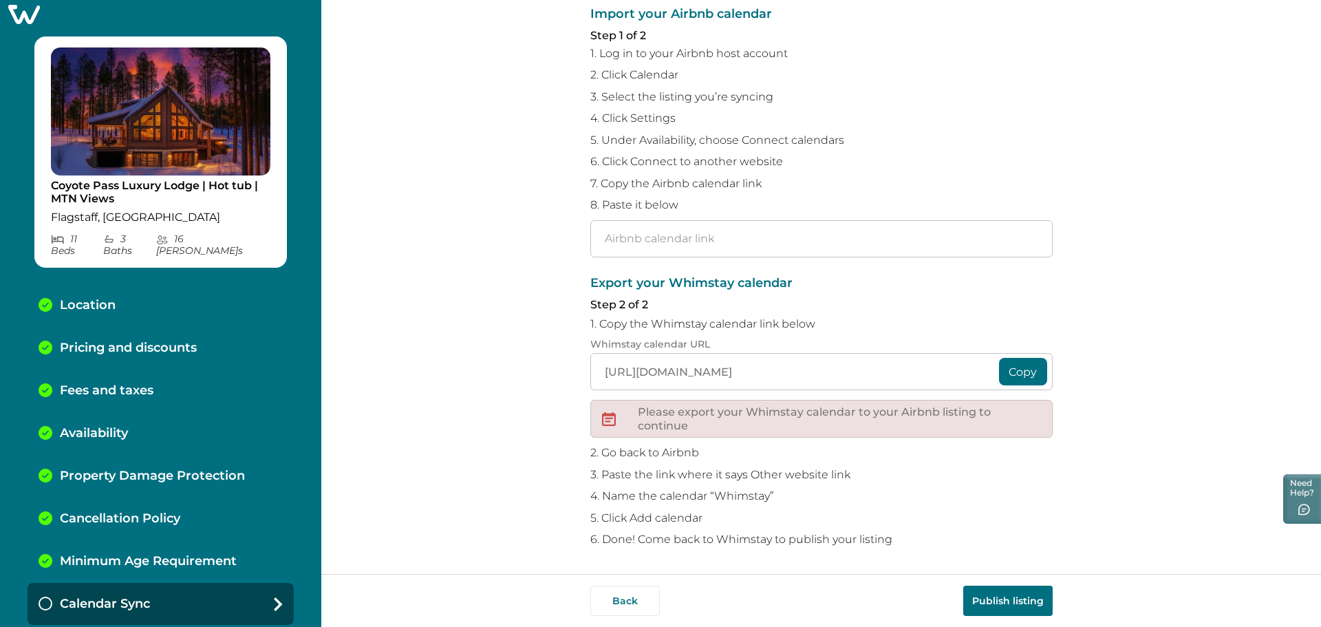
scroll to position [116, 0]
click at [424, 330] on div "Sync your Whimstay and Airbnb calendars To avoid double bookings, you’ll need t…" at bounding box center [821, 287] width 1000 height 574
drag, startPoint x: 497, startPoint y: 408, endPoint x: 473, endPoint y: 420, distance: 26.2
click at [499, 408] on div "Sync your Whimstay and Airbnb calendars To avoid double bookings, you’ll need t…" at bounding box center [821, 287] width 1000 height 574
click at [882, 373] on input "https://whimstay-production-assets.s3.amazonaws.com/calendar/c12e6f6c-9238-485f…" at bounding box center [821, 371] width 462 height 37
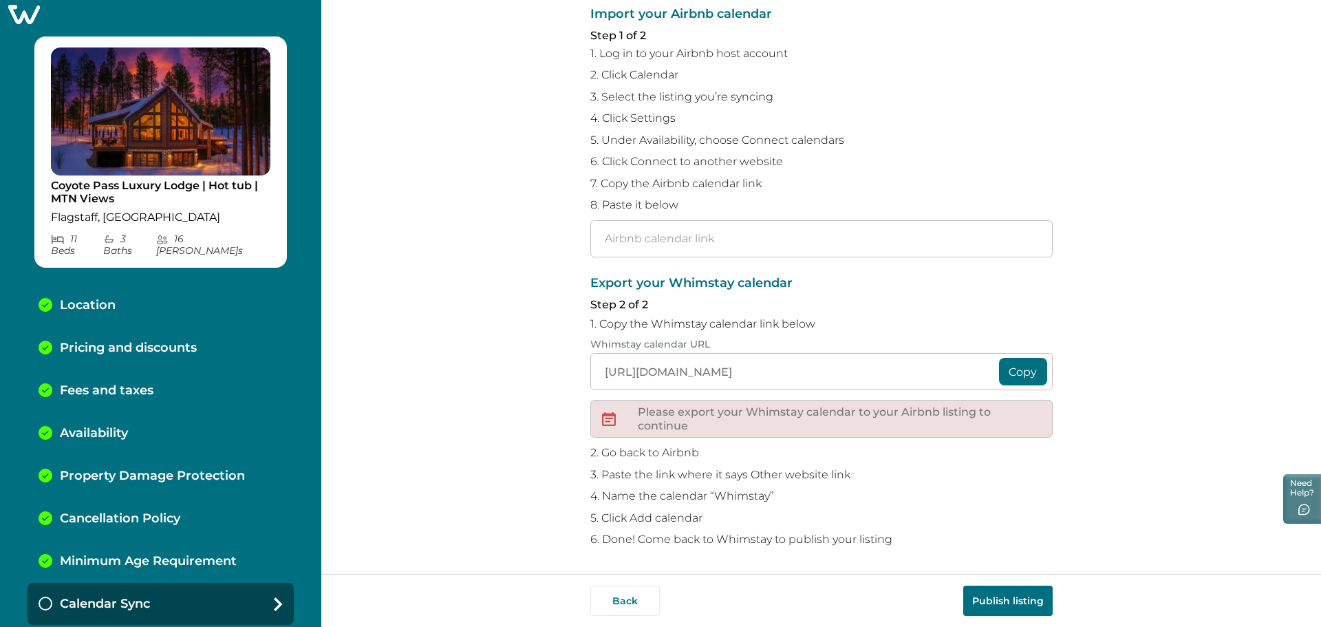
click at [491, 162] on div "Sync your Whimstay and Airbnb calendars To avoid double bookings, you’ll need t…" at bounding box center [821, 287] width 1000 height 574
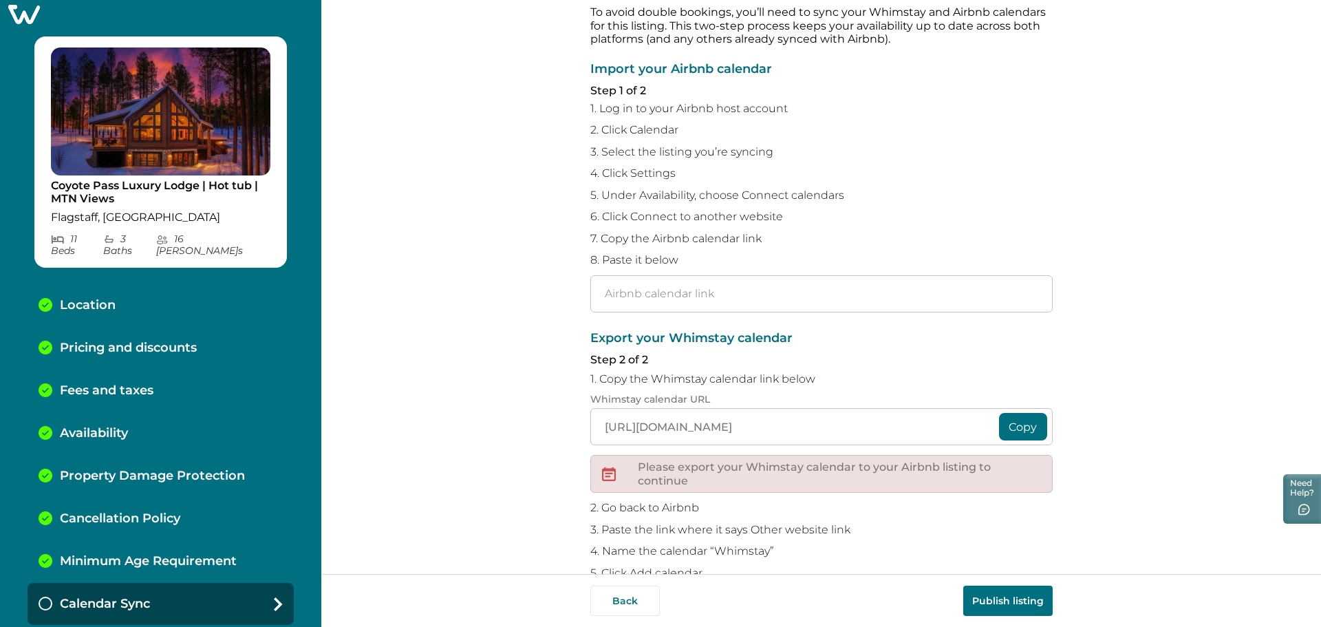
scroll to position [0, 0]
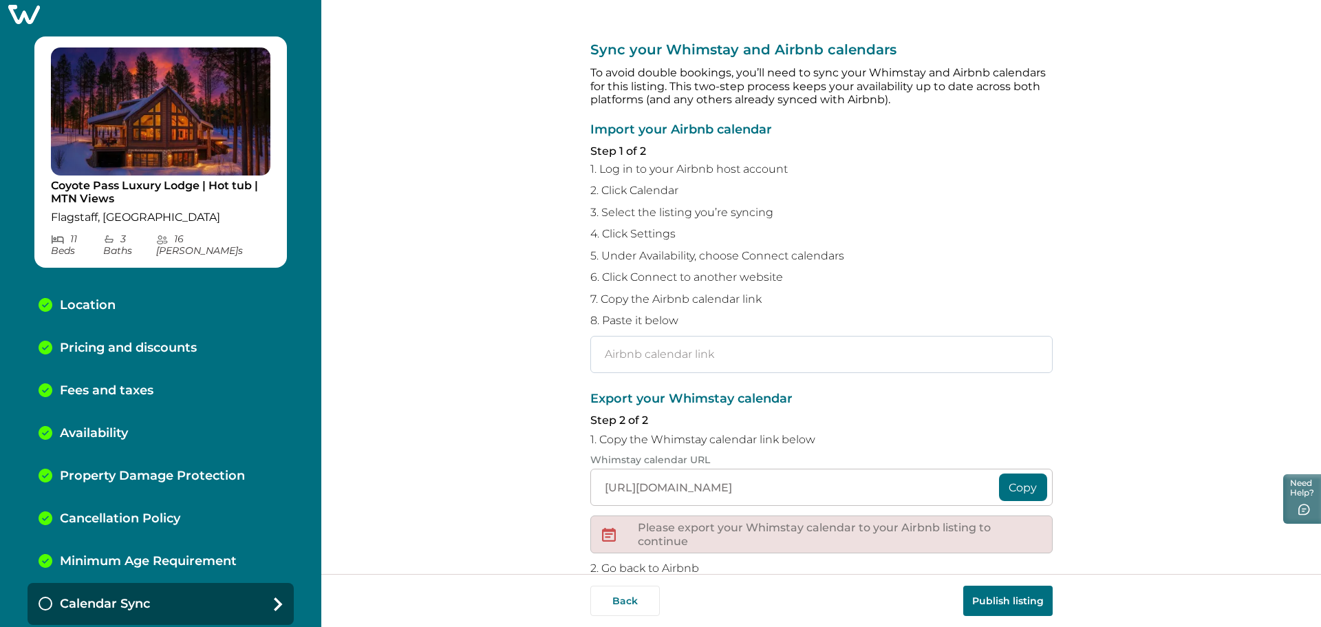
click at [648, 351] on input "text" at bounding box center [821, 354] width 462 height 37
paste input "https://www.lodgify.com/3d2c2a7a-ff8b-4e38-b073-ed187327e521.ics"
type input "https://www.lodgify.com/3d2c2a7a-ff8b-4e38-b073-ed187327e521.ics"
click at [517, 348] on div "Sync your Whimstay and Airbnb calendars To avoid double bookings, you’ll need t…" at bounding box center [821, 287] width 1000 height 574
click at [533, 349] on div "Sync your Whimstay and Airbnb calendars To avoid double bookings, you’ll need t…" at bounding box center [821, 287] width 1000 height 574
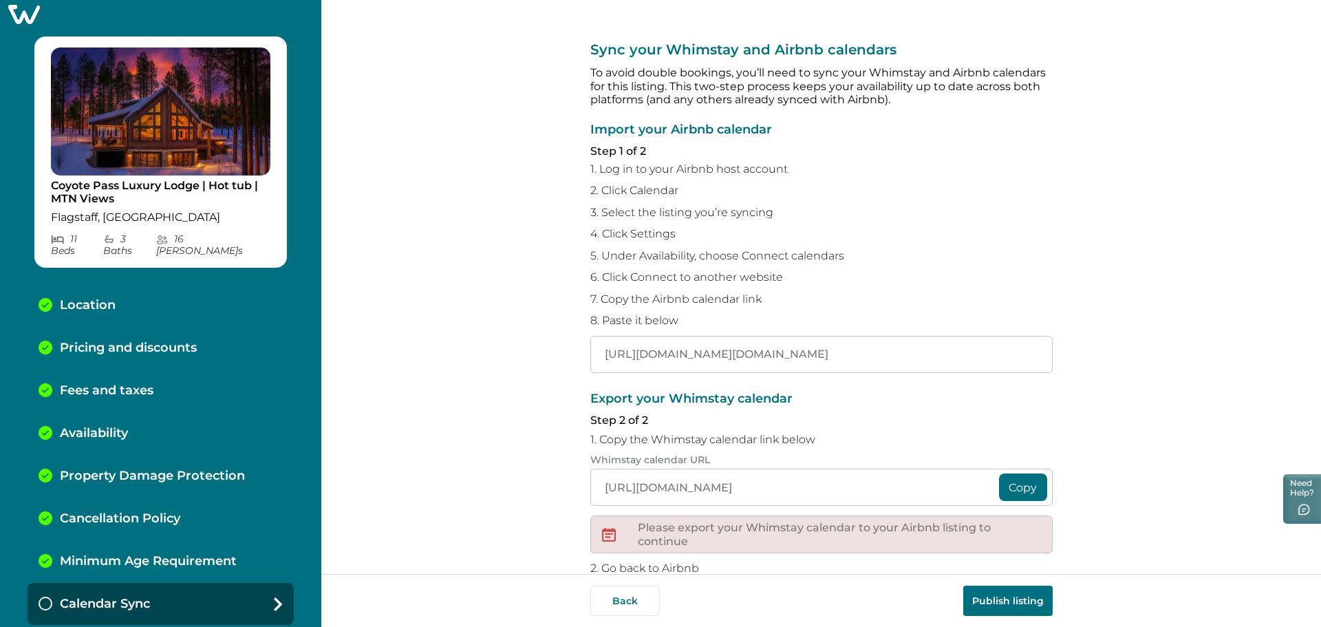
scroll to position [116, 0]
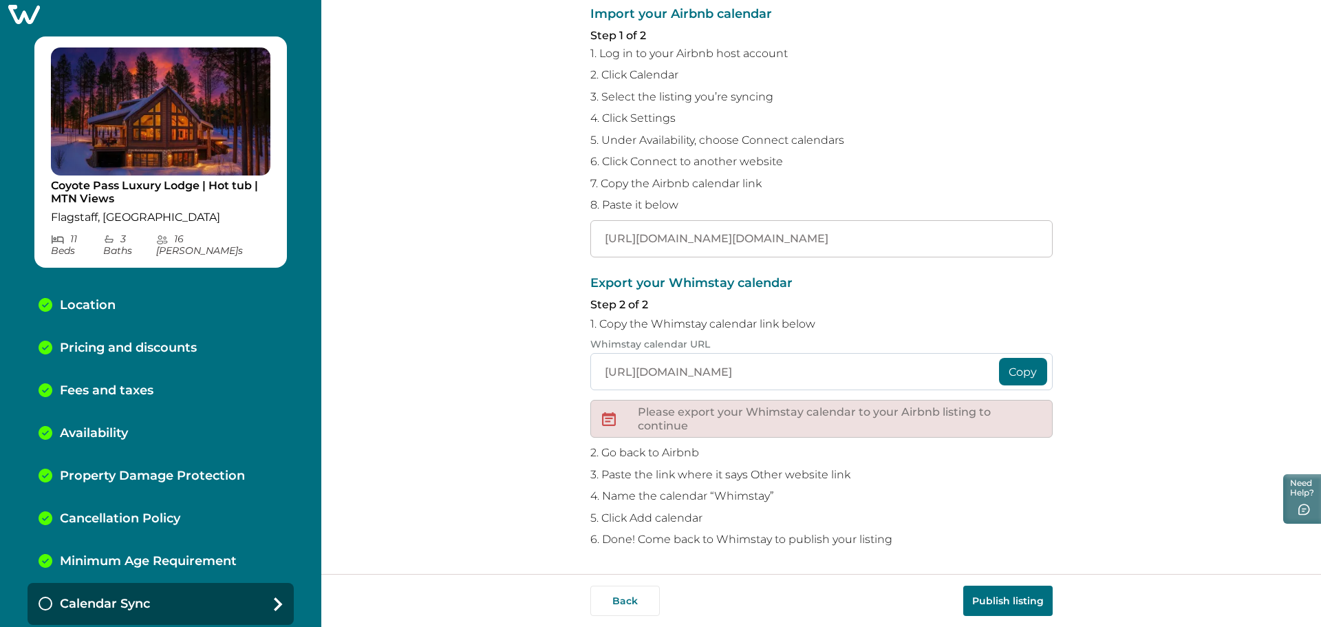
click at [731, 376] on input "https://whimstay-production-assets.s3.amazonaws.com/calendar/c12e6f6c-9238-485f…" at bounding box center [821, 371] width 462 height 37
drag, startPoint x: 596, startPoint y: 370, endPoint x: 1181, endPoint y: 387, distance: 585.2
click at [1181, 387] on div "Sync your Whimstay and Airbnb calendars To avoid double bookings, you’ll need t…" at bounding box center [821, 287] width 1000 height 574
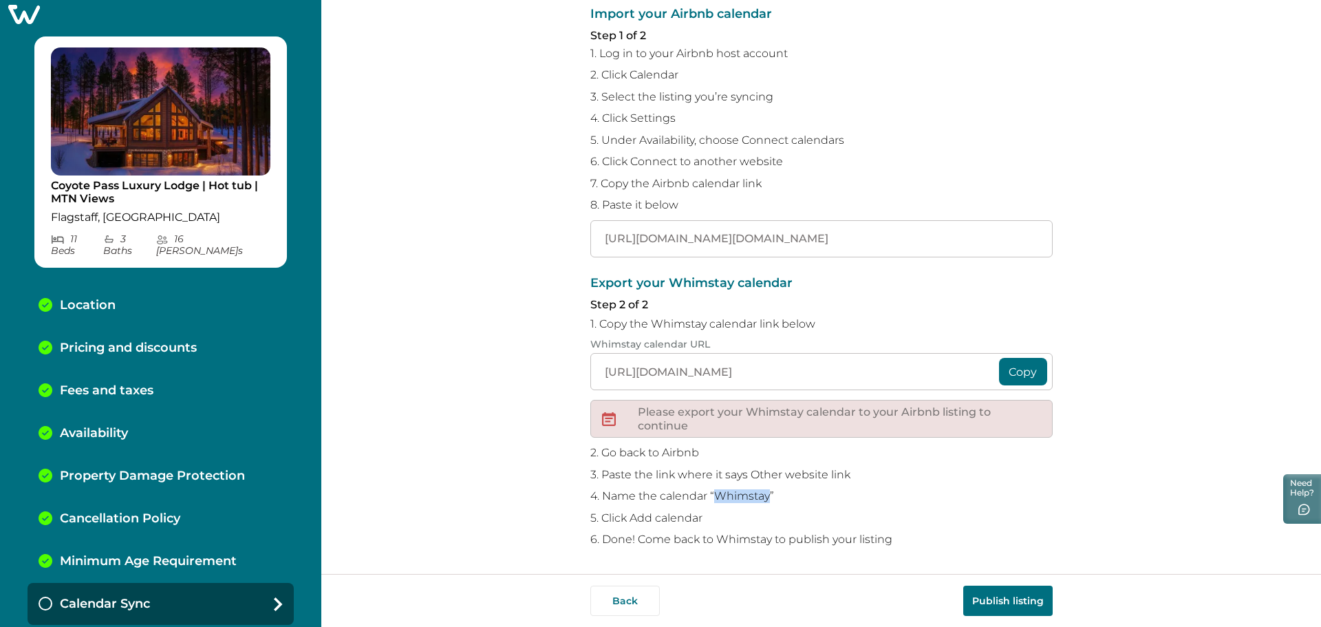
drag, startPoint x: 766, startPoint y: 495, endPoint x: 716, endPoint y: 497, distance: 50.3
click at [716, 497] on p "4. Name the calendar “Whimstay”" at bounding box center [821, 496] width 462 height 14
copy p "Whimstay"
click at [1004, 603] on button "Publish listing" at bounding box center [1007, 601] width 89 height 30
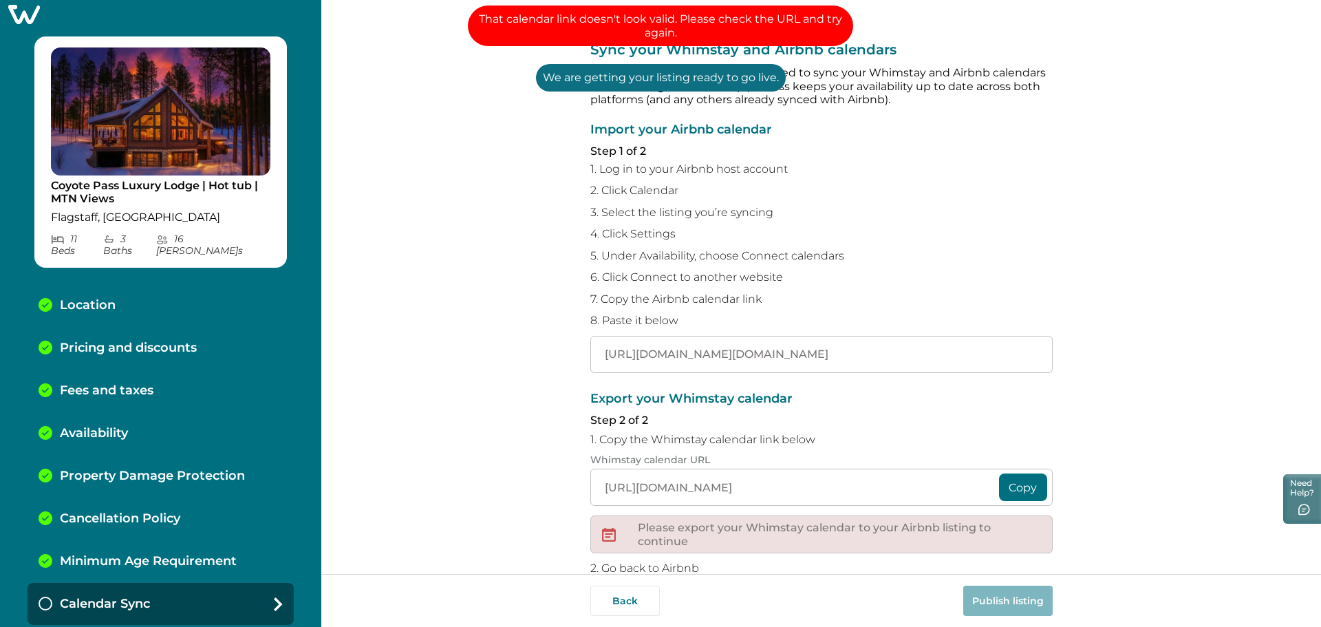
click at [507, 242] on div "Sync your Whimstay and Airbnb calendars To avoid double bookings, you’ll need t…" at bounding box center [821, 287] width 1000 height 574
drag, startPoint x: 1057, startPoint y: 258, endPoint x: 1027, endPoint y: 272, distance: 32.6
click at [1056, 259] on div "Sync your Whimstay and Airbnb calendars To avoid double bookings, you’ll need t…" at bounding box center [821, 287] width 1000 height 574
click at [831, 354] on input "https://www.lodgify.com/3d2c2a7a-ff8b-4e38-b073-ed187327e521.ics" at bounding box center [821, 354] width 462 height 37
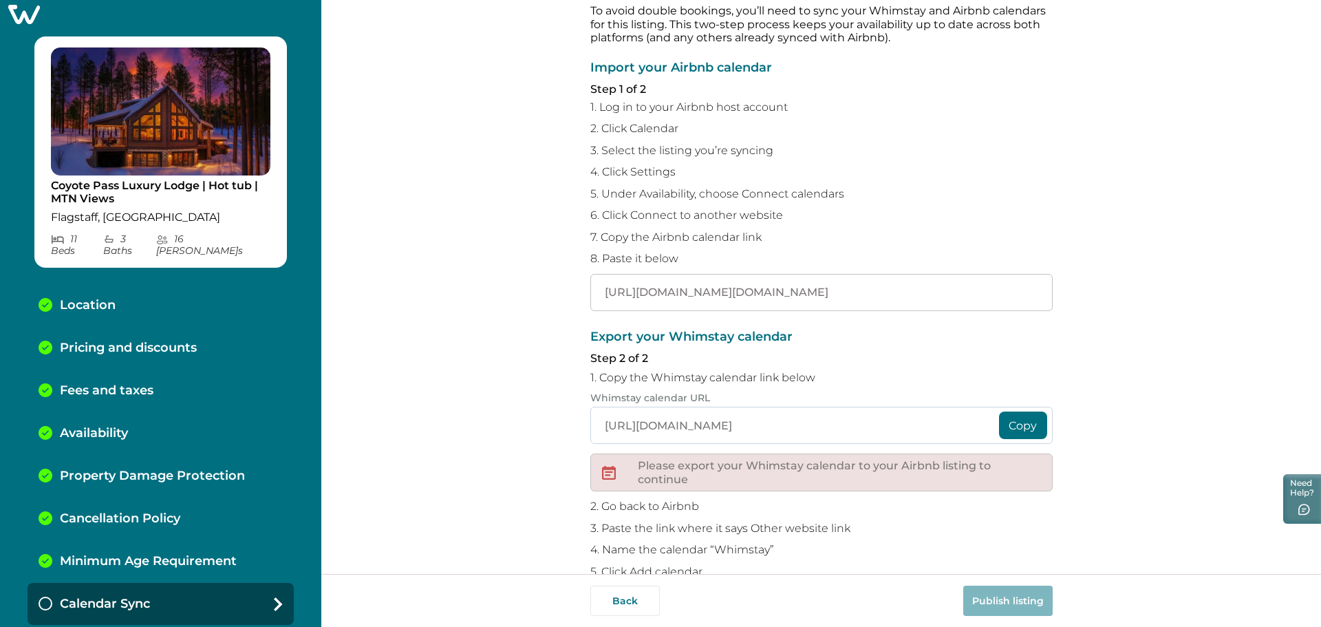
scroll to position [116, 0]
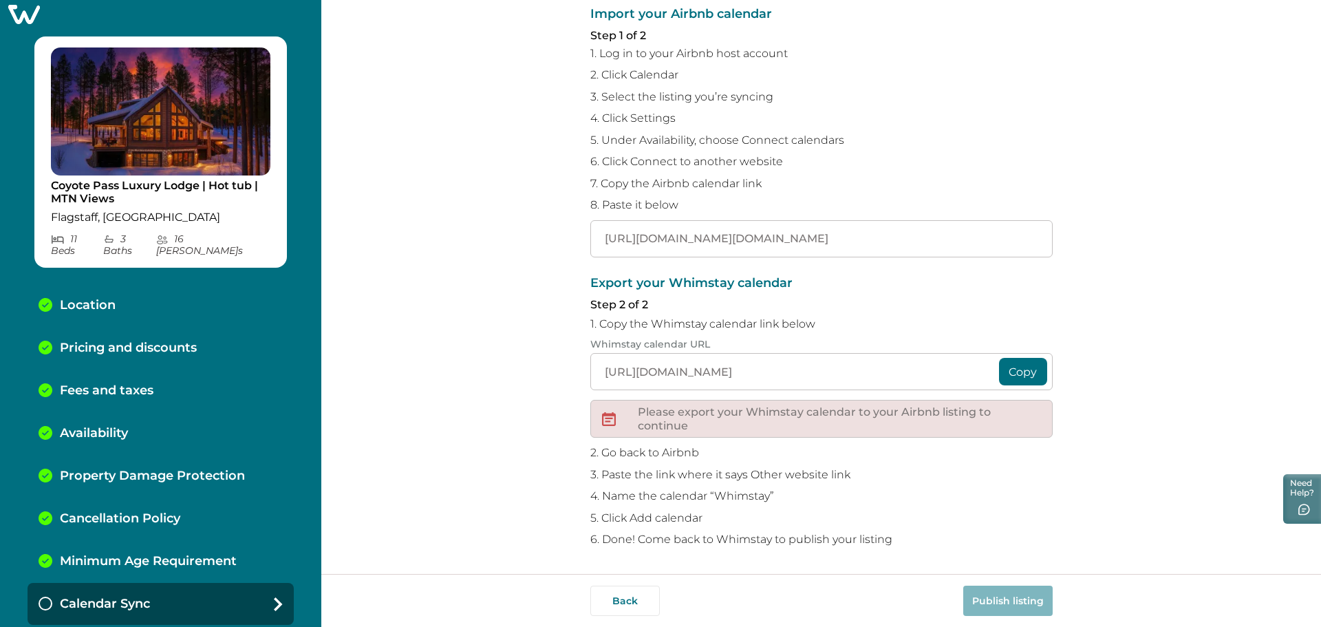
drag, startPoint x: 547, startPoint y: 261, endPoint x: 369, endPoint y: 302, distance: 183.0
click at [546, 260] on div "Sync your Whimstay and Airbnb calendars To avoid double bookings, you’ll need t…" at bounding box center [821, 287] width 1000 height 574
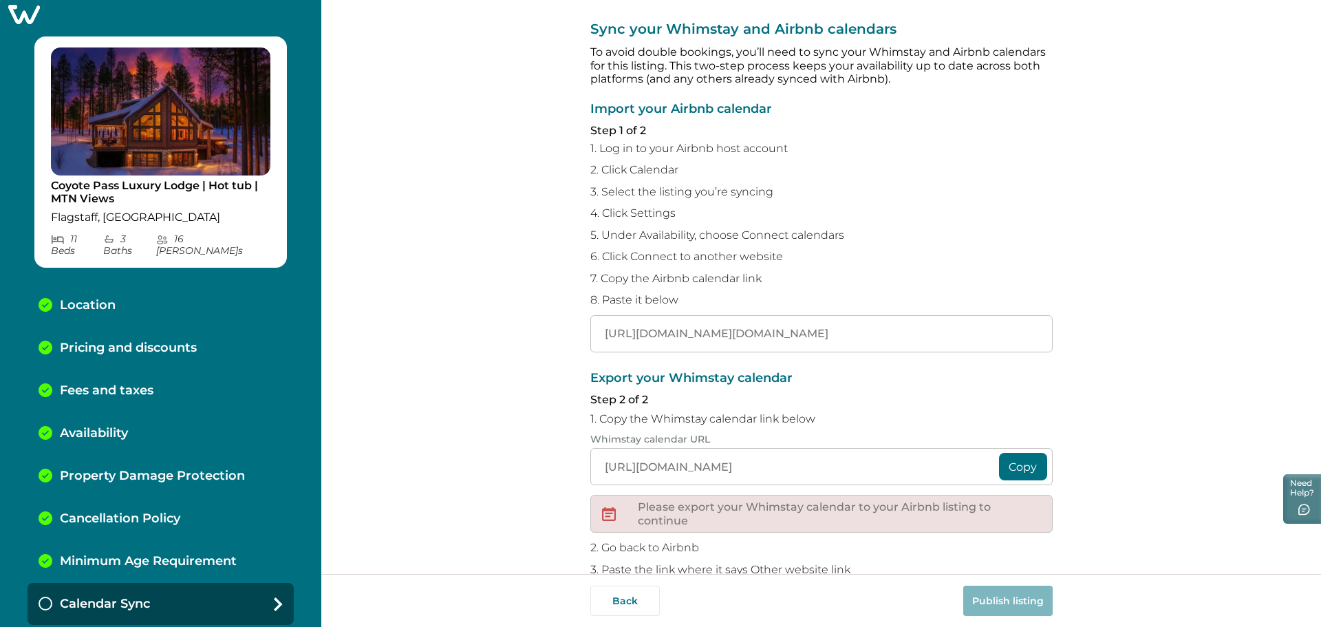
scroll to position [0, 0]
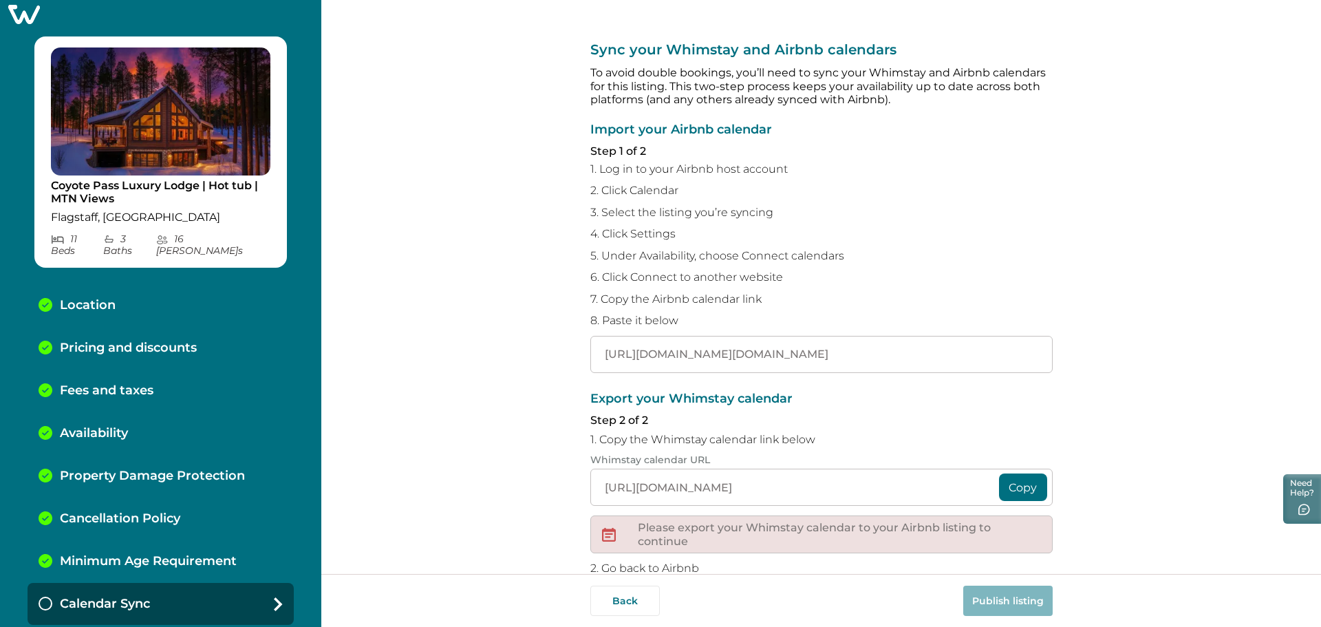
click at [386, 218] on div "Sync your Whimstay and Airbnb calendars To avoid double bookings, you’ll need t…" at bounding box center [821, 287] width 1000 height 574
click at [910, 392] on p "Export your Whimstay calendar" at bounding box center [821, 399] width 462 height 14
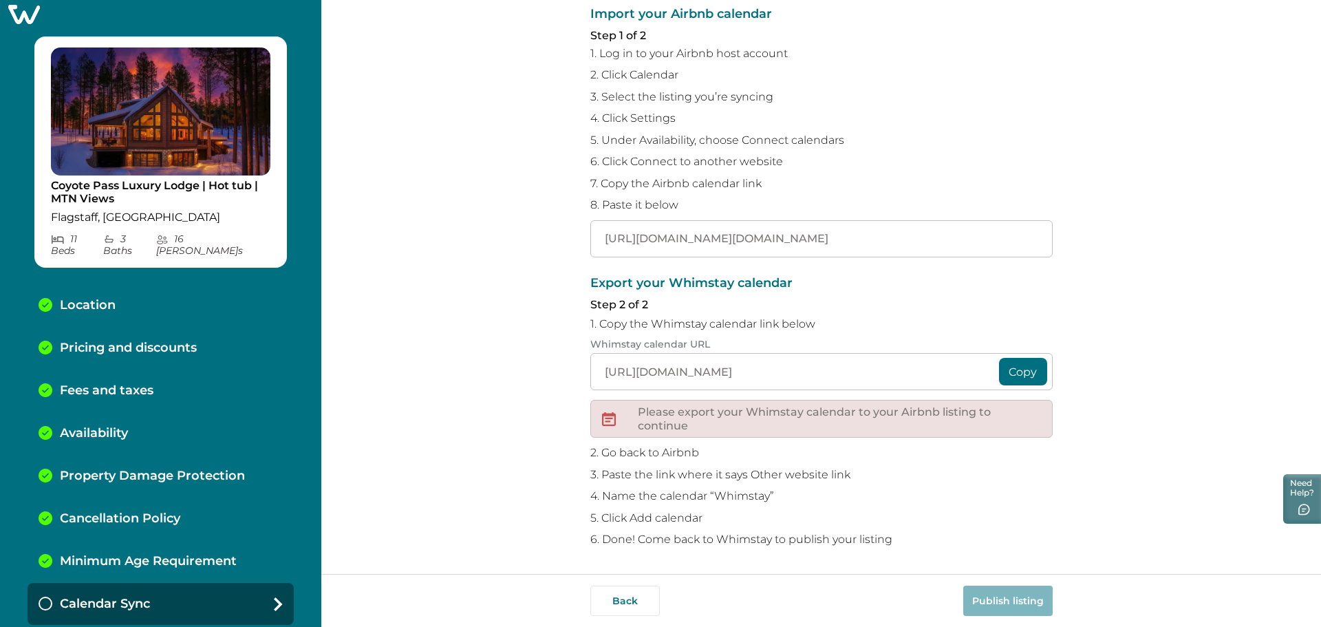
click at [450, 176] on div "Sync your Whimstay and Airbnb calendars To avoid double bookings, you’ll need t…" at bounding box center [821, 287] width 1000 height 574
